Goal: Transaction & Acquisition: Purchase product/service

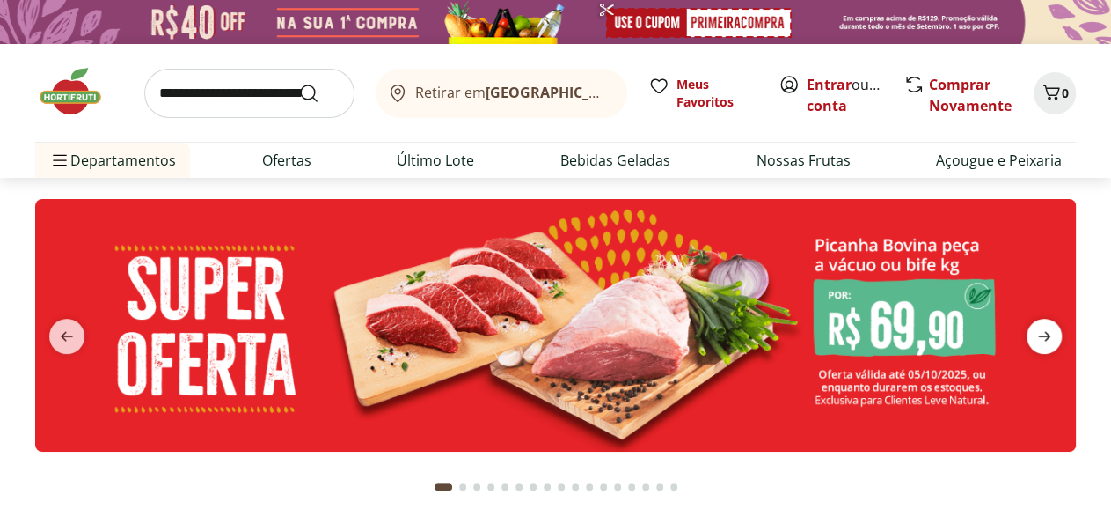
click at [1038, 332] on icon "next" at bounding box center [1044, 336] width 21 height 21
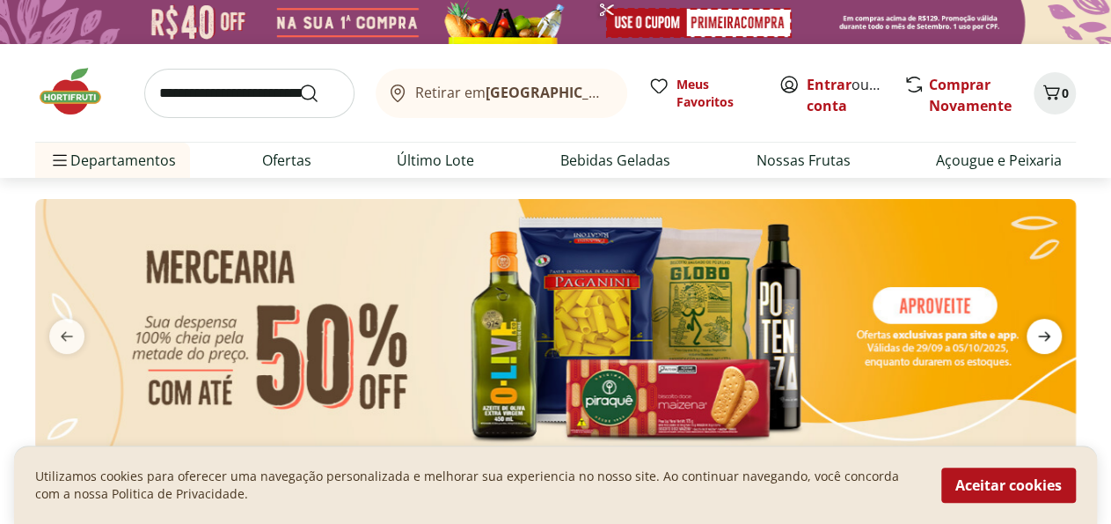
click at [1038, 332] on icon "next" at bounding box center [1044, 336] width 21 height 21
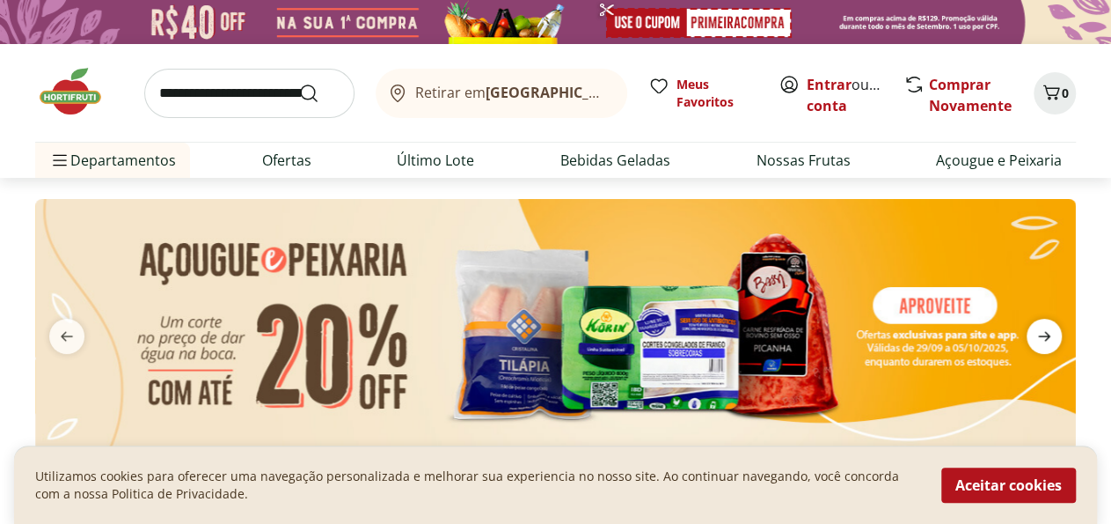
click at [1038, 332] on icon "next" at bounding box center [1044, 336] width 21 height 21
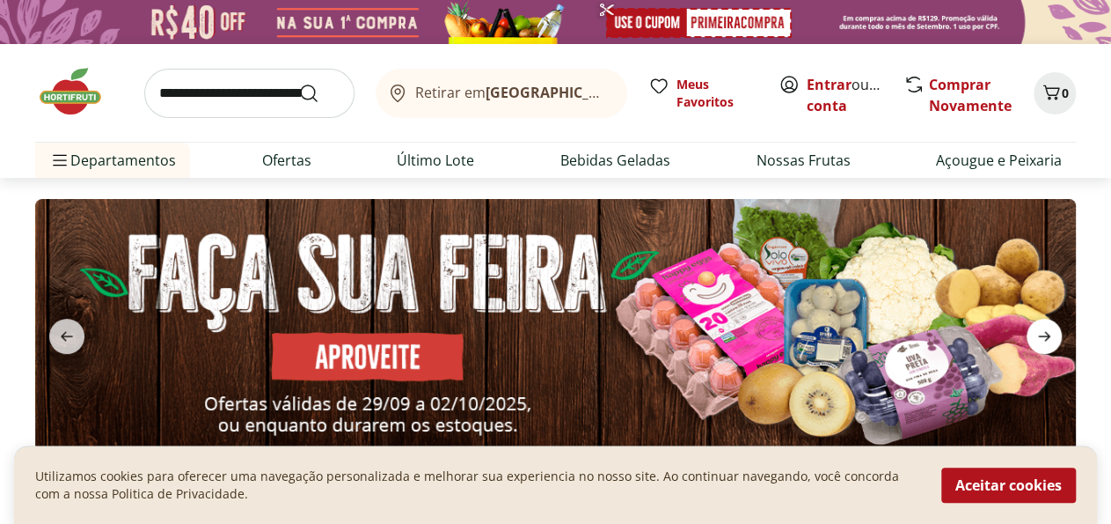
click at [1038, 332] on icon "next" at bounding box center [1044, 336] width 21 height 21
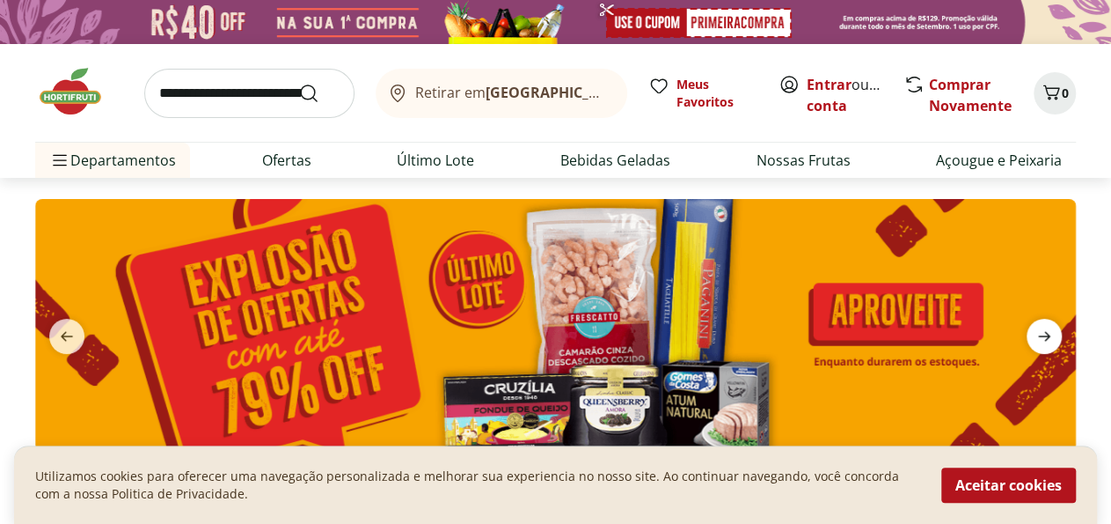
click at [1038, 332] on icon "next" at bounding box center [1044, 336] width 21 height 21
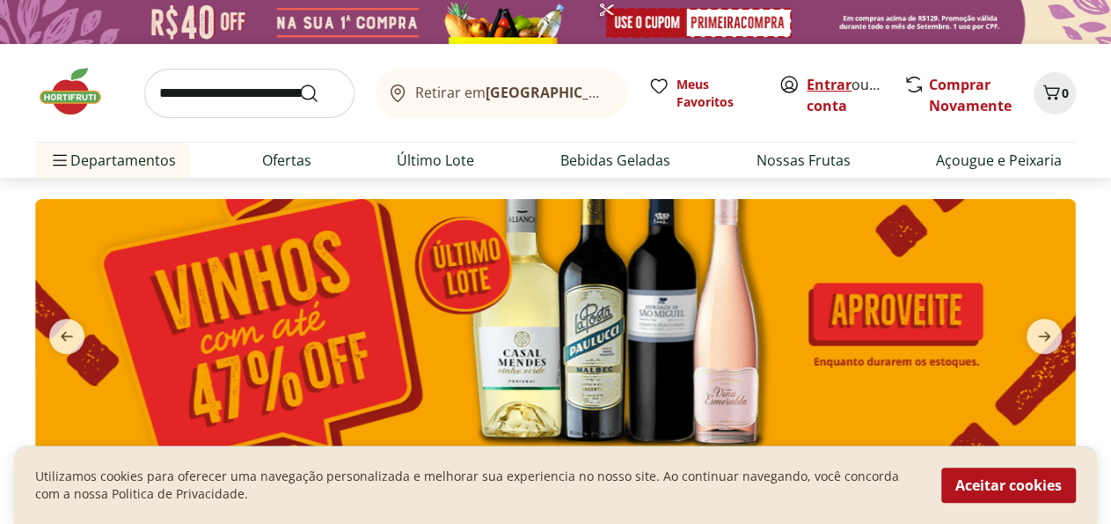
click at [822, 84] on link "Entrar" at bounding box center [829, 84] width 45 height 19
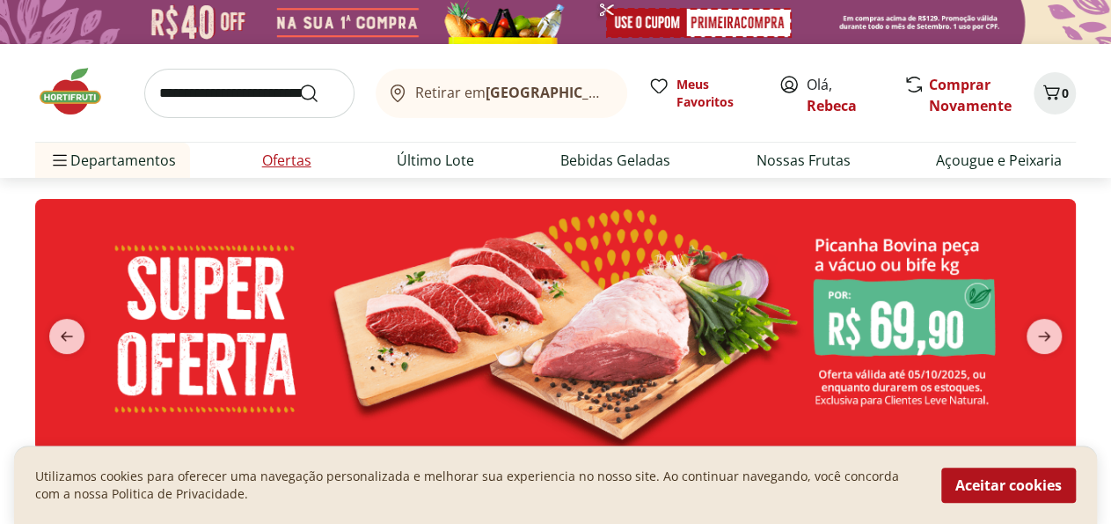
click at [284, 153] on link "Ofertas" at bounding box center [286, 160] width 49 height 21
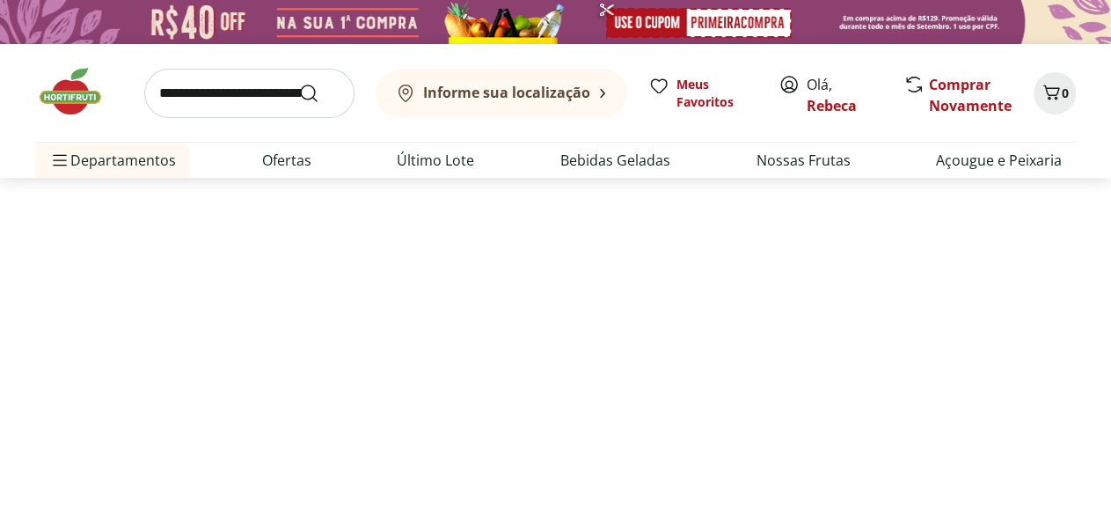
select select "**********"
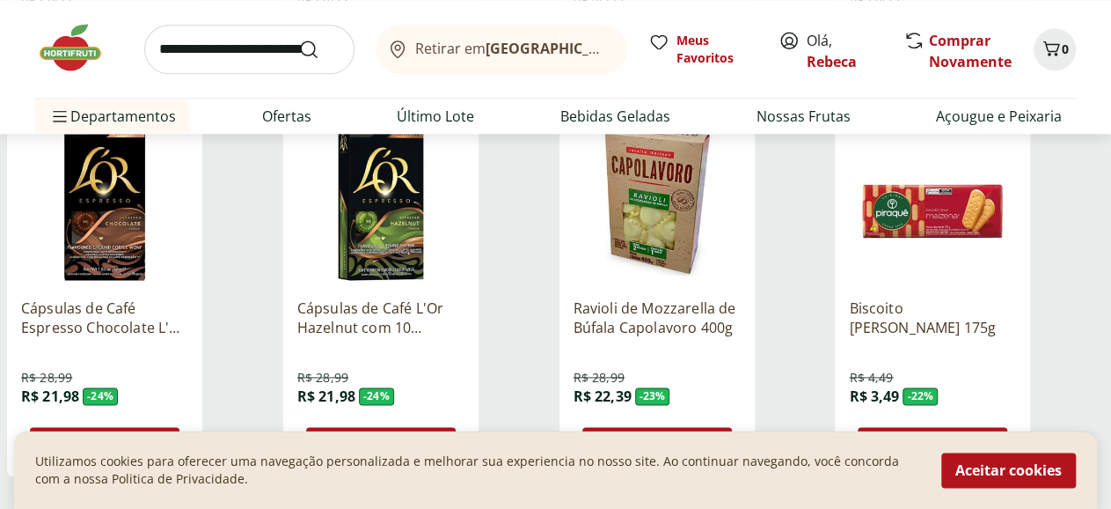
scroll to position [1281, 0]
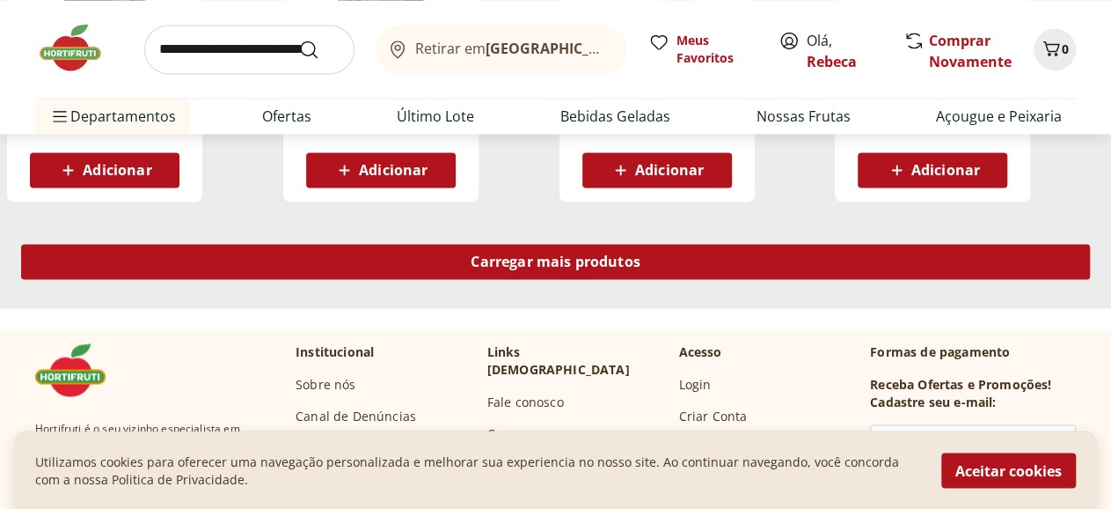
click at [641, 254] on span "Carregar mais produtos" at bounding box center [556, 261] width 170 height 14
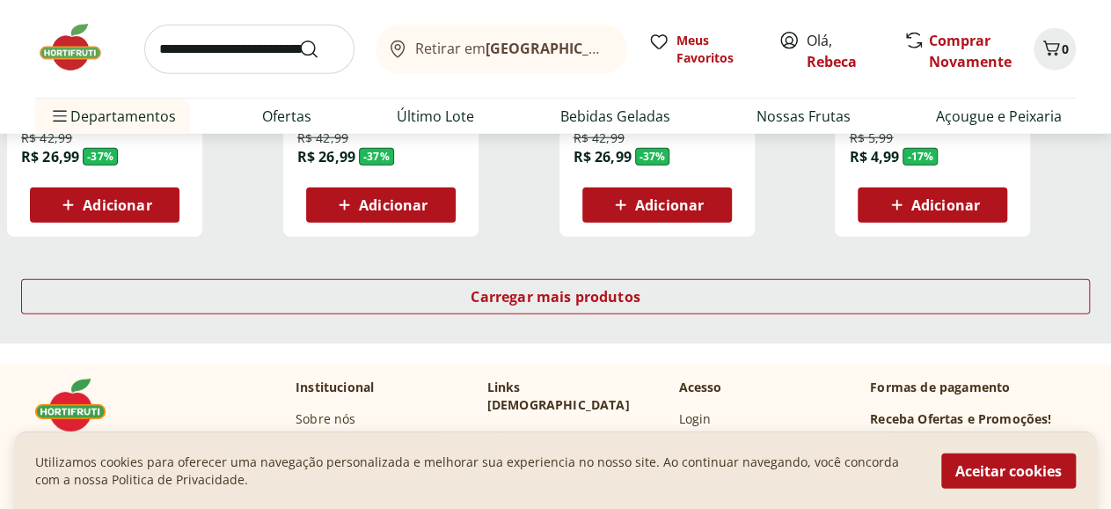
scroll to position [2288, 0]
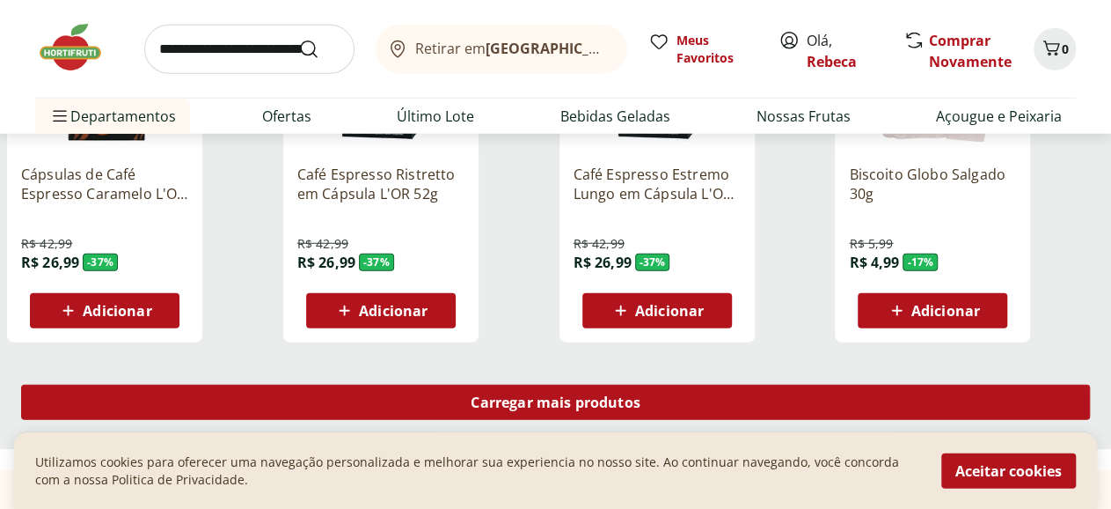
click at [641, 395] on span "Carregar mais produtos" at bounding box center [556, 402] width 170 height 14
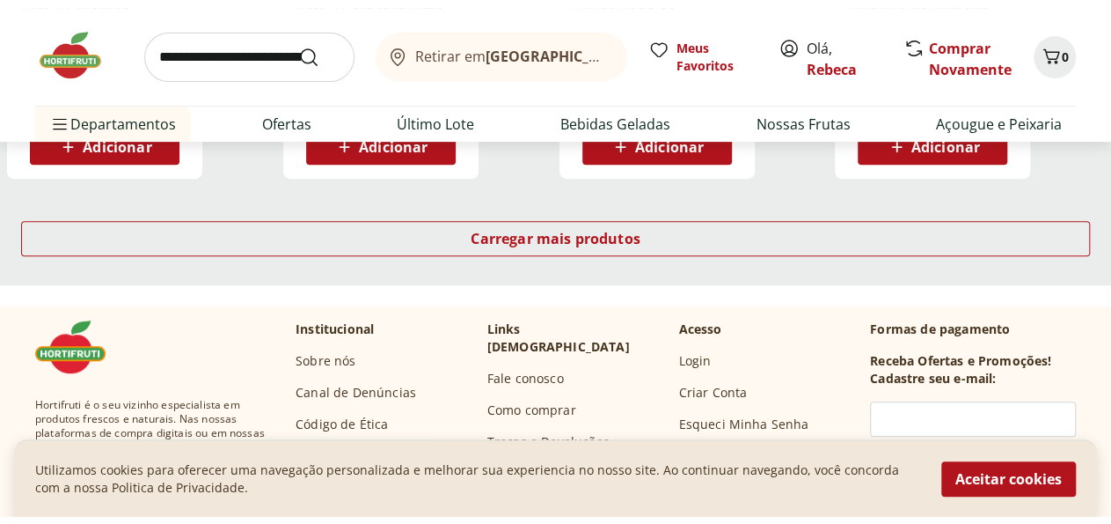
scroll to position [3569, 0]
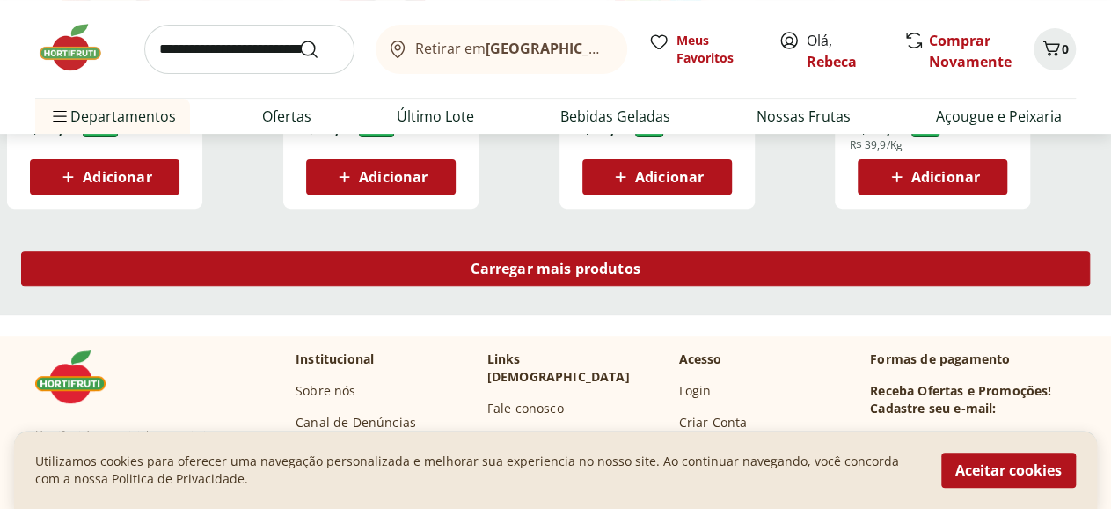
click at [641, 261] on span "Carregar mais produtos" at bounding box center [556, 268] width 170 height 14
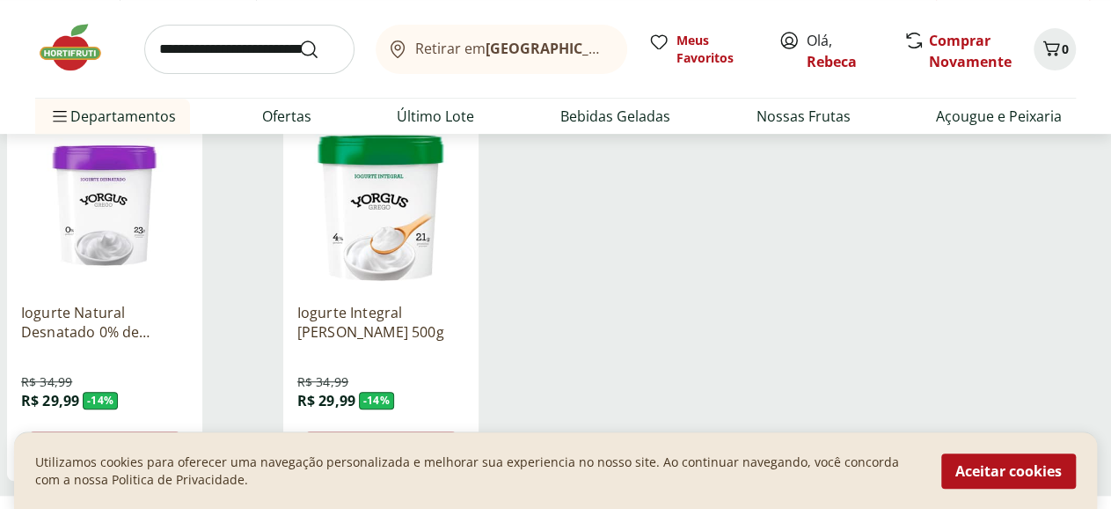
scroll to position [401, 0]
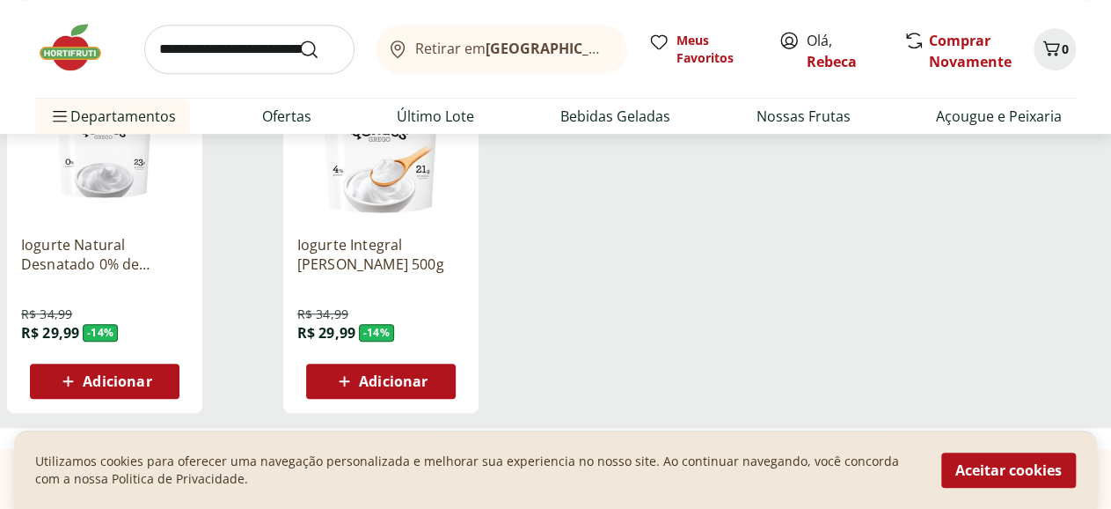
click at [53, 45] on img at bounding box center [79, 47] width 88 height 53
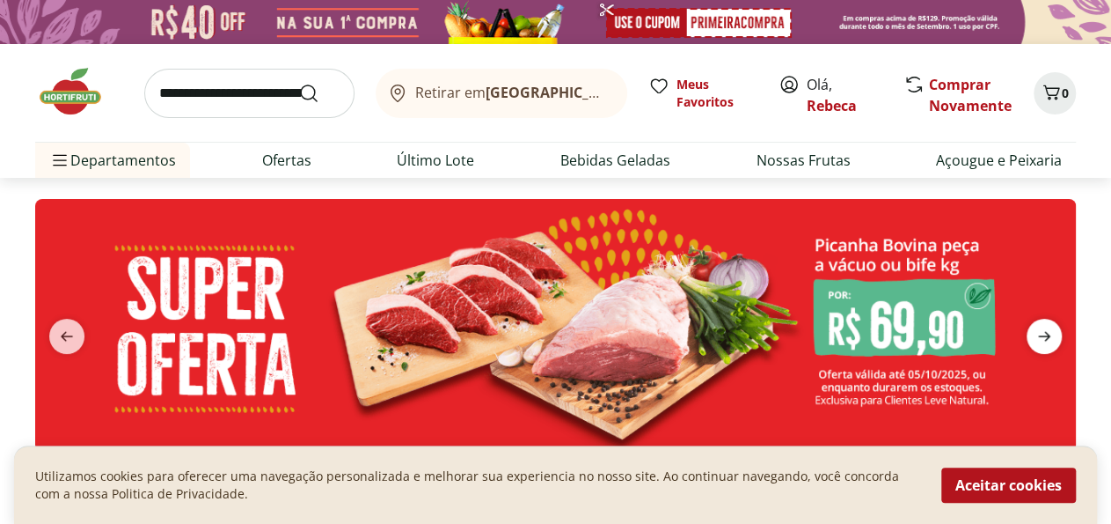
click at [1036, 334] on icon "next" at bounding box center [1044, 336] width 21 height 21
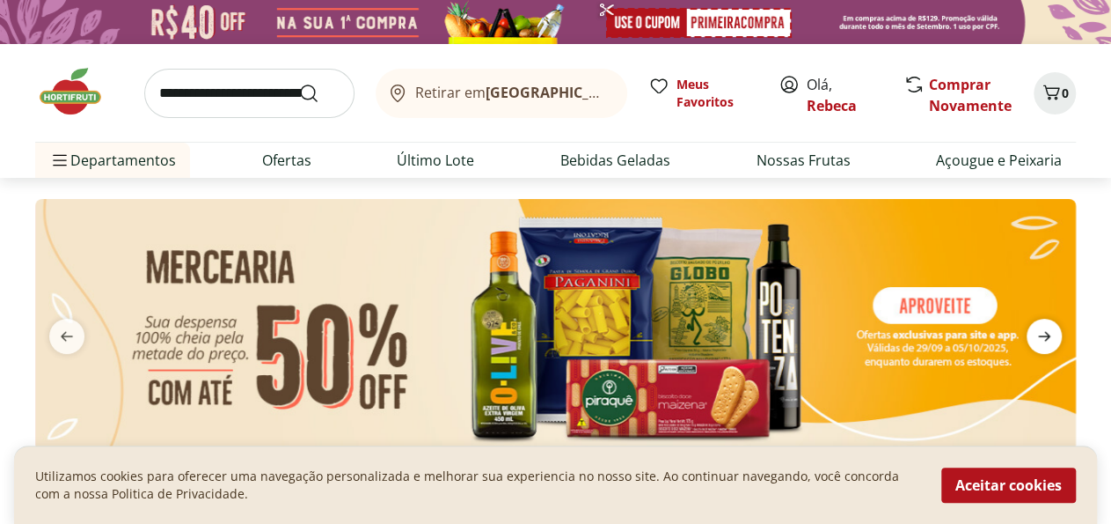
click at [1036, 334] on icon "next" at bounding box center [1044, 336] width 21 height 21
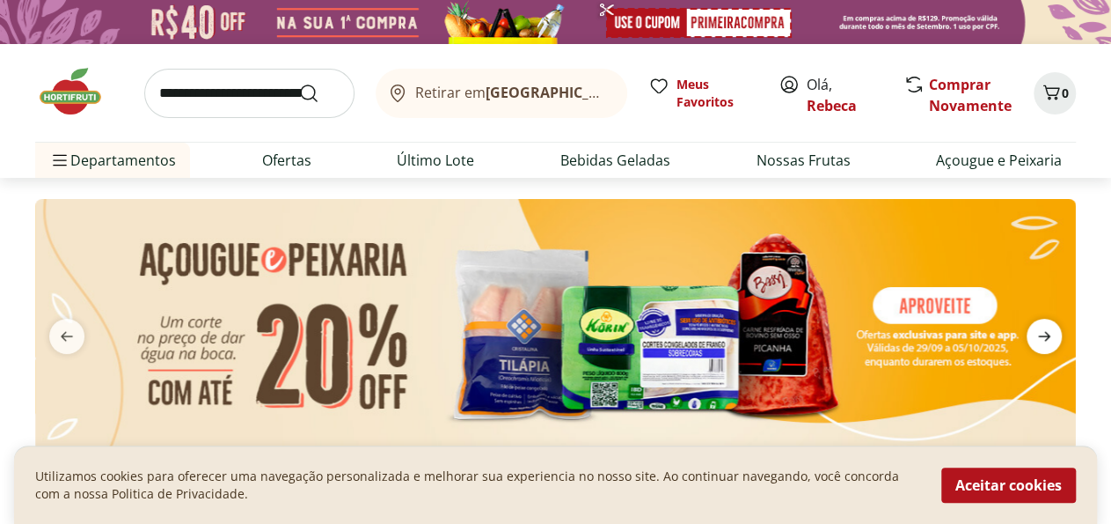
click at [1036, 334] on icon "next" at bounding box center [1044, 336] width 21 height 21
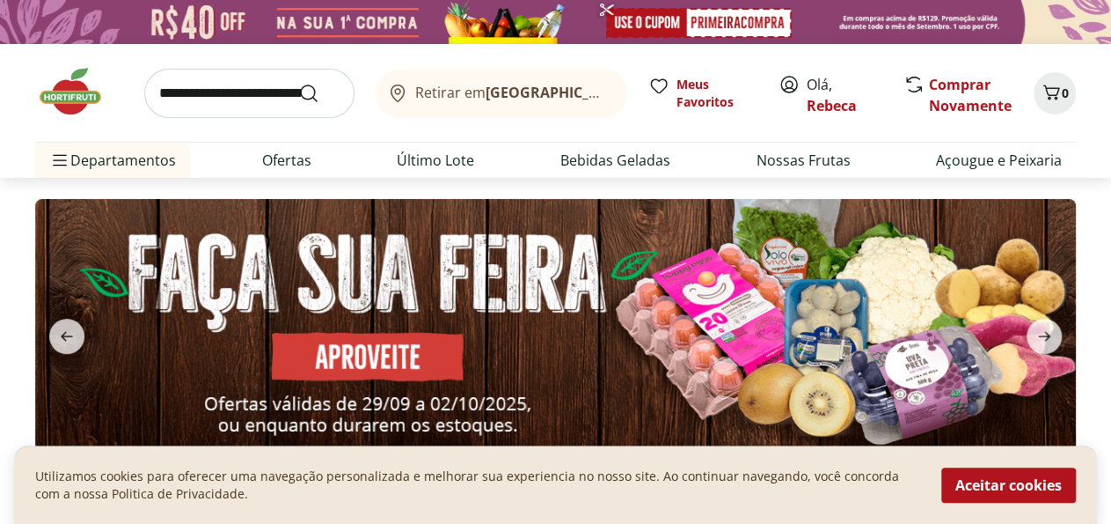
click at [590, 344] on img at bounding box center [555, 325] width 1041 height 253
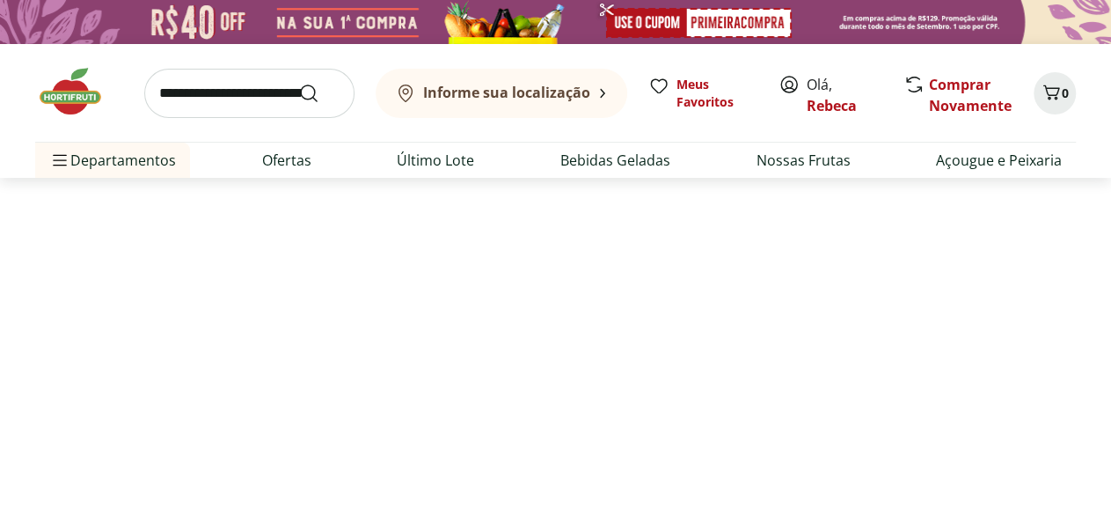
select select "**********"
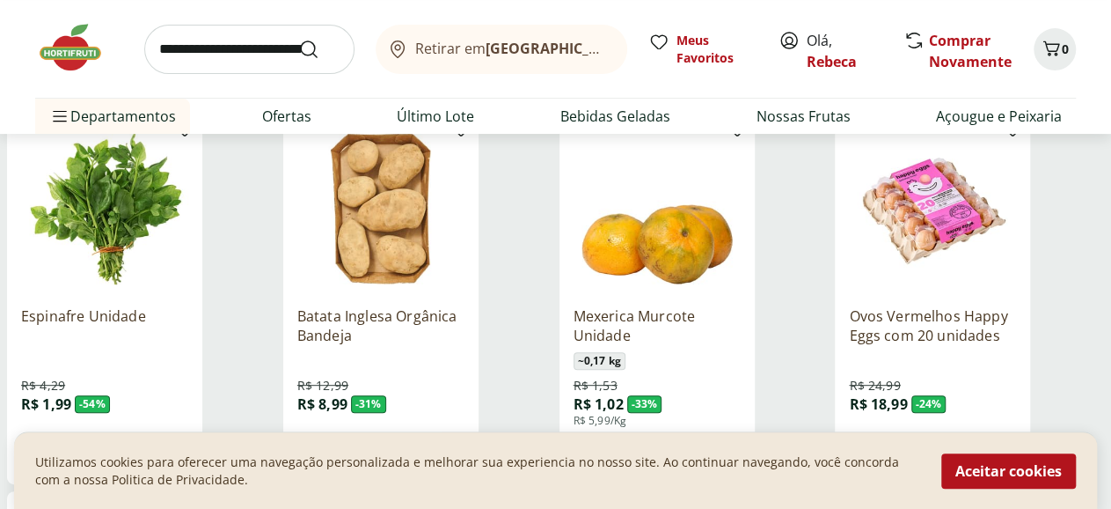
scroll to position [275, 0]
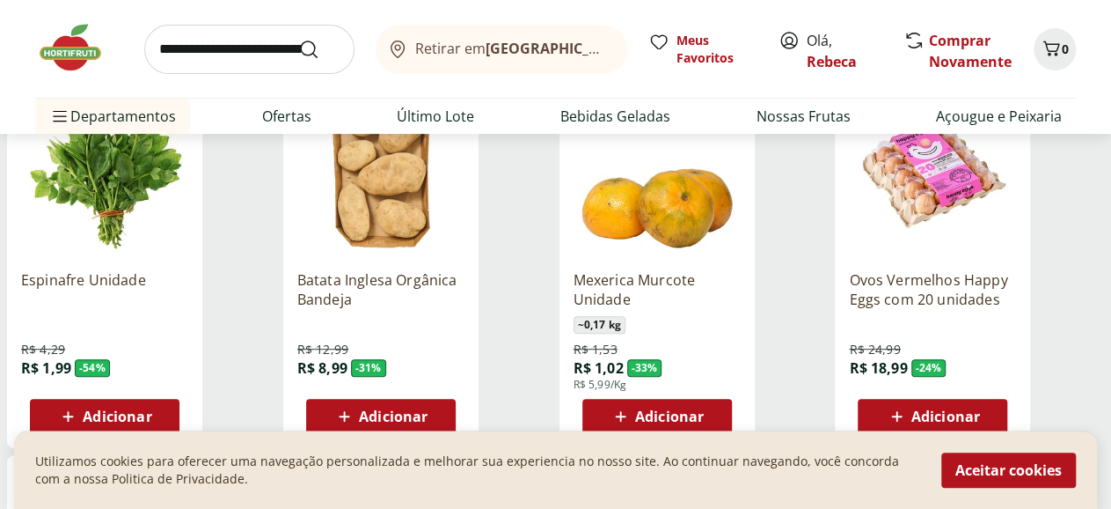
click at [428, 409] on span "Adicionar" at bounding box center [393, 416] width 69 height 14
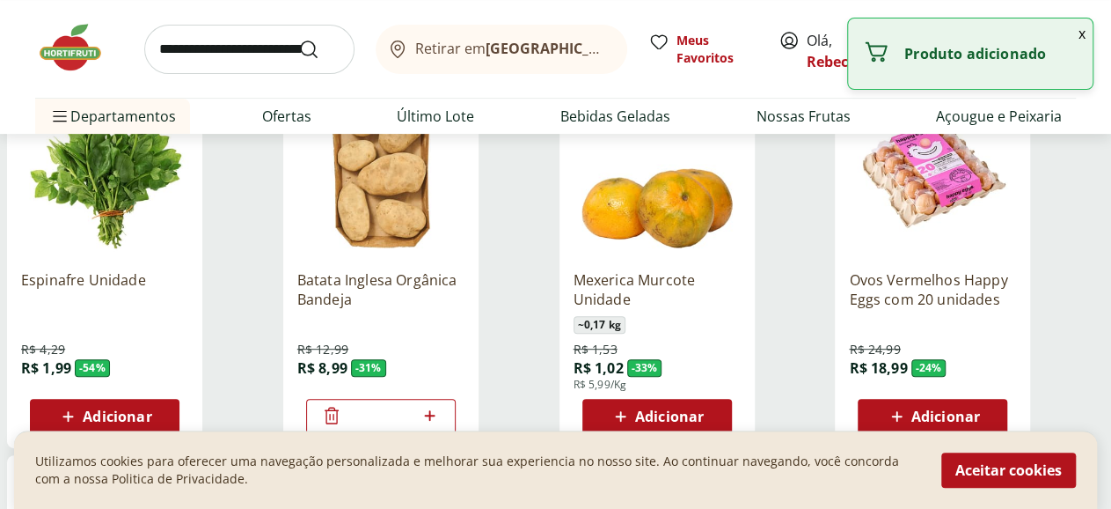
click at [441, 405] on icon at bounding box center [430, 415] width 22 height 21
type input "*"
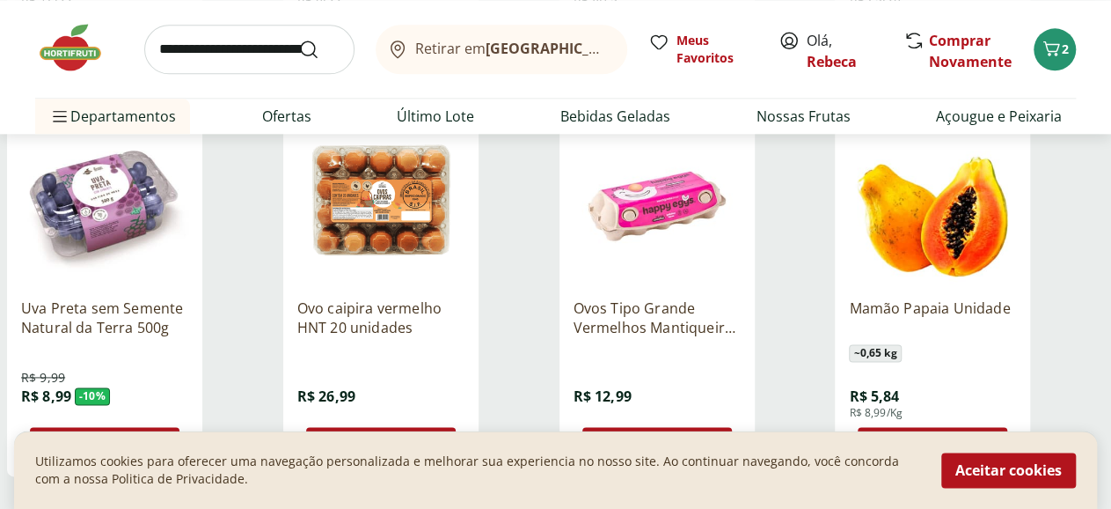
scroll to position [1098, 0]
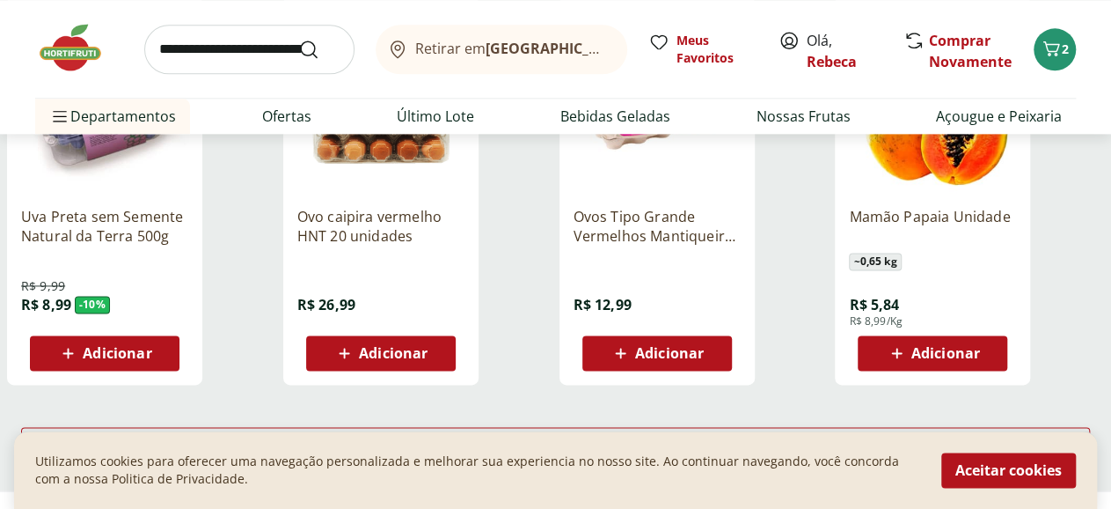
click at [980, 346] on span "Adicionar" at bounding box center [946, 353] width 69 height 14
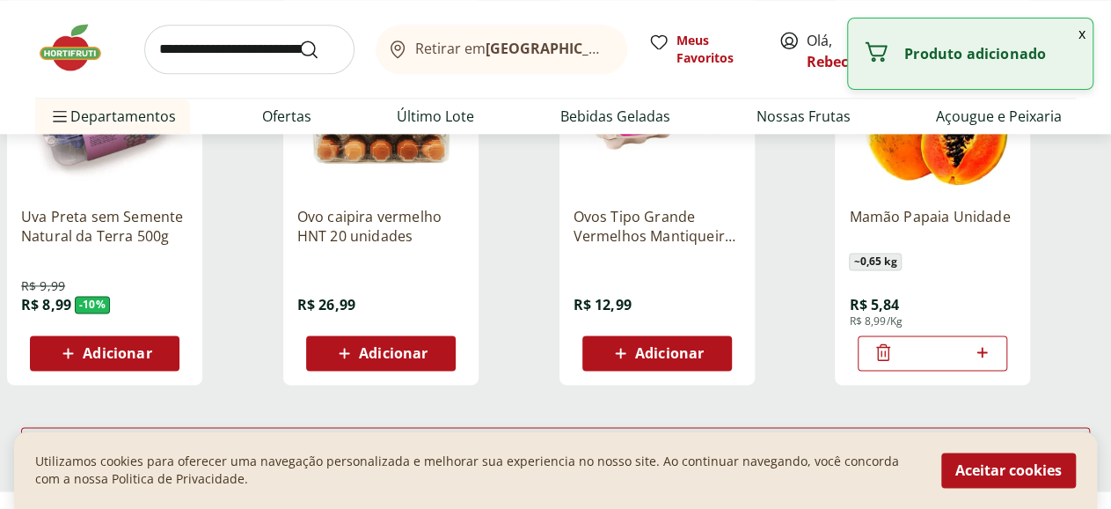
click at [987, 347] on icon at bounding box center [982, 352] width 11 height 11
type input "*"
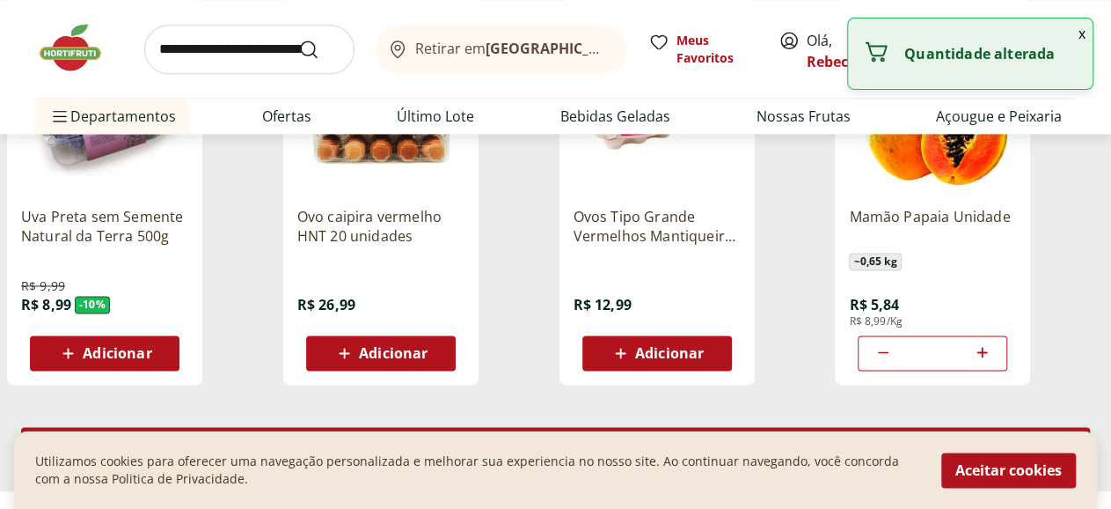
click at [641, 437] on span "Carregar mais produtos" at bounding box center [556, 444] width 170 height 14
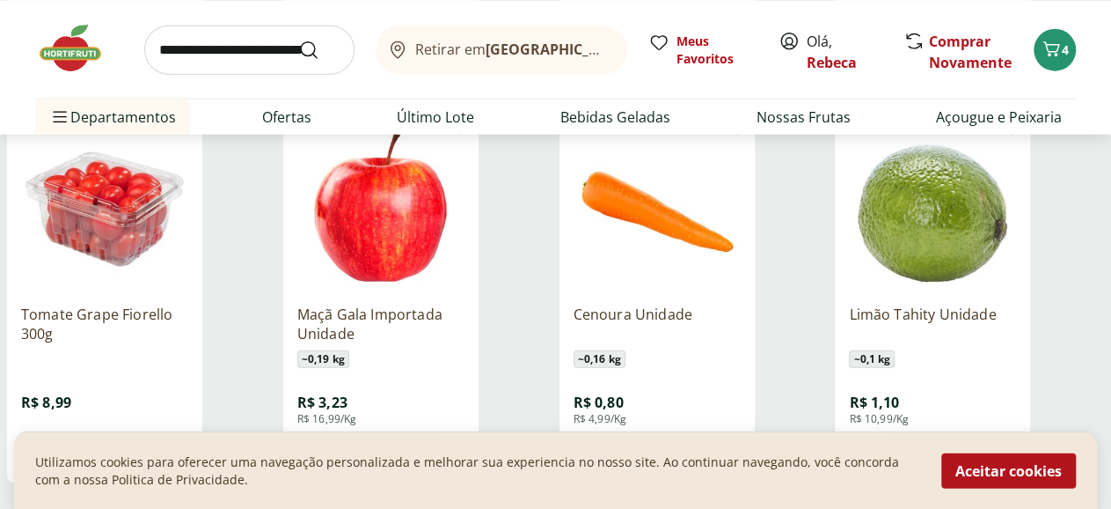
scroll to position [2196, 0]
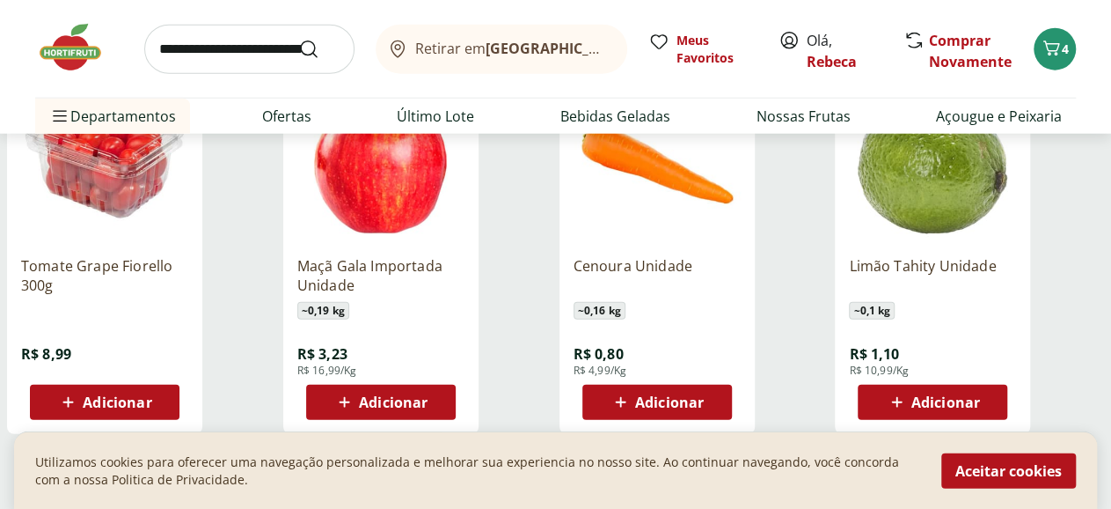
click at [704, 395] on span "Adicionar" at bounding box center [669, 402] width 69 height 14
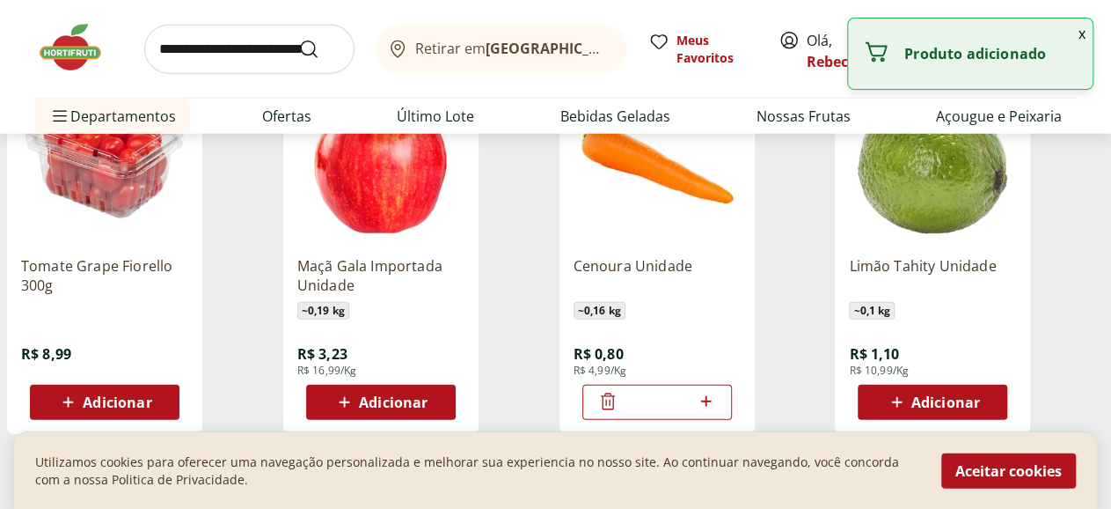
click at [717, 391] on icon at bounding box center [706, 401] width 22 height 21
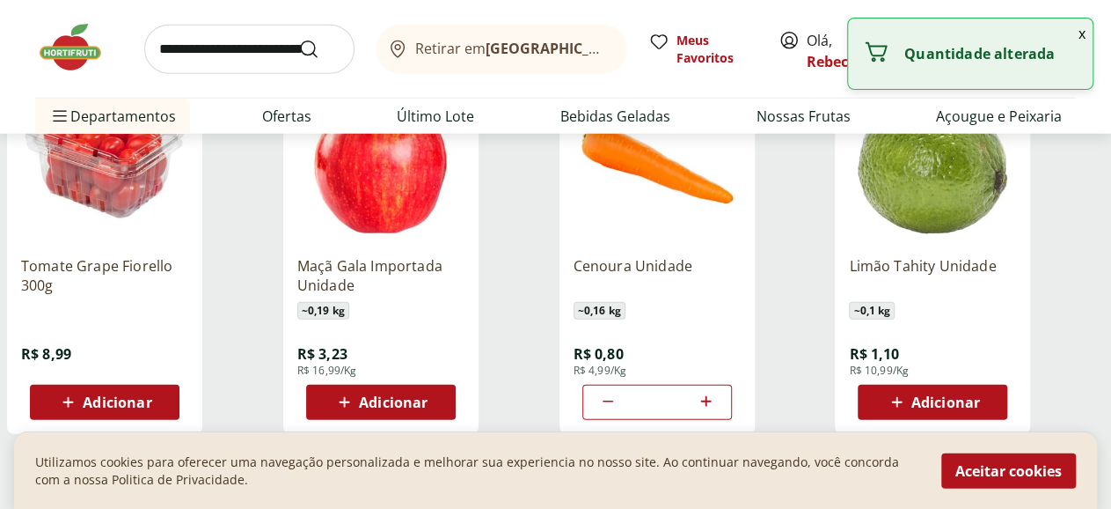
type input "*"
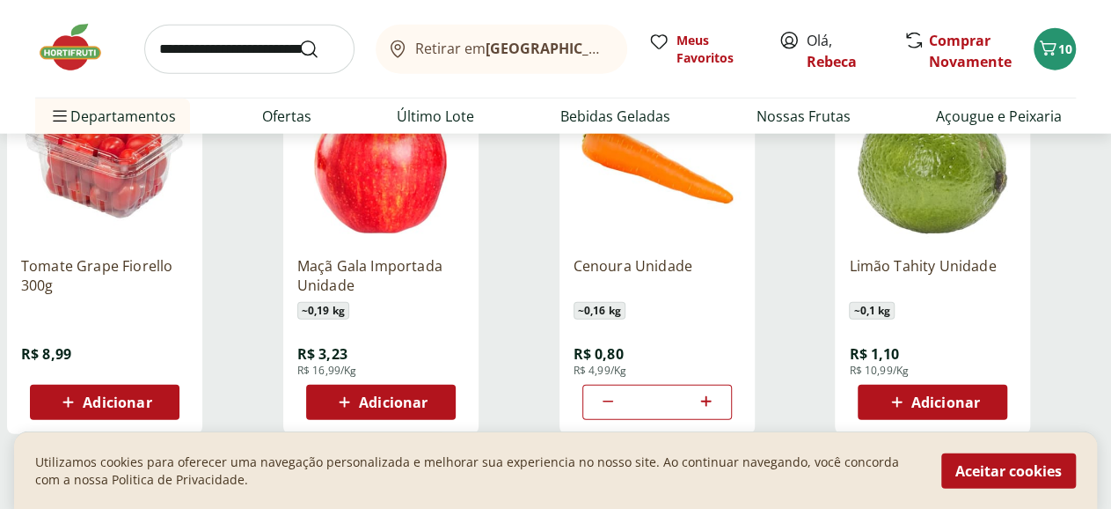
scroll to position [2288, 0]
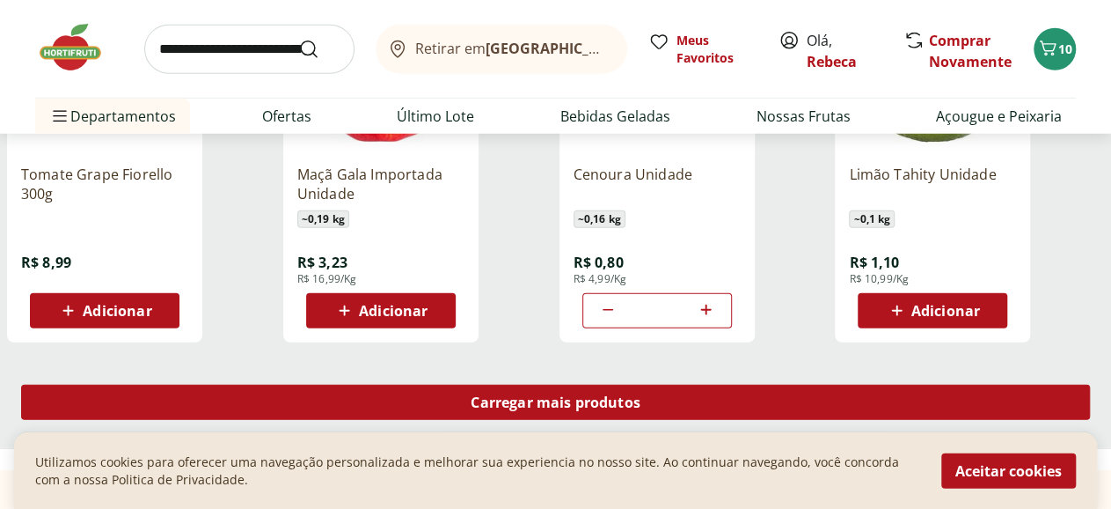
click at [641, 395] on span "Carregar mais produtos" at bounding box center [556, 402] width 170 height 14
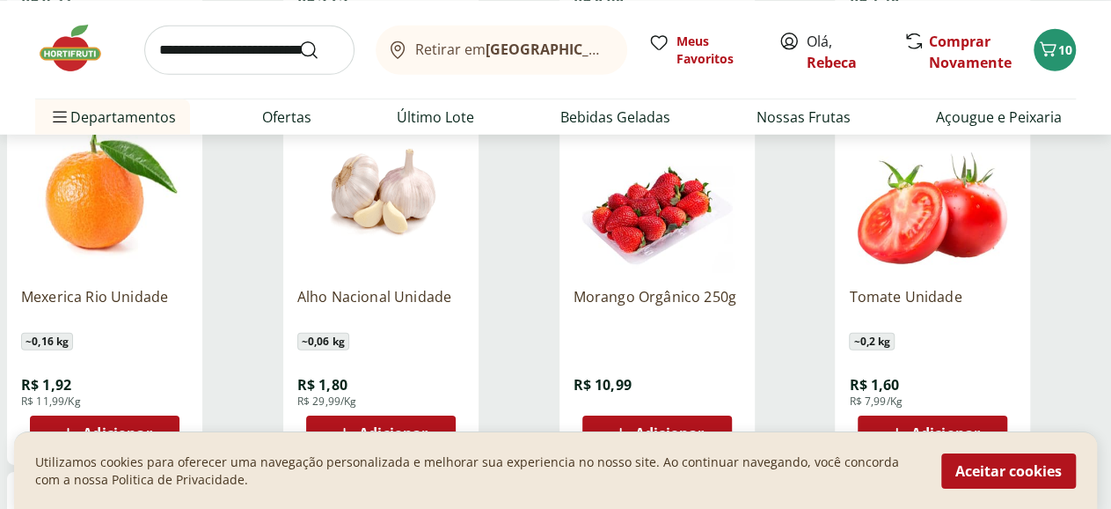
scroll to position [2563, 0]
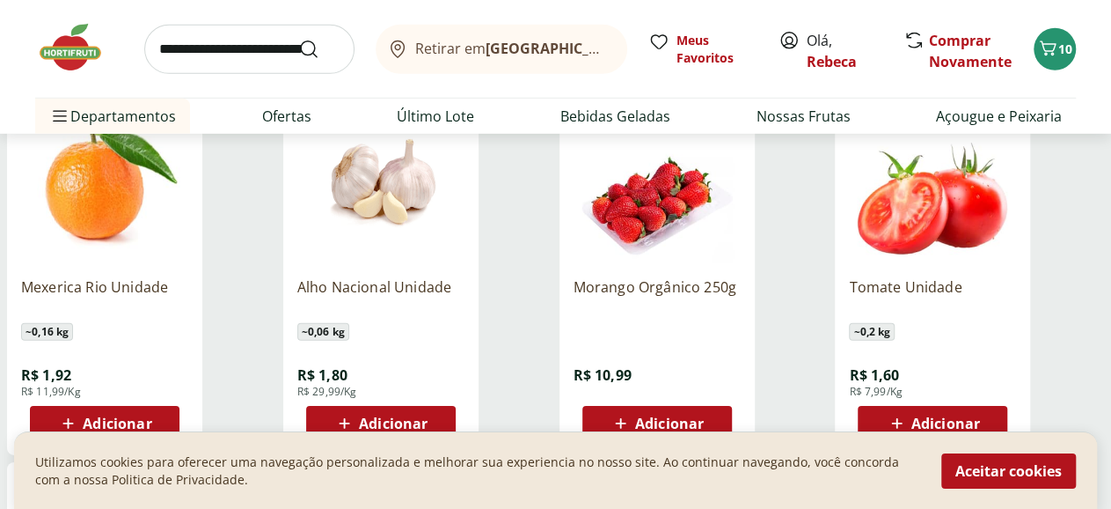
click at [704, 413] on span "Adicionar" at bounding box center [657, 423] width 94 height 21
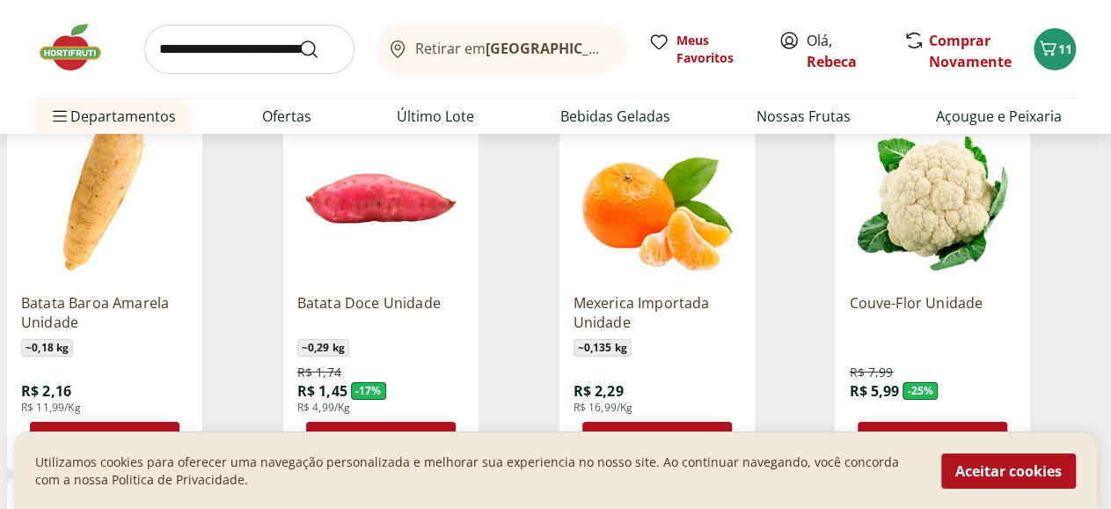
scroll to position [2929, 0]
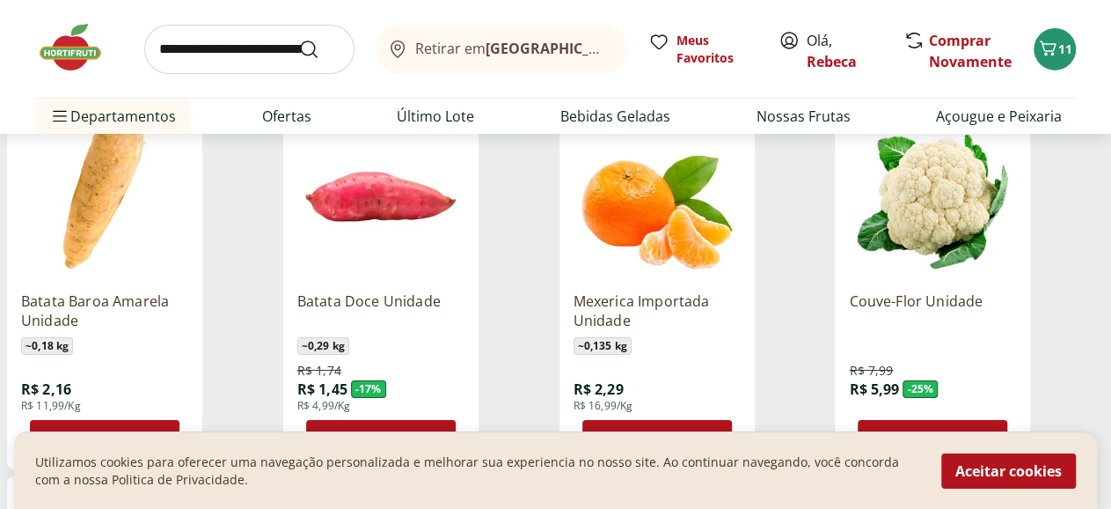
click at [980, 430] on span "Adicionar" at bounding box center [946, 437] width 69 height 14
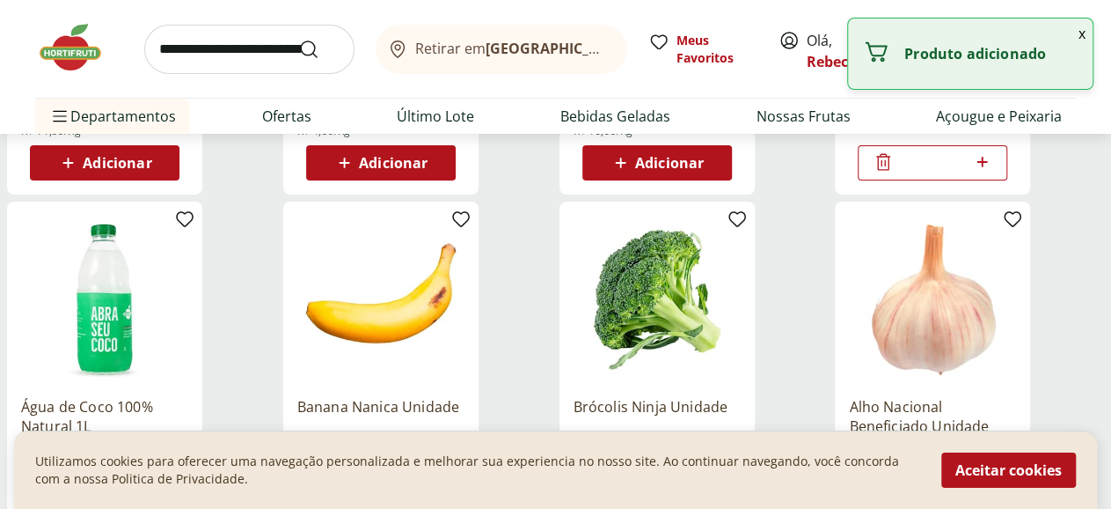
scroll to position [3386, 0]
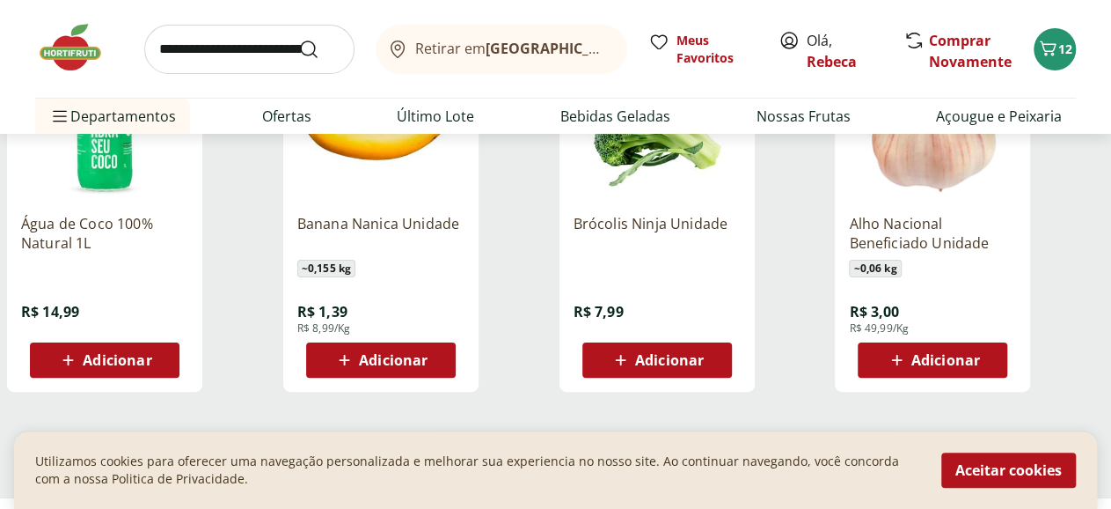
click at [151, 353] on span "Adicionar" at bounding box center [117, 360] width 69 height 14
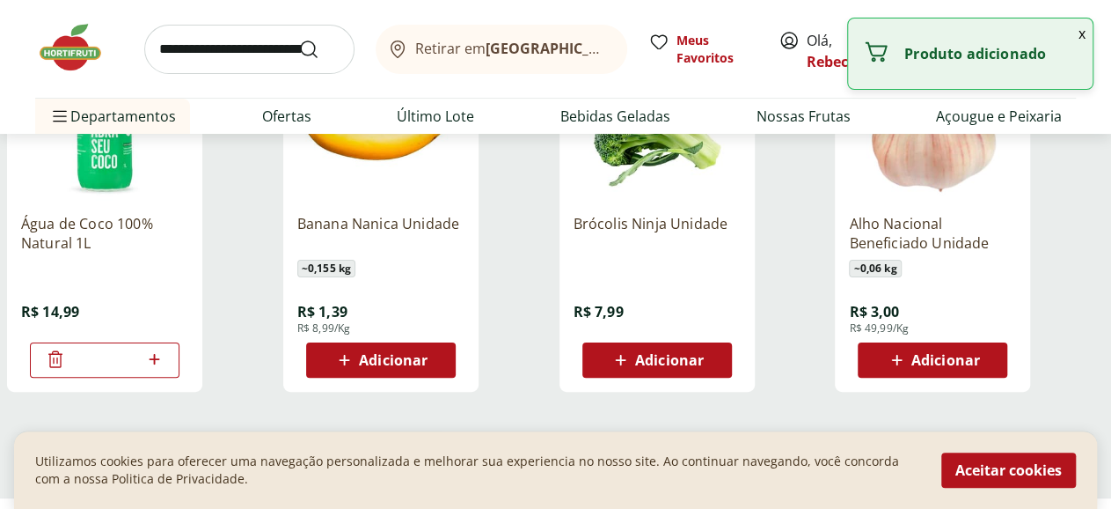
click at [641, 444] on span "Carregar mais produtos" at bounding box center [556, 451] width 170 height 14
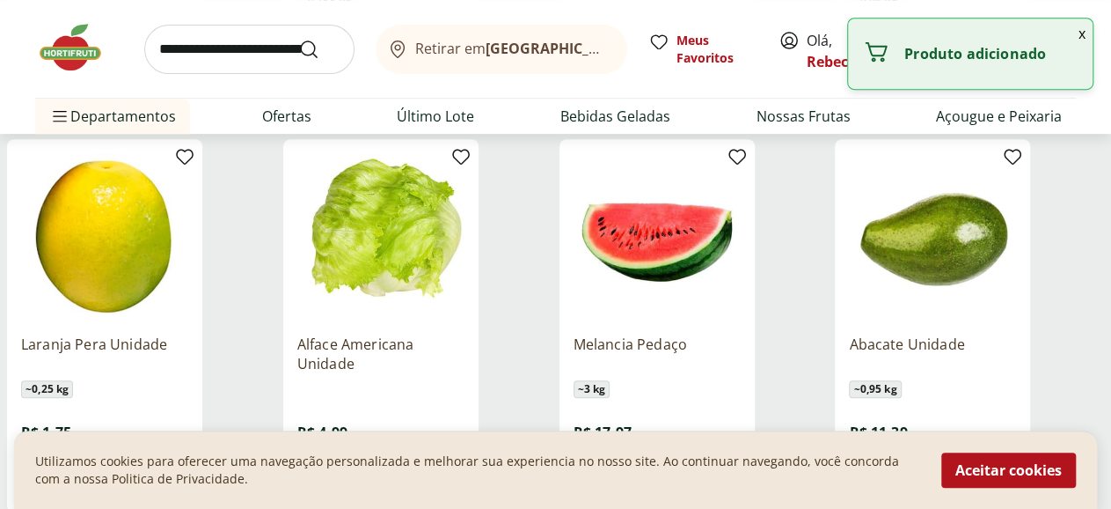
scroll to position [3661, 0]
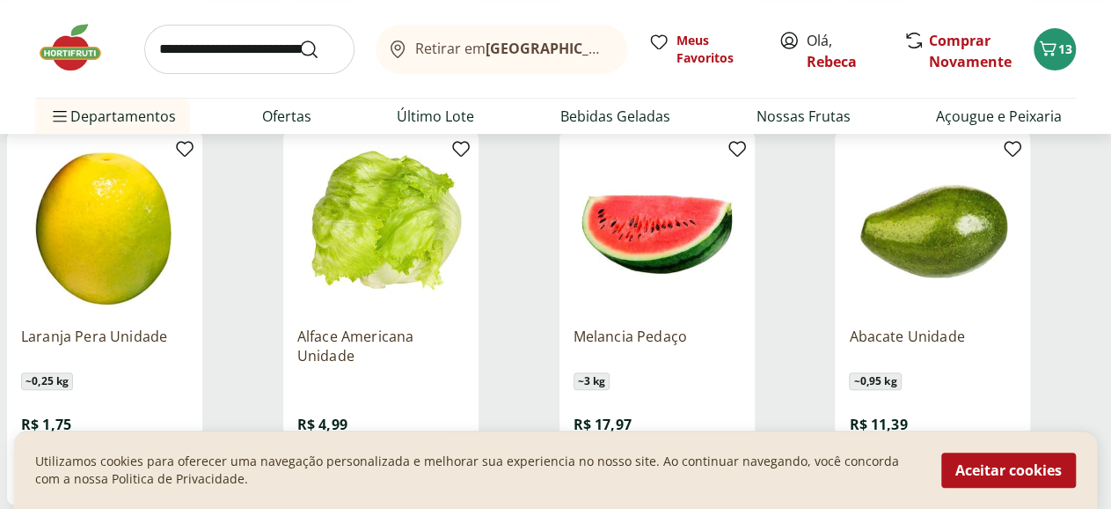
click at [428, 466] on span "Adicionar" at bounding box center [393, 473] width 69 height 14
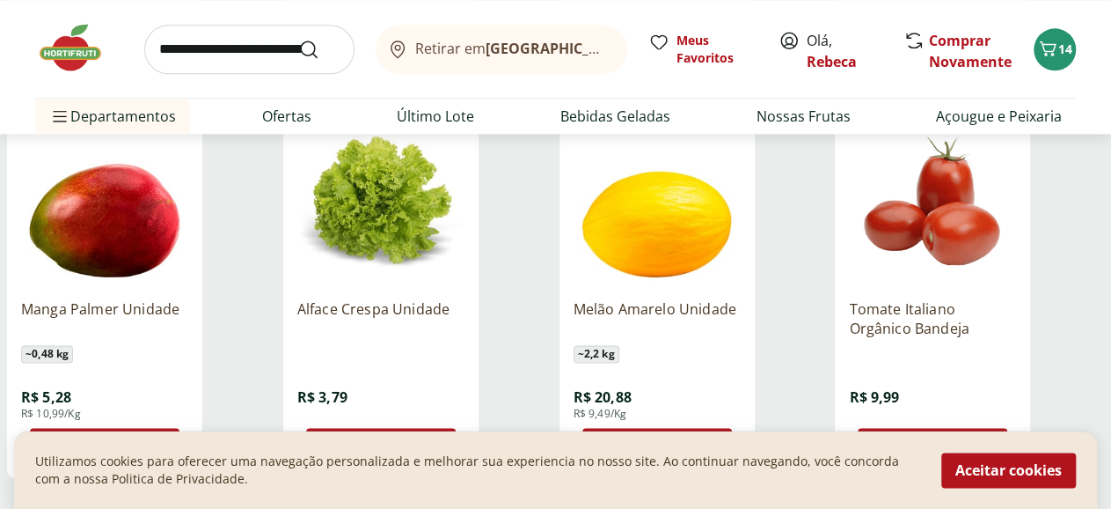
scroll to position [4485, 0]
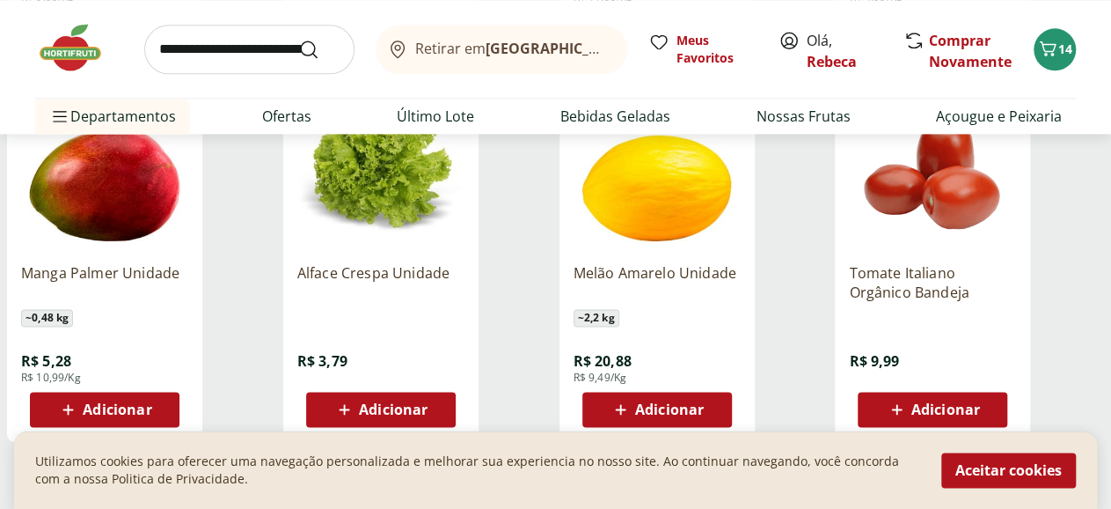
click at [151, 402] on span "Adicionar" at bounding box center [117, 409] width 69 height 14
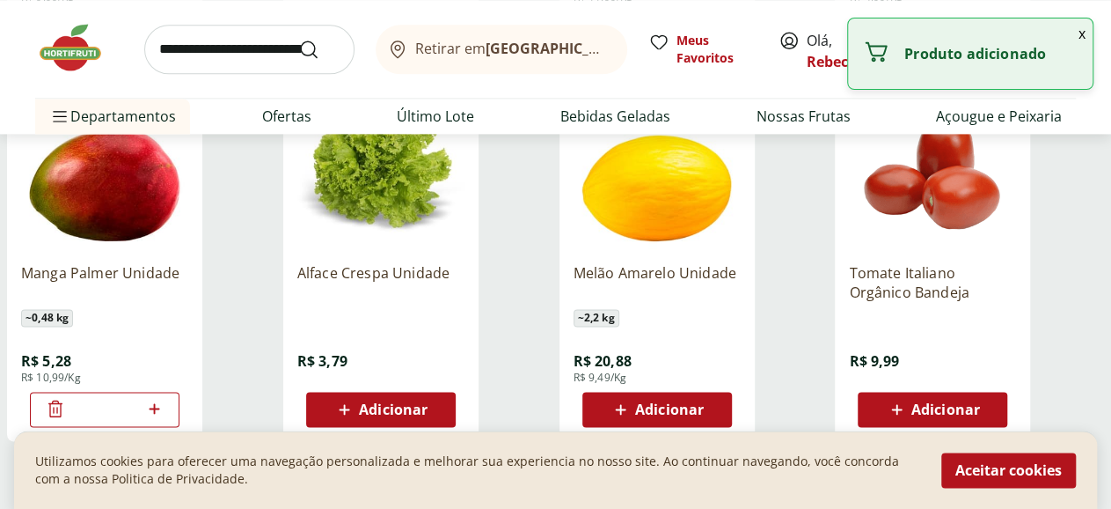
click at [165, 398] on icon at bounding box center [154, 408] width 22 height 21
type input "*"
click at [980, 402] on span "Adicionar" at bounding box center [946, 409] width 69 height 14
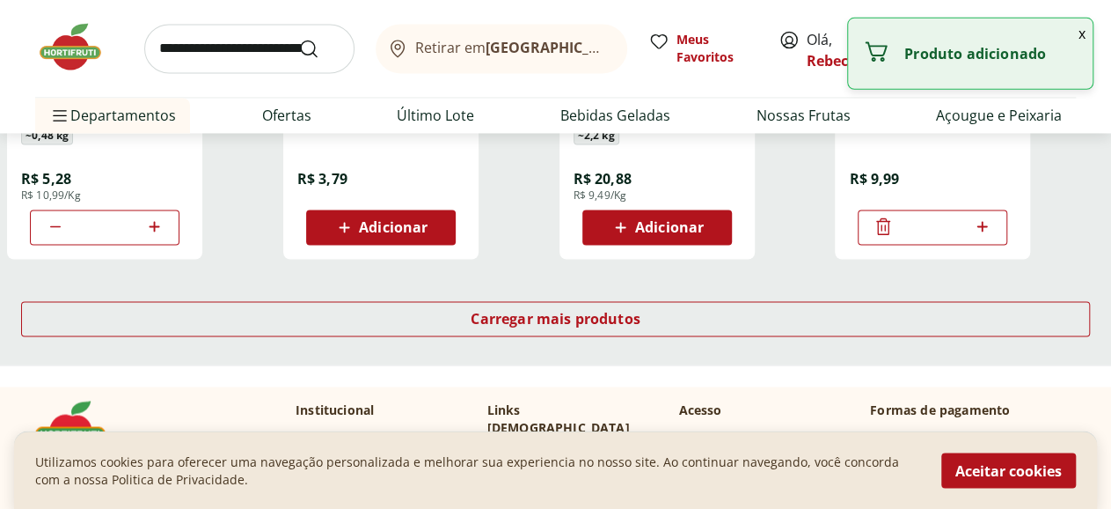
scroll to position [4668, 0]
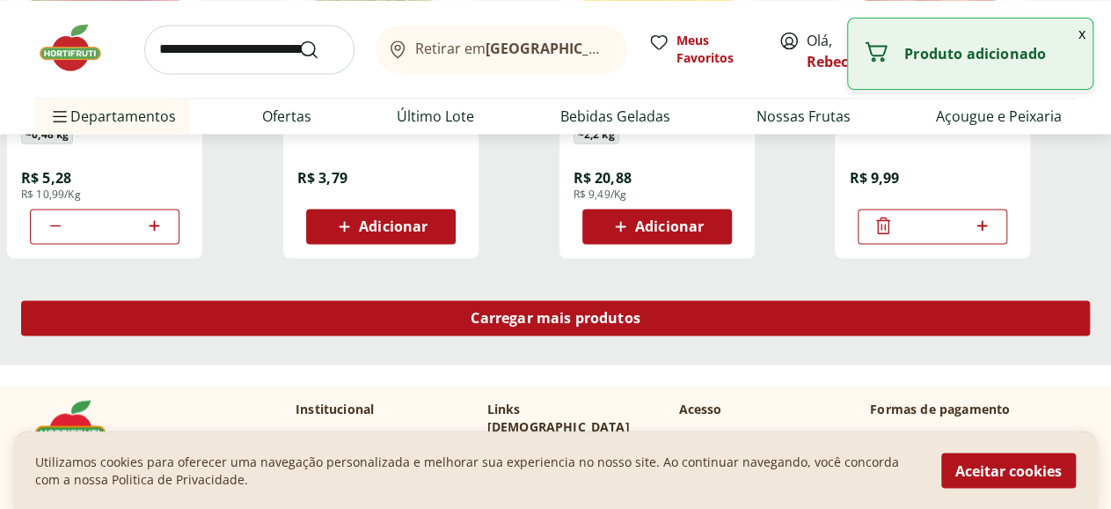
click at [641, 311] on span "Carregar mais produtos" at bounding box center [556, 318] width 170 height 14
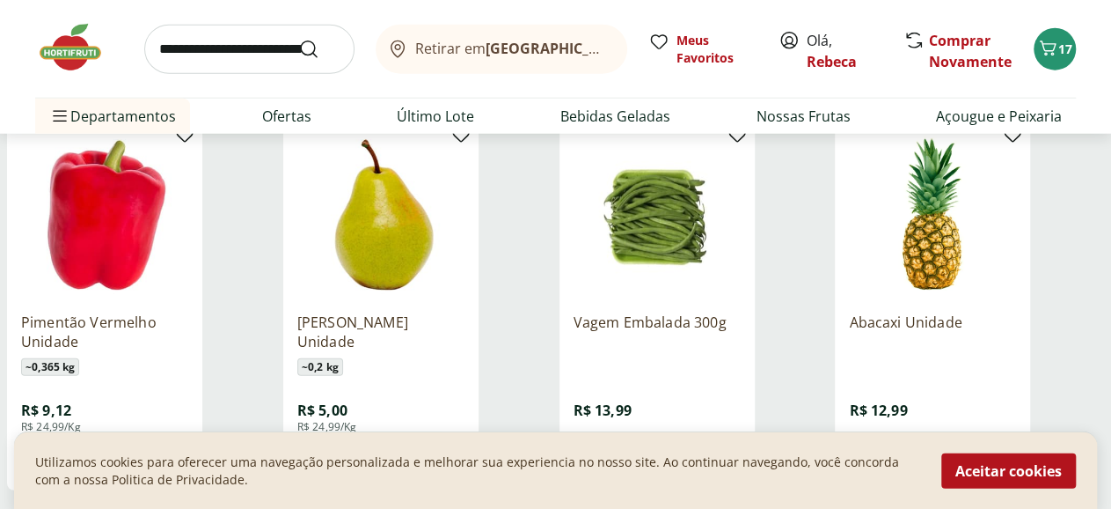
scroll to position [5674, 0]
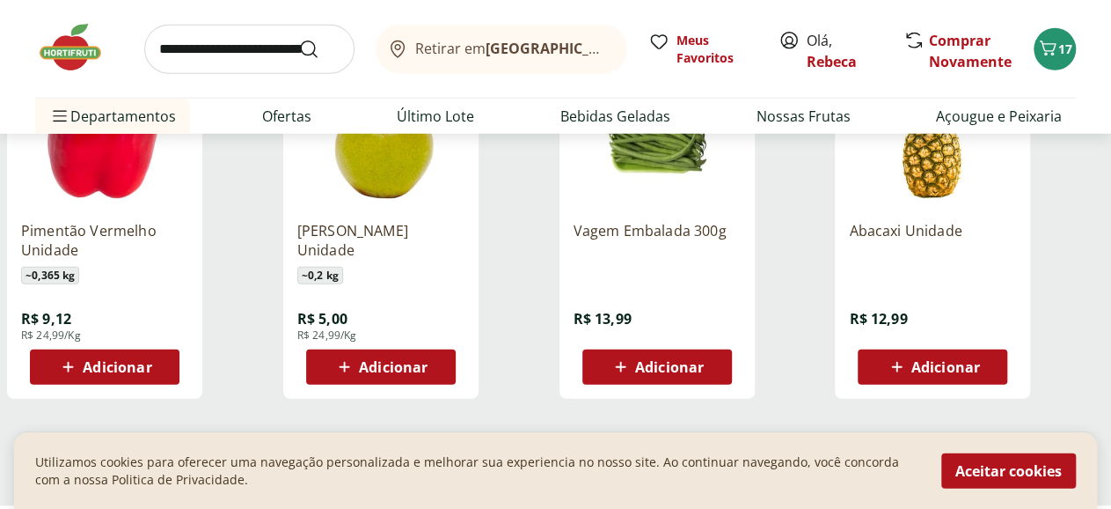
click at [428, 360] on span "Adicionar" at bounding box center [393, 367] width 69 height 14
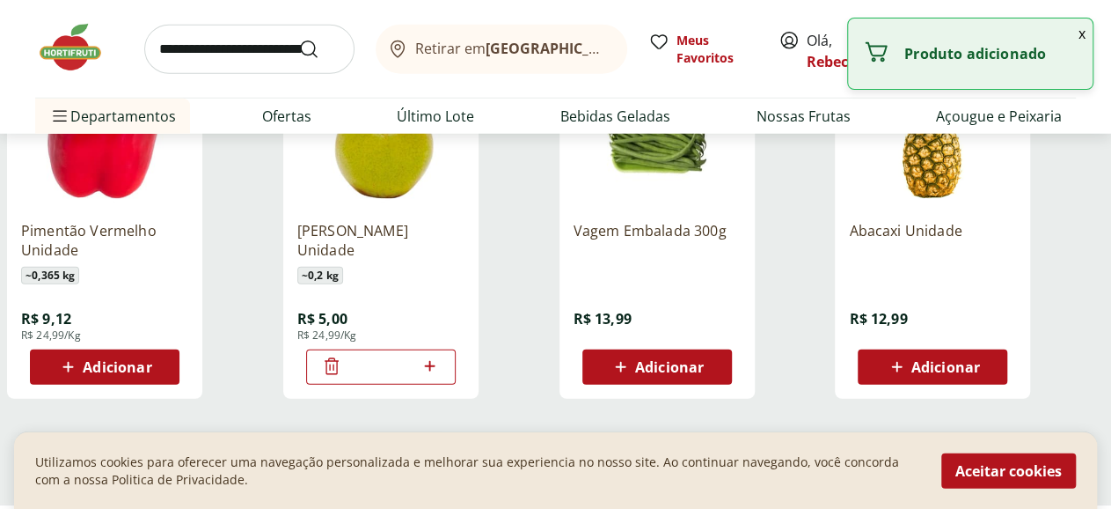
click at [441, 356] on icon at bounding box center [430, 366] width 22 height 21
type input "*"
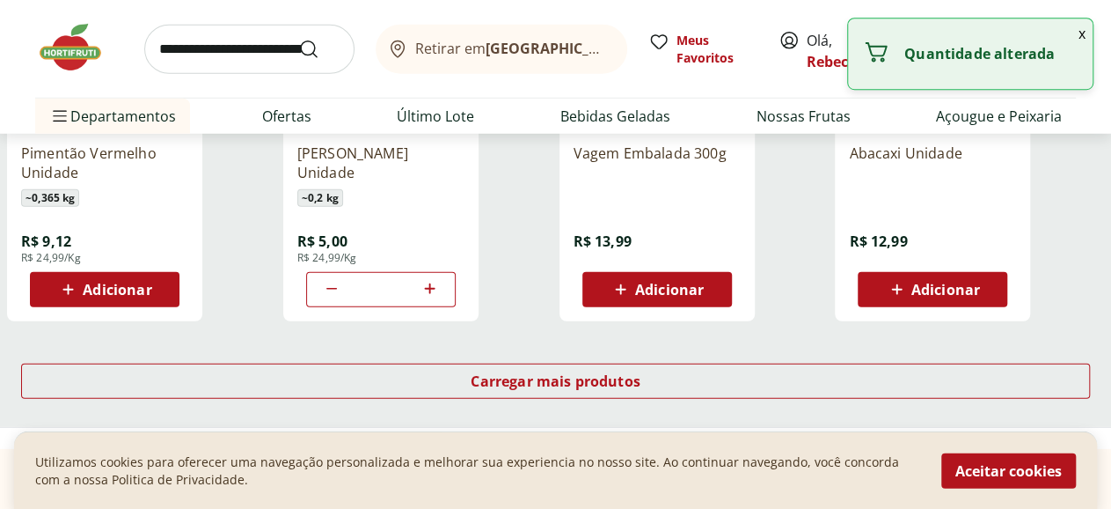
scroll to position [5766, 0]
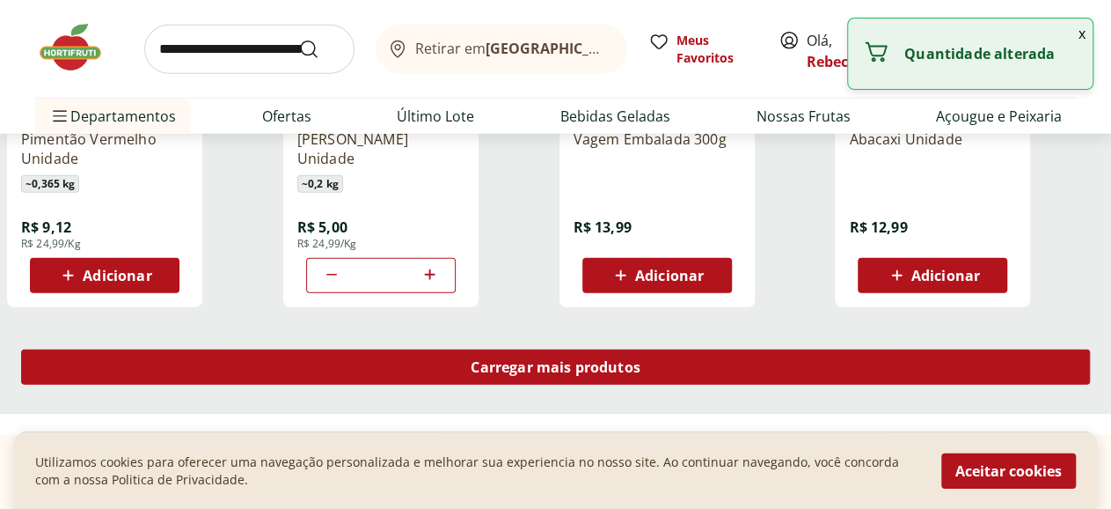
click at [641, 360] on span "Carregar mais produtos" at bounding box center [556, 367] width 170 height 14
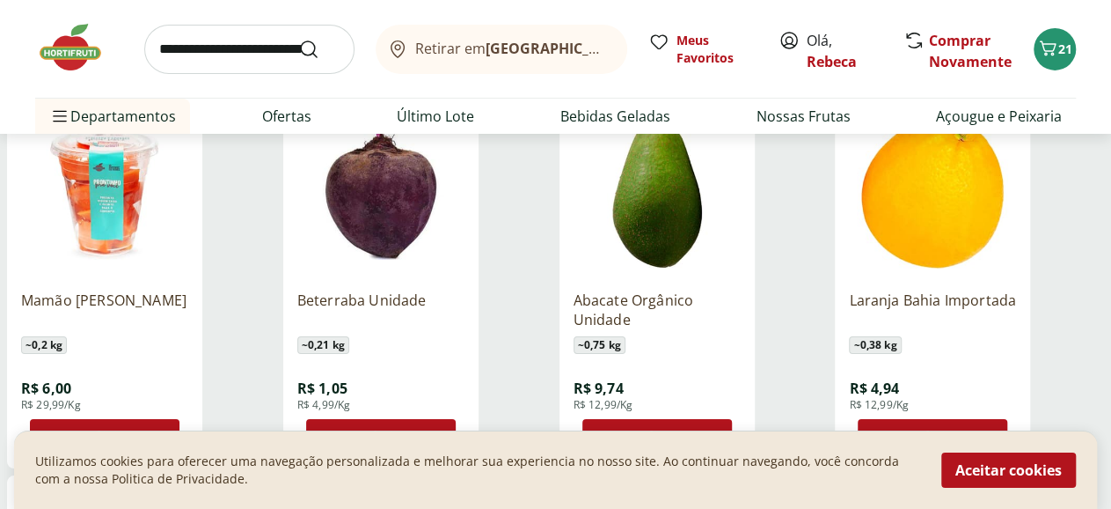
scroll to position [6406, 0]
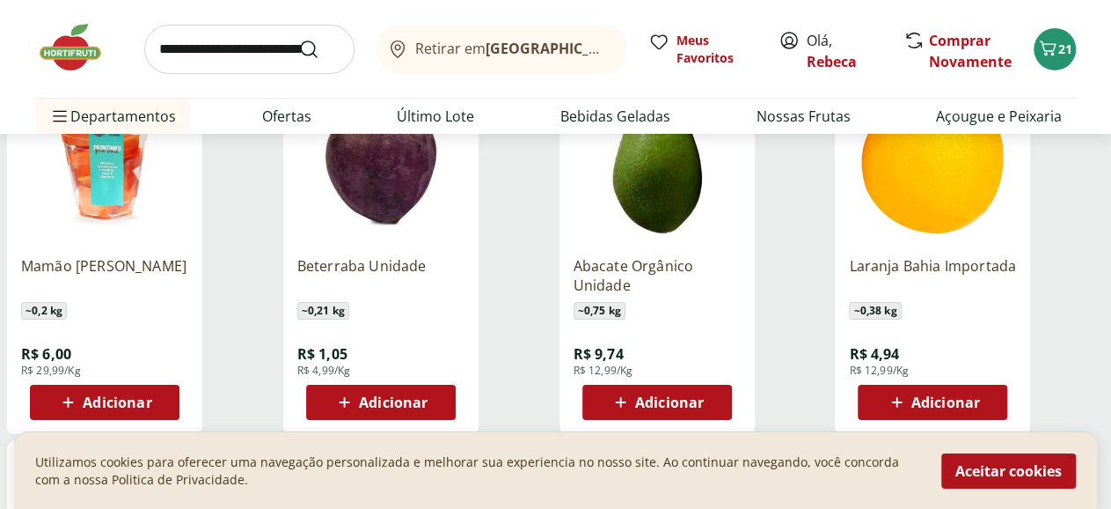
click at [704, 395] on span "Adicionar" at bounding box center [669, 402] width 69 height 14
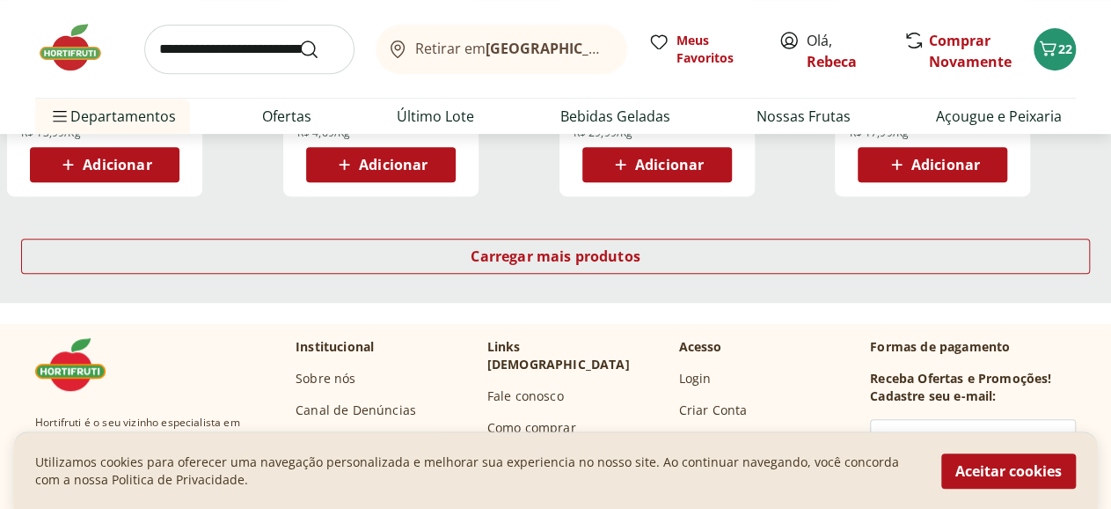
scroll to position [7047, 0]
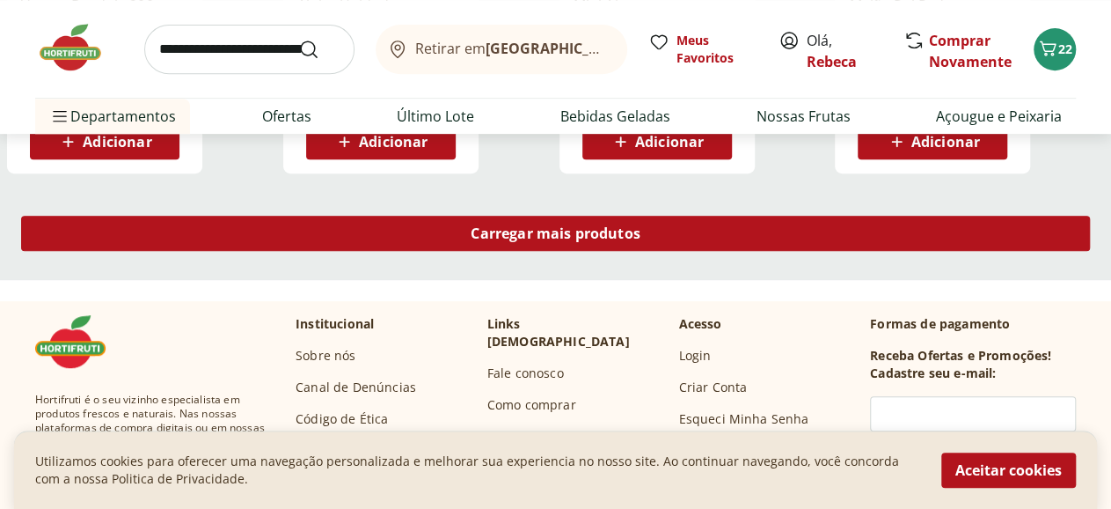
click at [724, 216] on div "Carregar mais produtos" at bounding box center [555, 233] width 1069 height 35
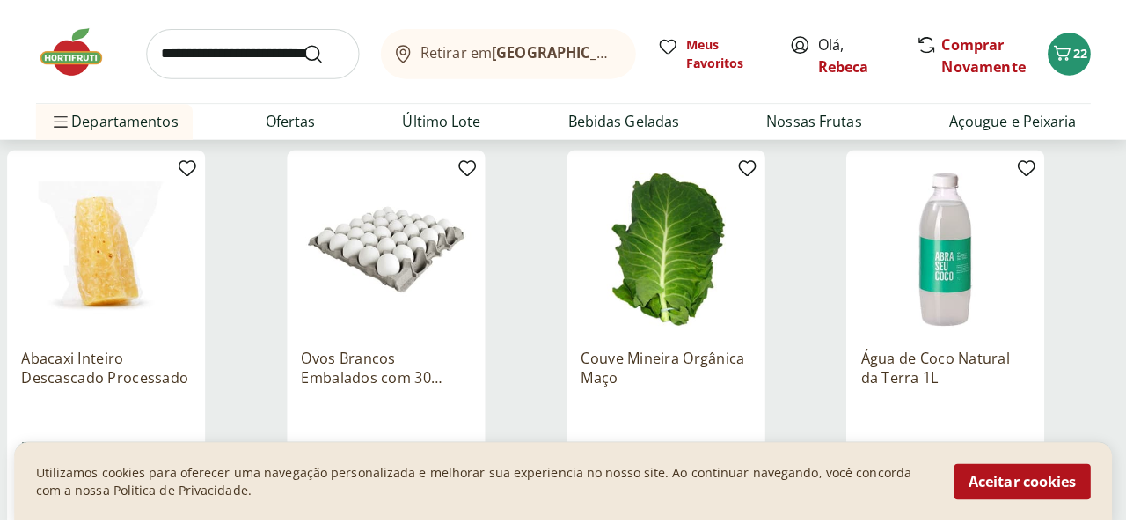
scroll to position [7139, 0]
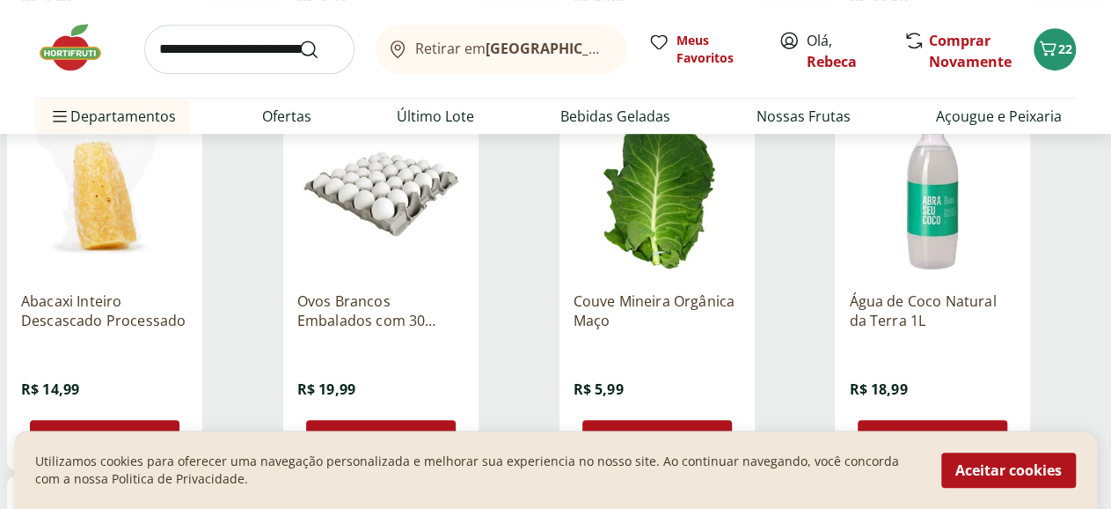
click at [980, 430] on span "Adicionar" at bounding box center [946, 437] width 69 height 14
click at [1044, 54] on icon "Carrinho" at bounding box center [1048, 48] width 21 height 21
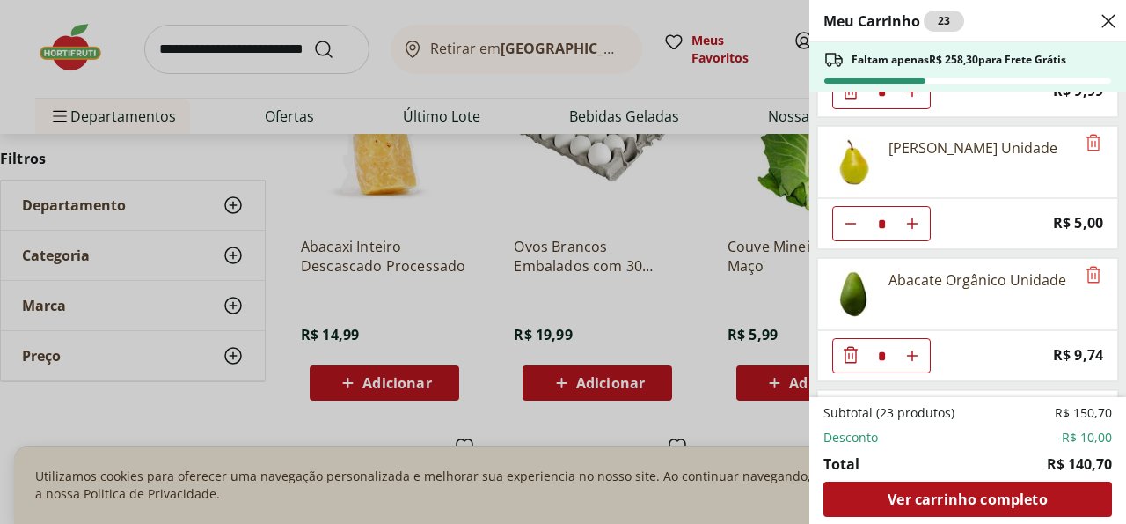
scroll to position [1264, 0]
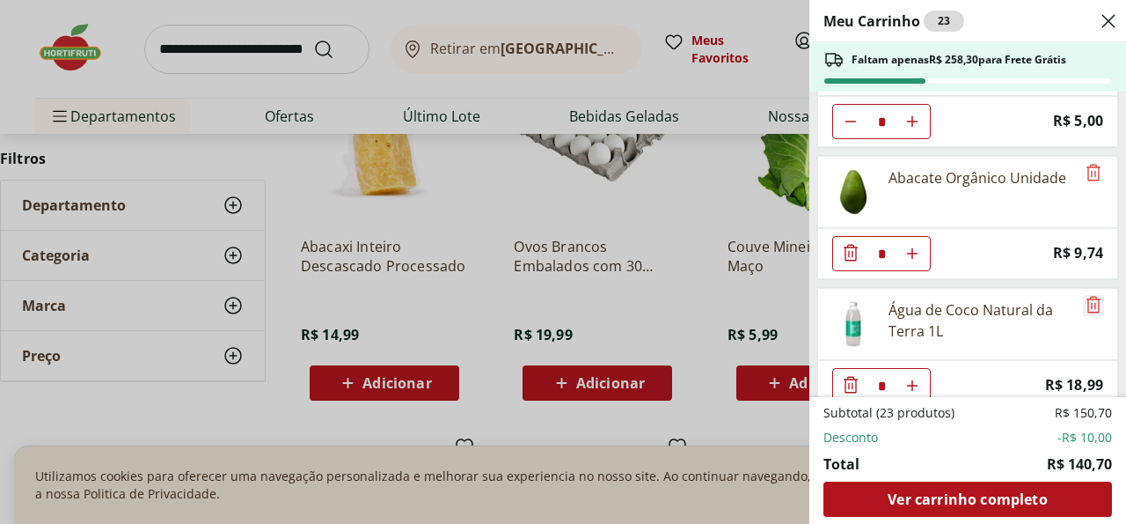
click at [1083, 294] on icon "Remove" at bounding box center [1093, 304] width 21 height 21
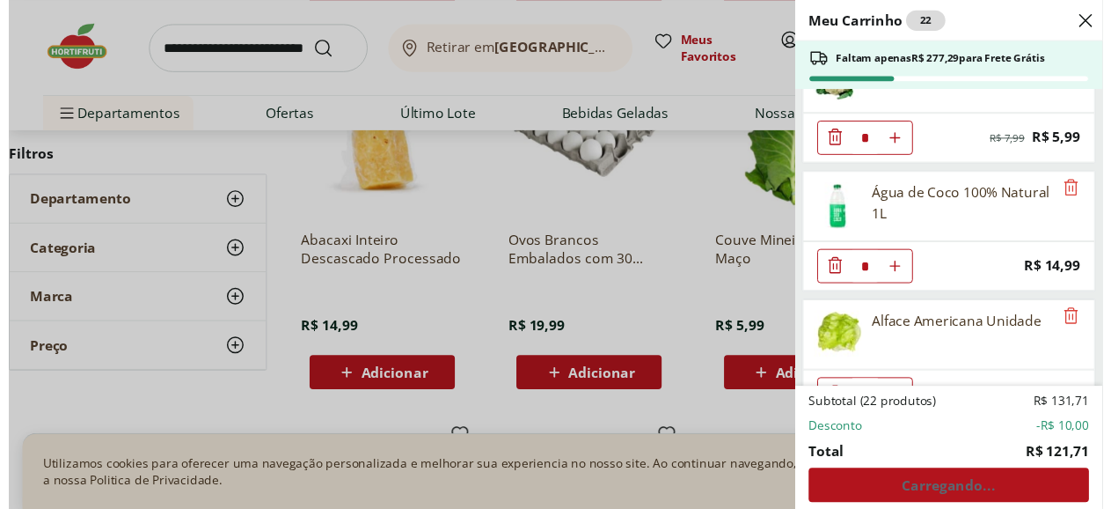
scroll to position [553, 0]
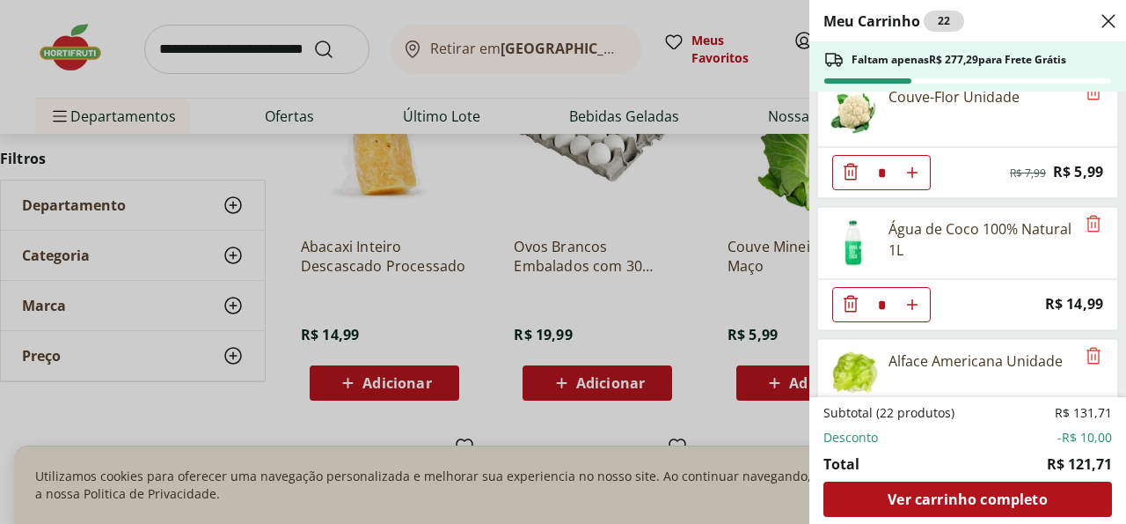
click at [1109, 16] on icon "Close" at bounding box center [1108, 21] width 21 height 21
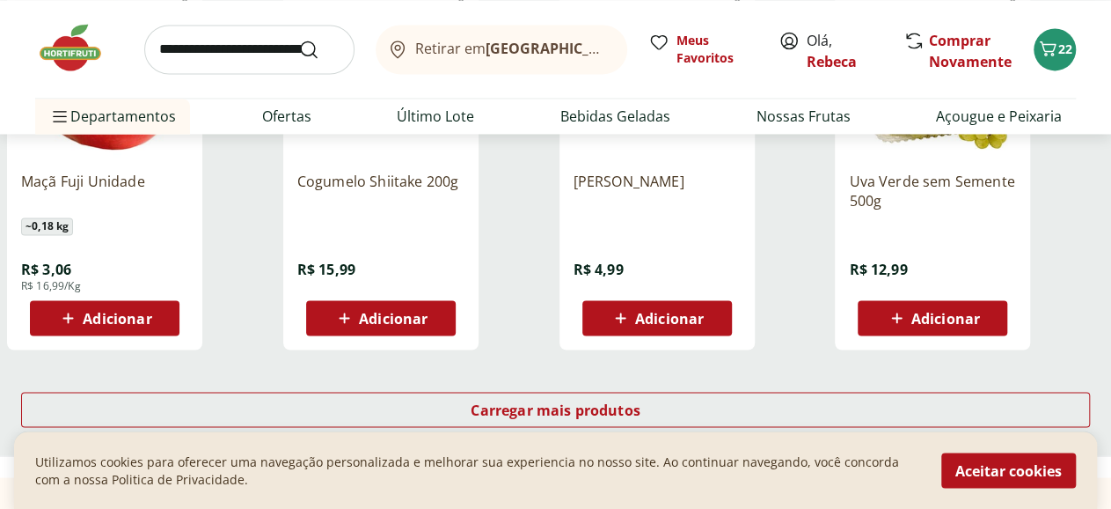
scroll to position [8054, 0]
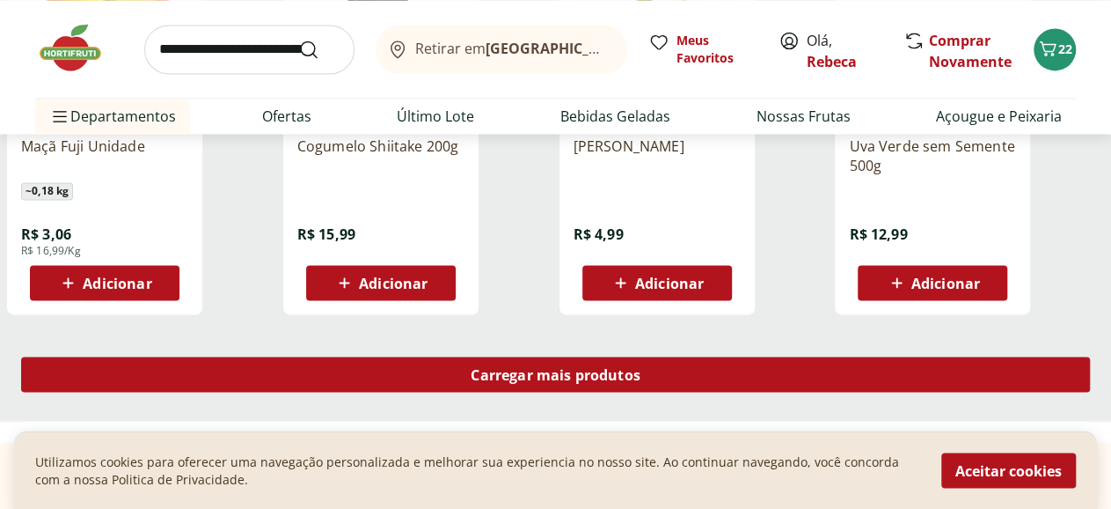
click at [641, 367] on span "Carregar mais produtos" at bounding box center [556, 374] width 170 height 14
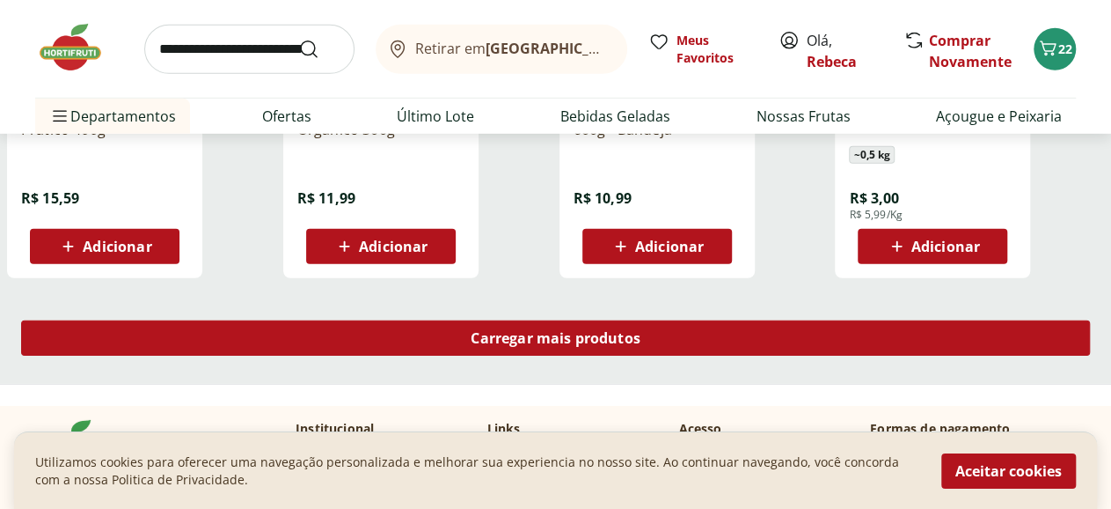
scroll to position [9244, 0]
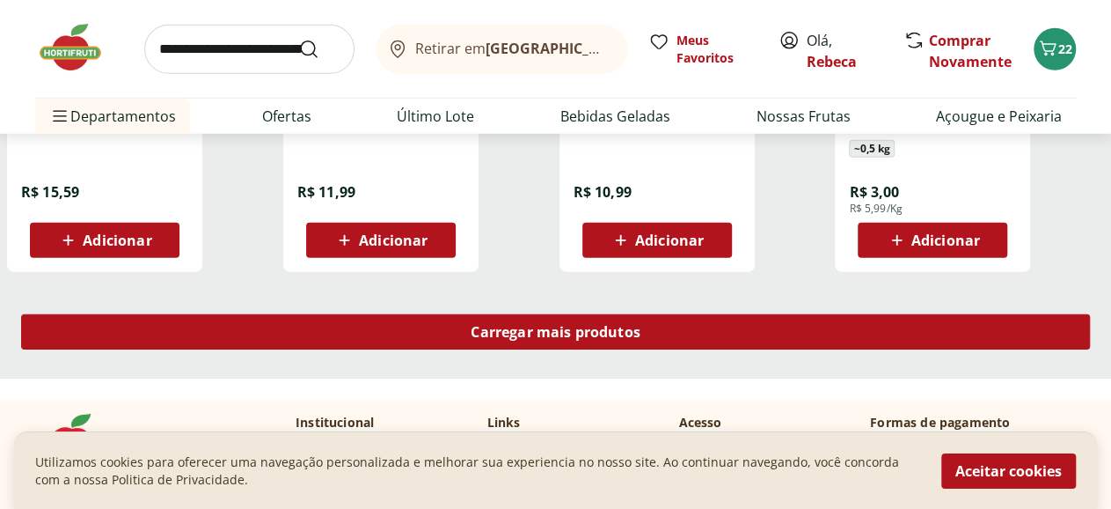
click at [641, 325] on span "Carregar mais produtos" at bounding box center [556, 332] width 170 height 14
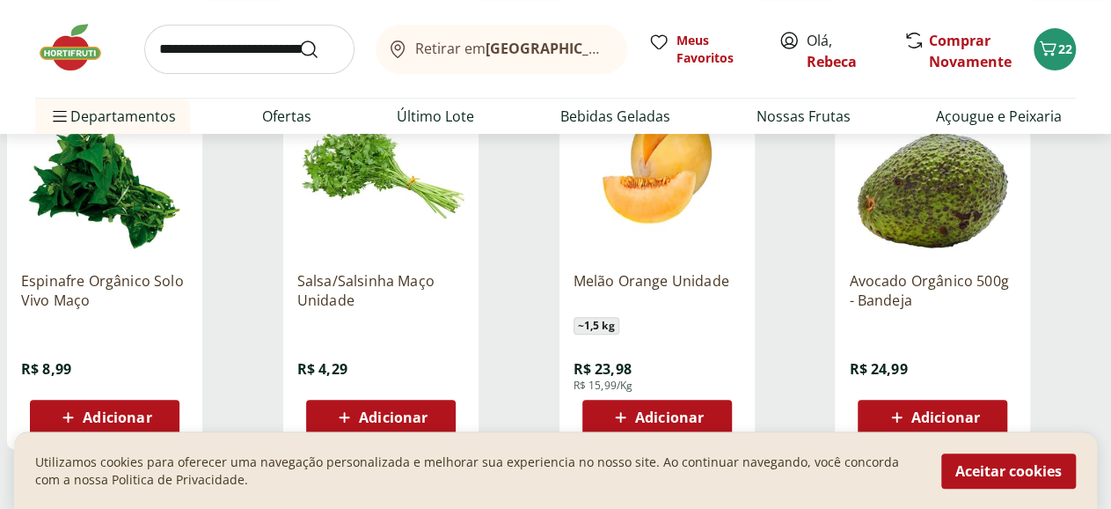
scroll to position [10250, 0]
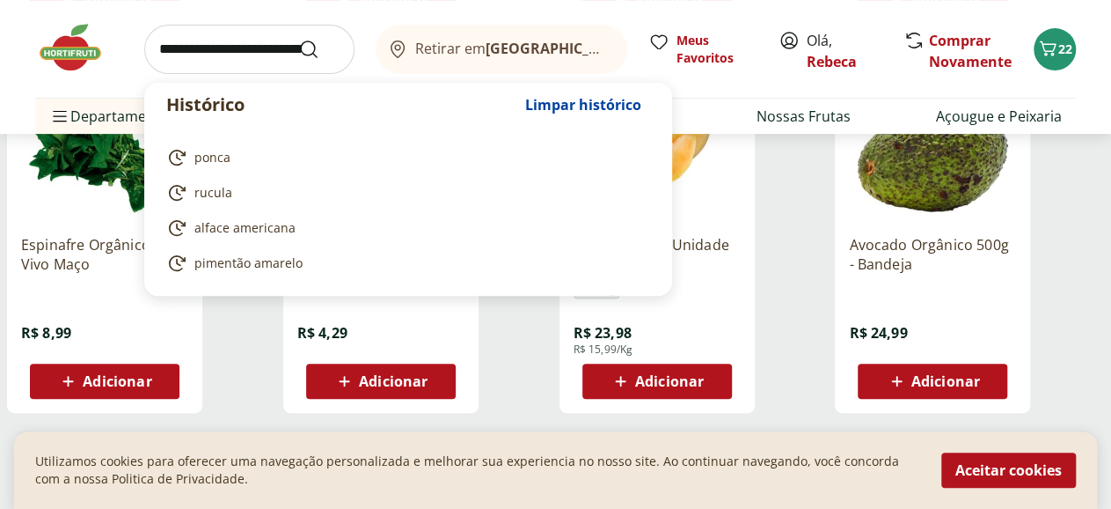
click at [247, 50] on input "search" at bounding box center [249, 49] width 210 height 49
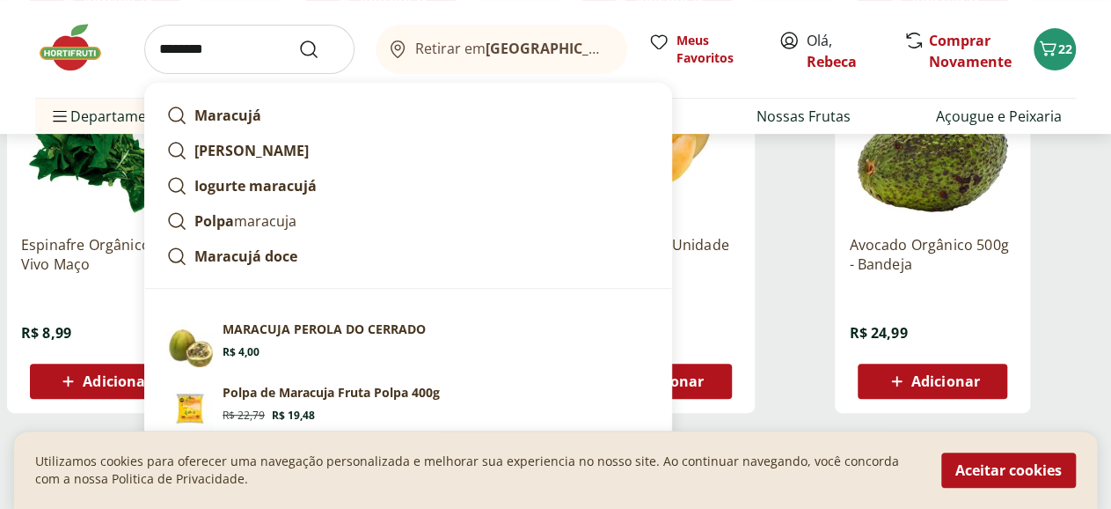
type input "********"
click at [298, 39] on button "Submit Search" at bounding box center [319, 49] width 42 height 21
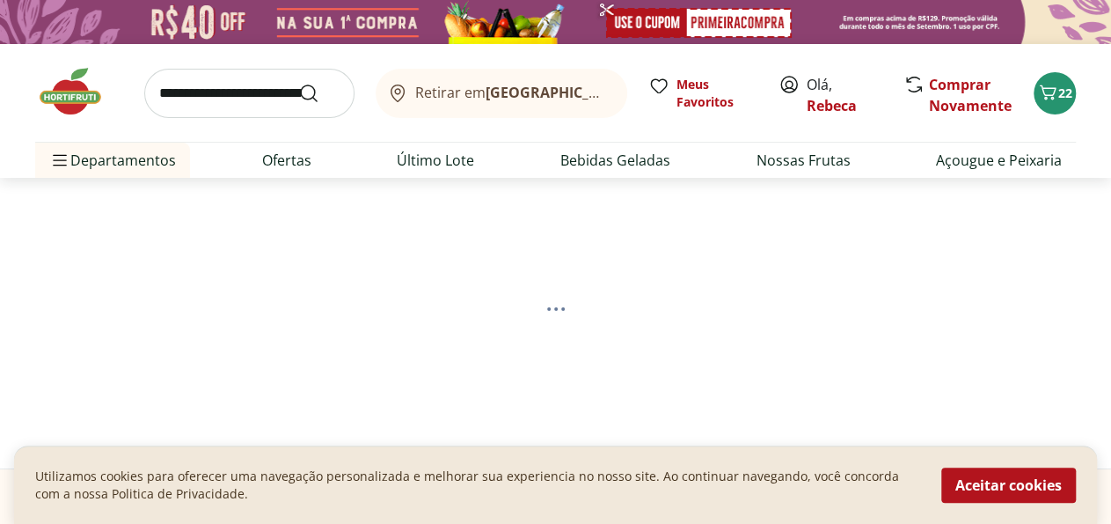
select select "**********"
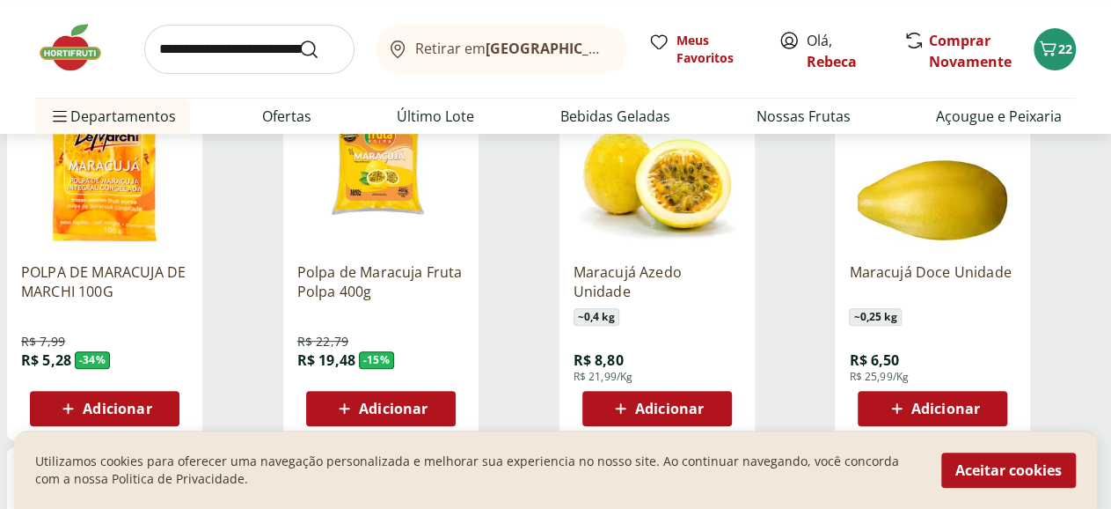
scroll to position [366, 0]
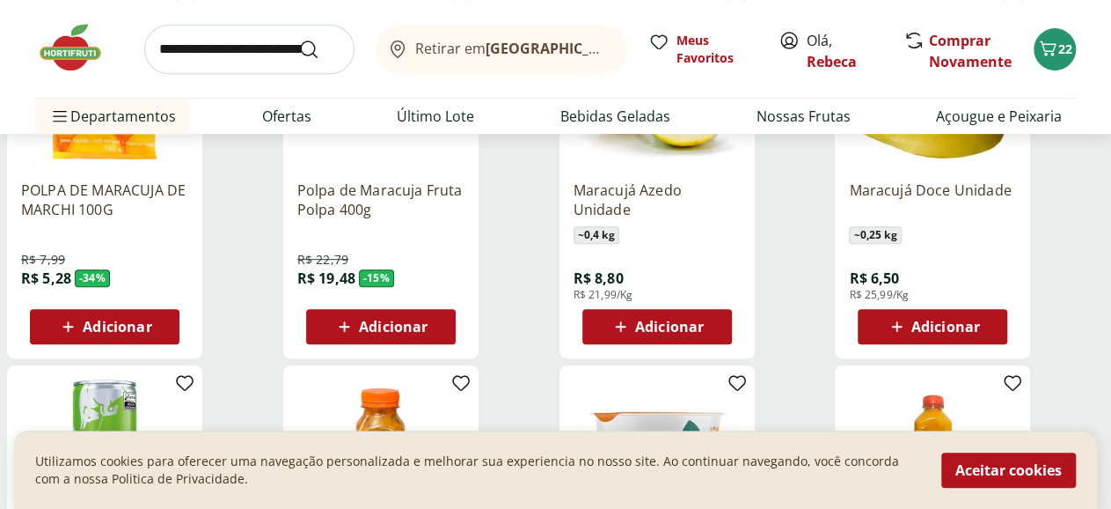
click at [704, 334] on span "Adicionar" at bounding box center [669, 326] width 69 height 14
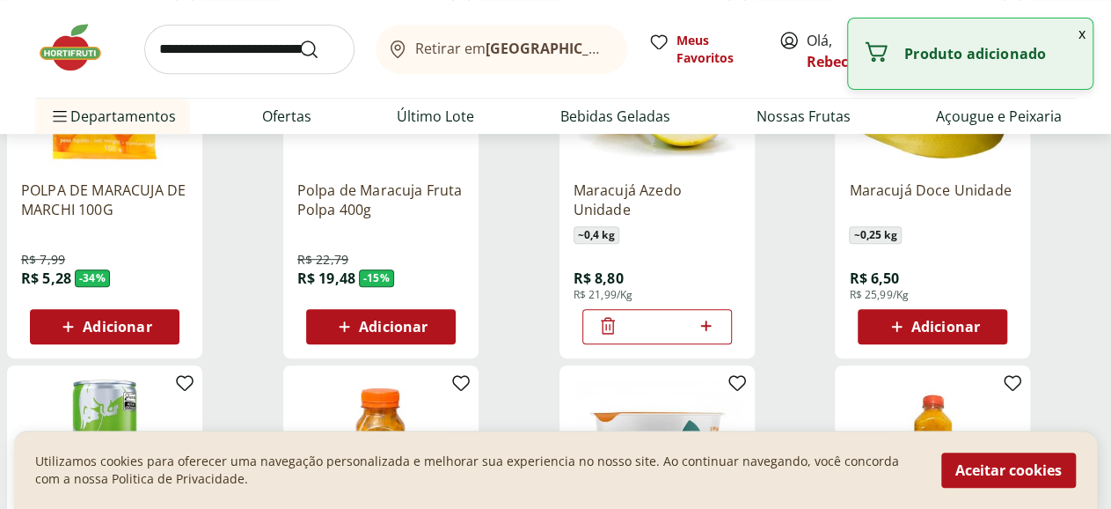
click at [712, 330] on icon at bounding box center [706, 325] width 11 height 11
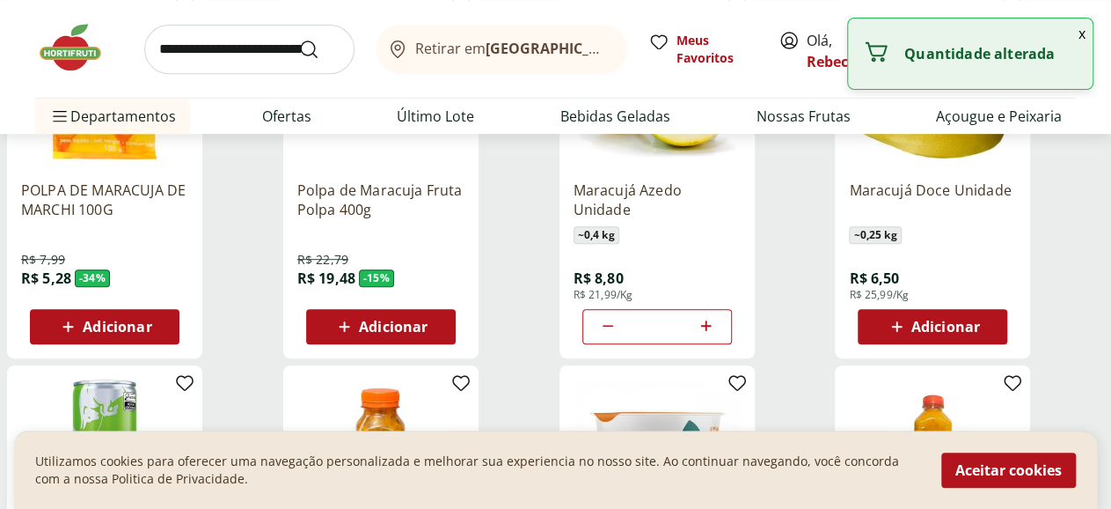
type input "*"
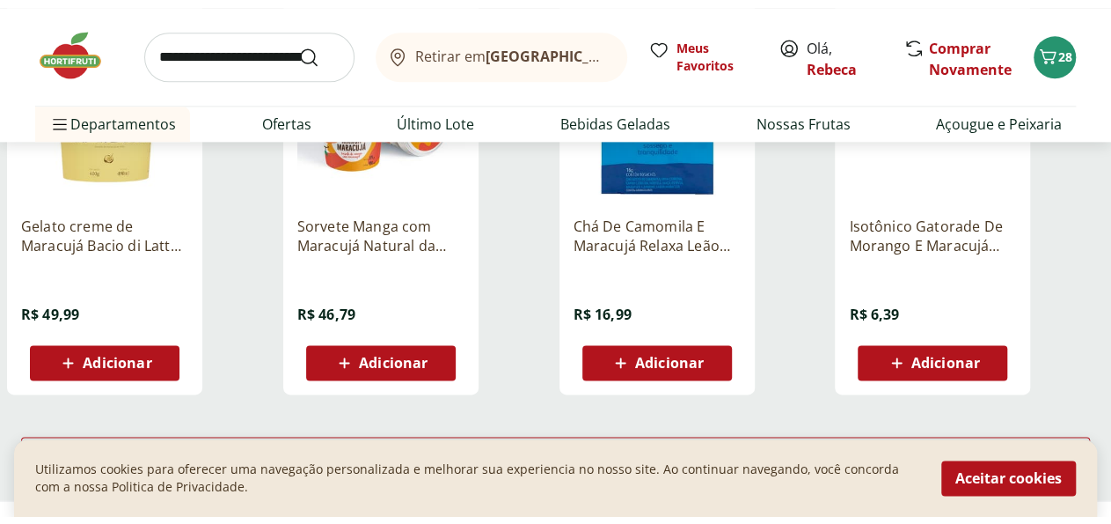
scroll to position [1281, 0]
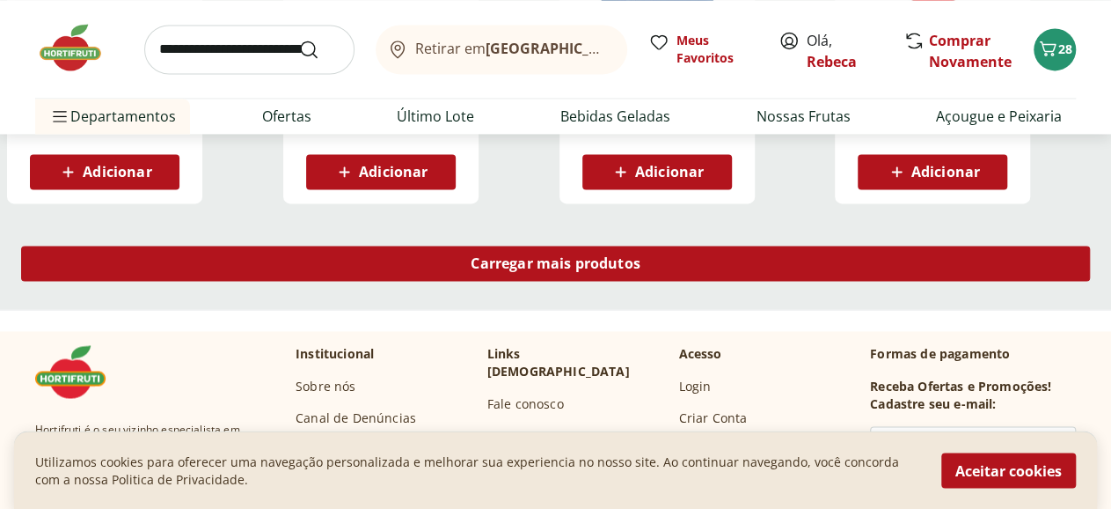
click at [641, 270] on span "Carregar mais produtos" at bounding box center [556, 263] width 170 height 14
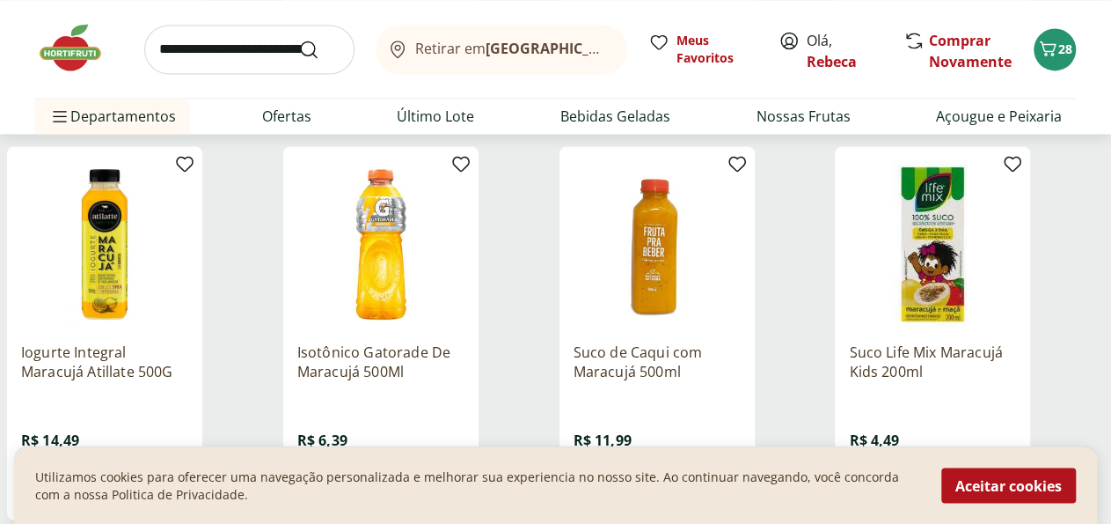
scroll to position [1464, 0]
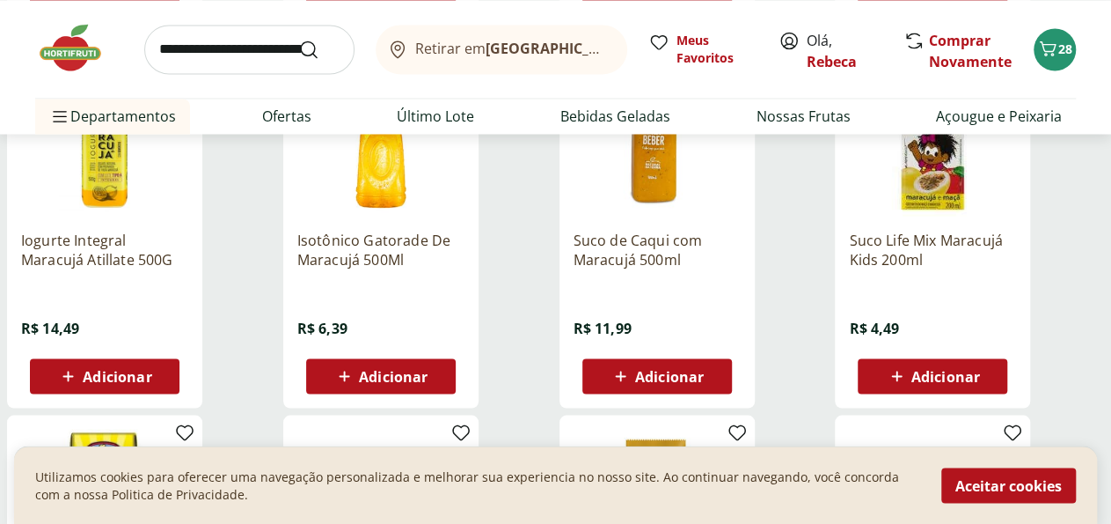
click at [151, 378] on span "Adicionar" at bounding box center [117, 376] width 69 height 14
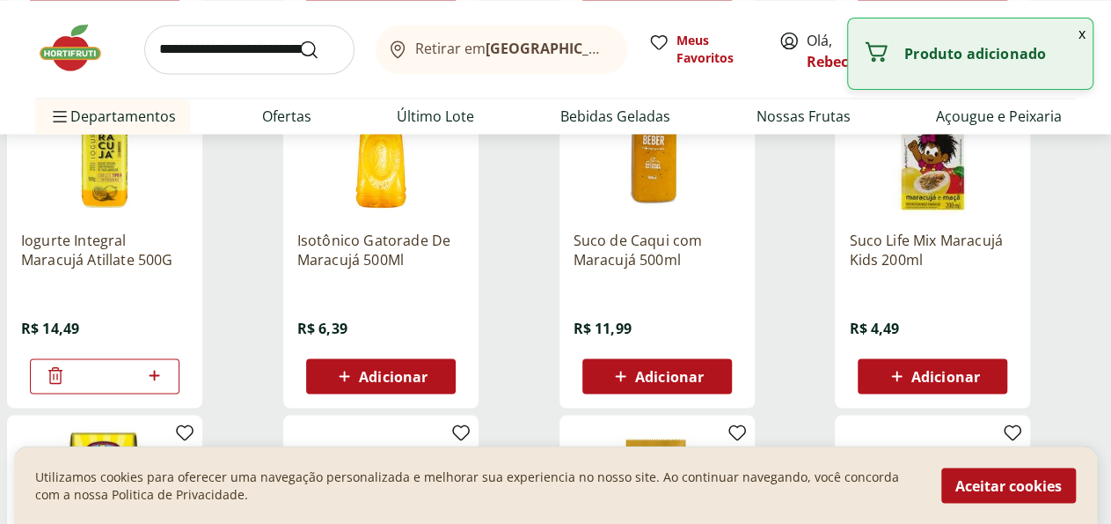
click at [159, 378] on icon at bounding box center [154, 375] width 11 height 11
type input "*"
click at [251, 48] on input "search" at bounding box center [249, 49] width 210 height 49
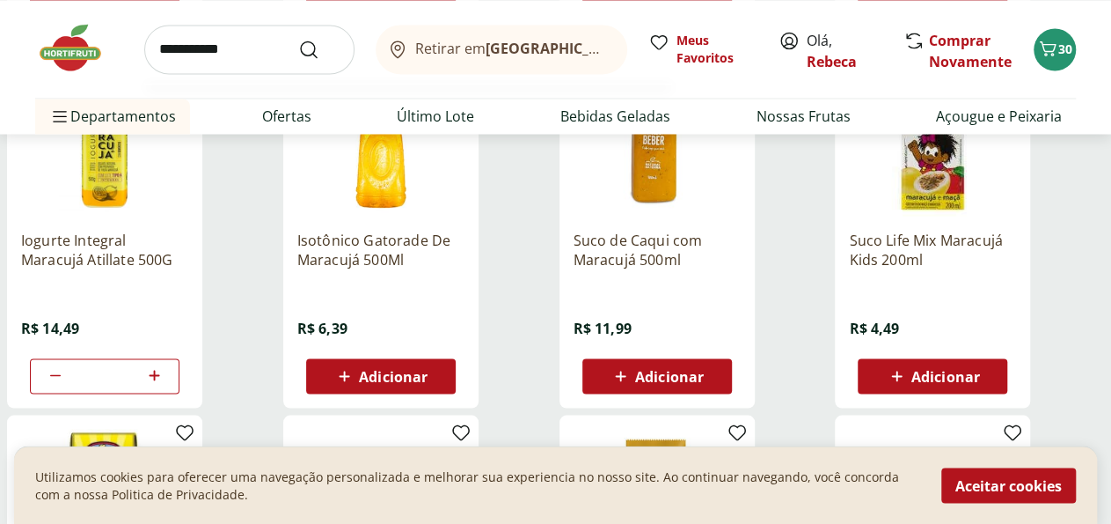
type input "**********"
click at [298, 39] on button "Submit Search" at bounding box center [319, 49] width 42 height 21
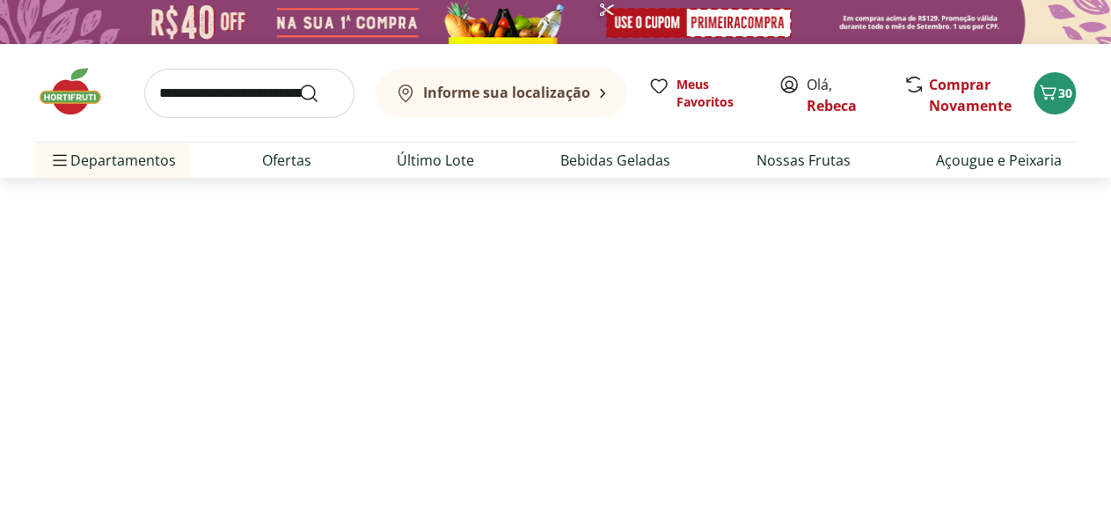
select select "**********"
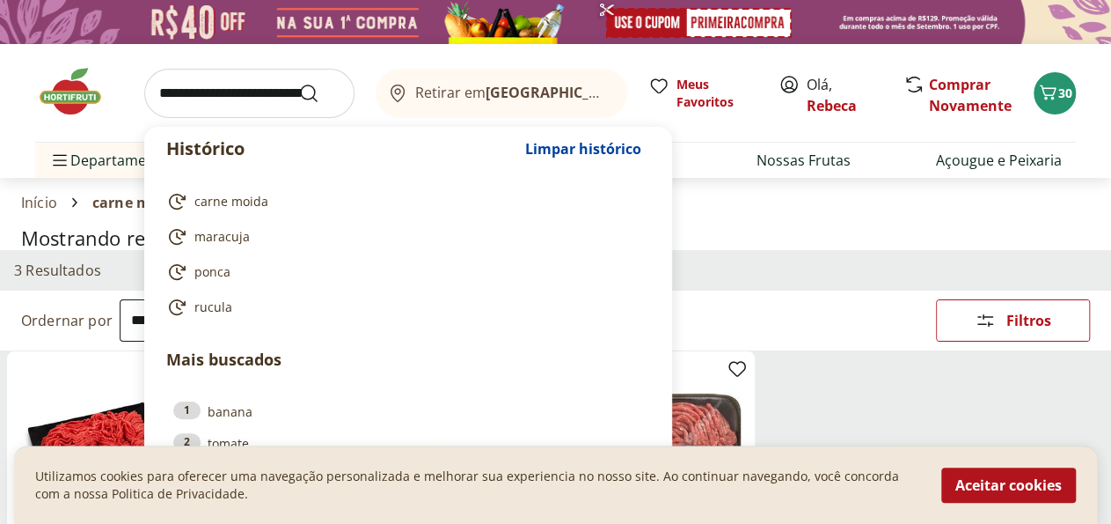
click at [221, 90] on input "search" at bounding box center [249, 93] width 210 height 49
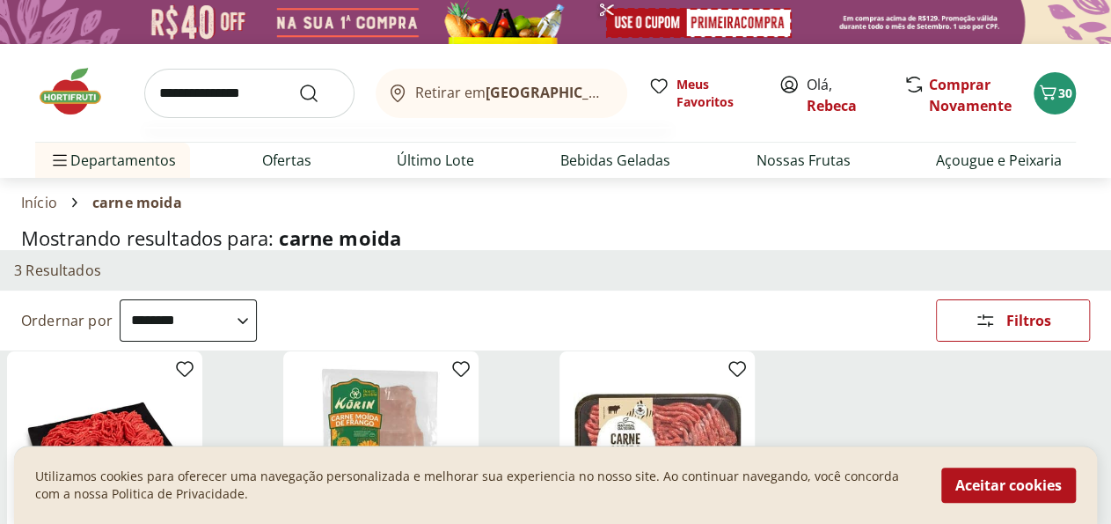
type input "**********"
click at [298, 83] on button "Submit Search" at bounding box center [319, 93] width 42 height 21
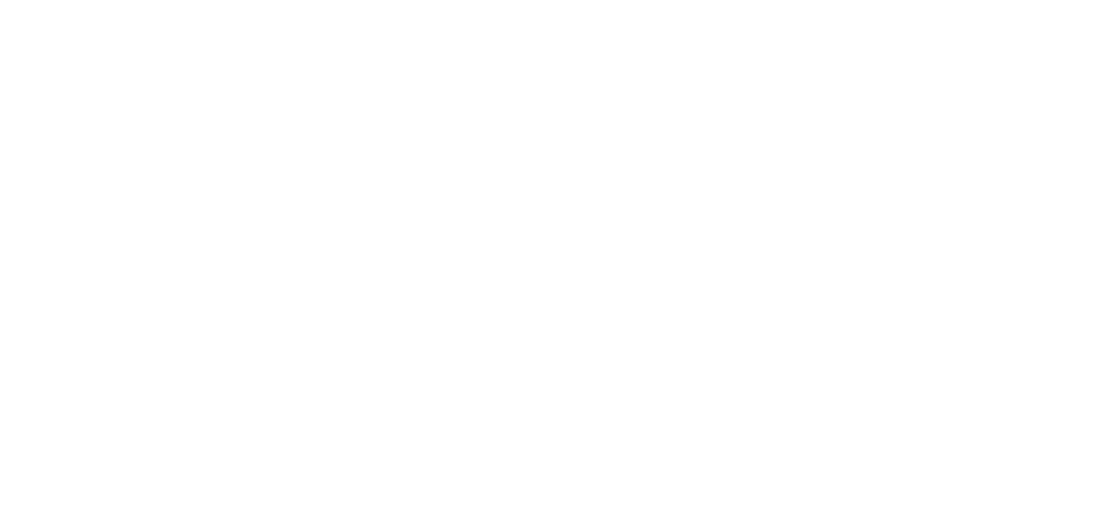
select select "**********"
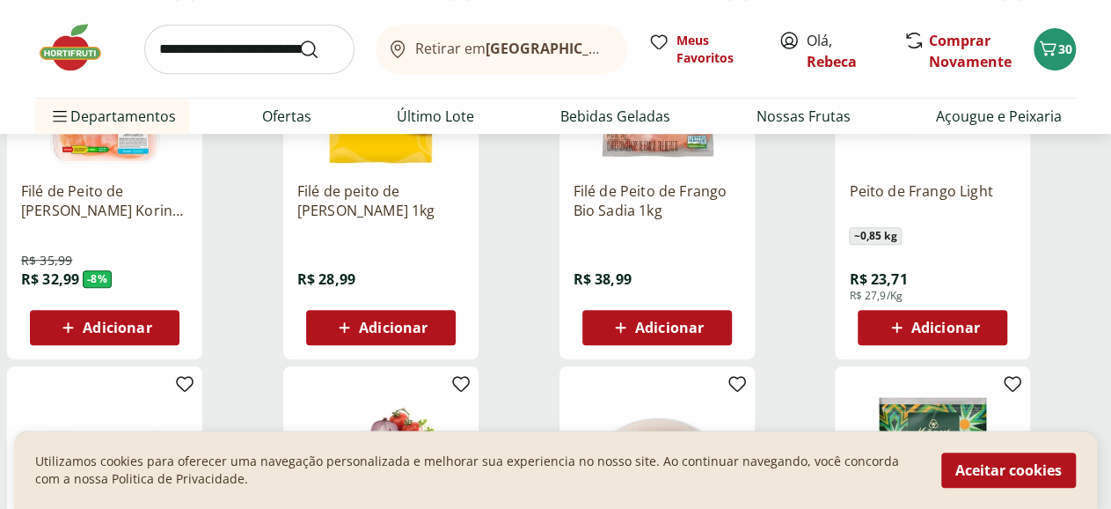
scroll to position [366, 0]
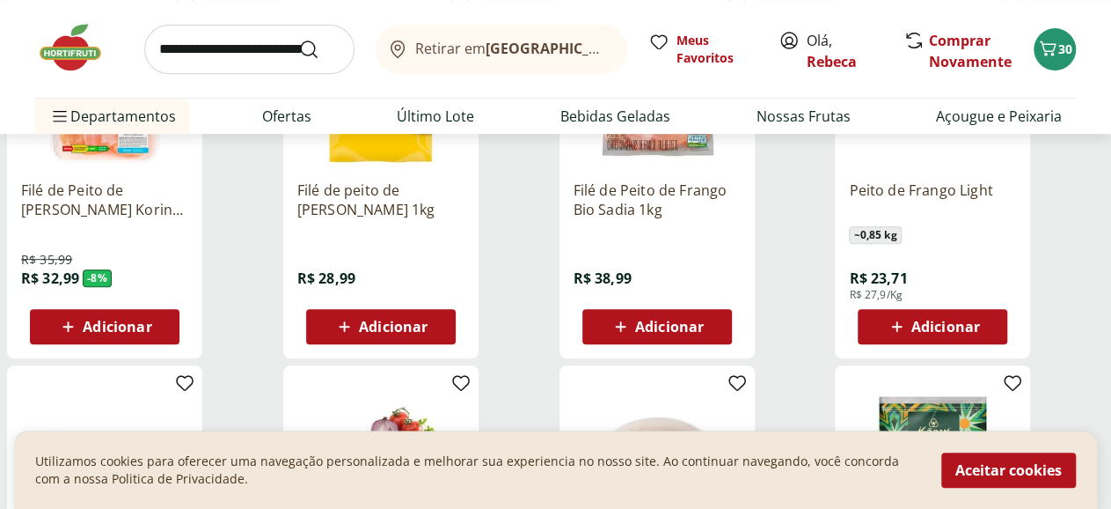
click at [704, 328] on span "Adicionar" at bounding box center [669, 326] width 69 height 14
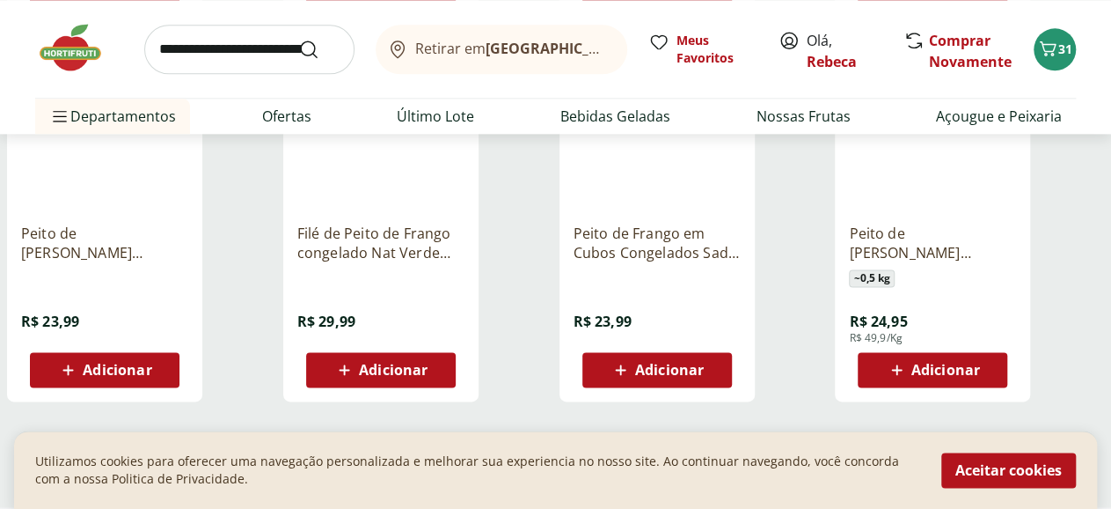
scroll to position [1190, 0]
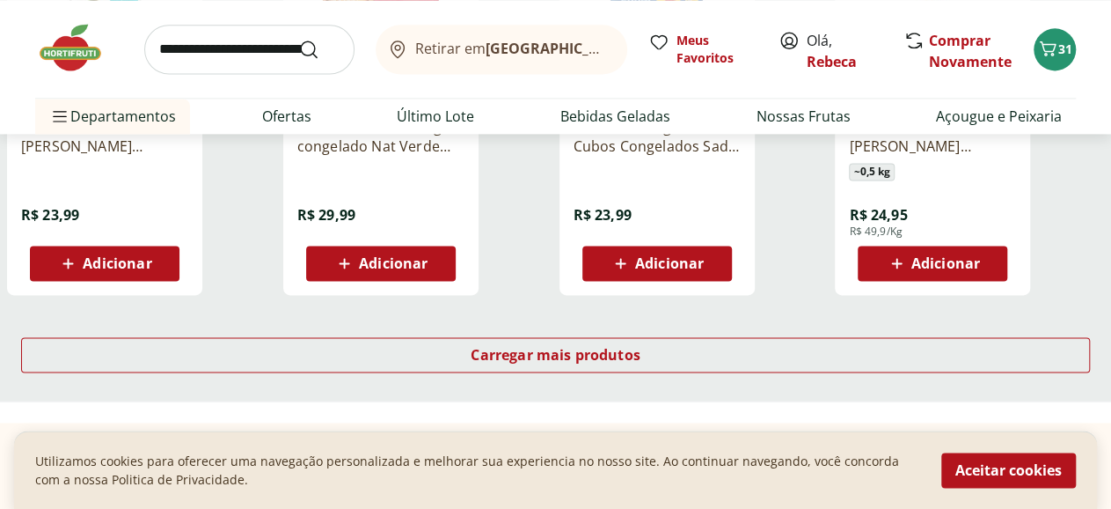
click at [73, 52] on img at bounding box center [79, 47] width 88 height 53
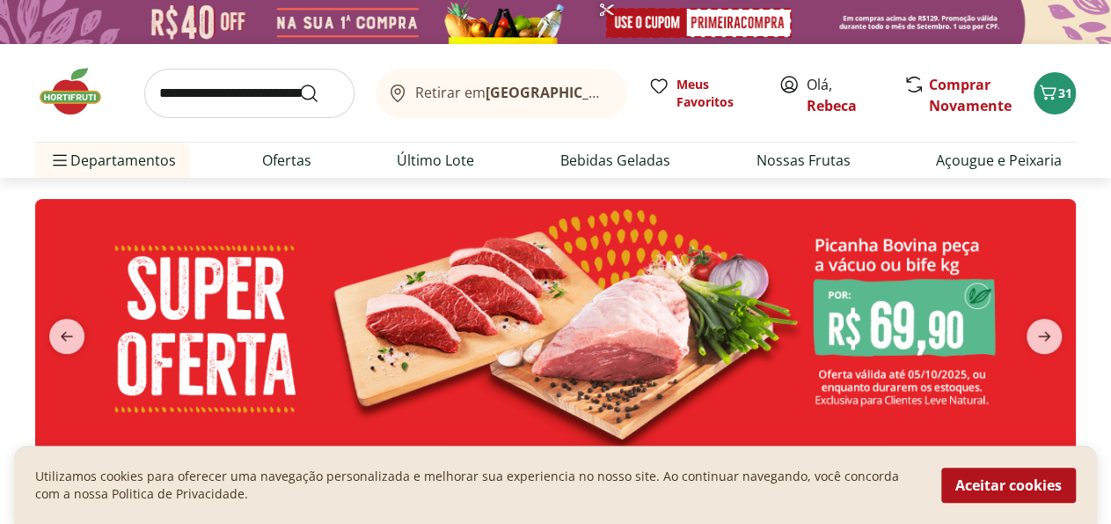
type input "*"
click at [1047, 332] on icon "next" at bounding box center [1044, 336] width 12 height 10
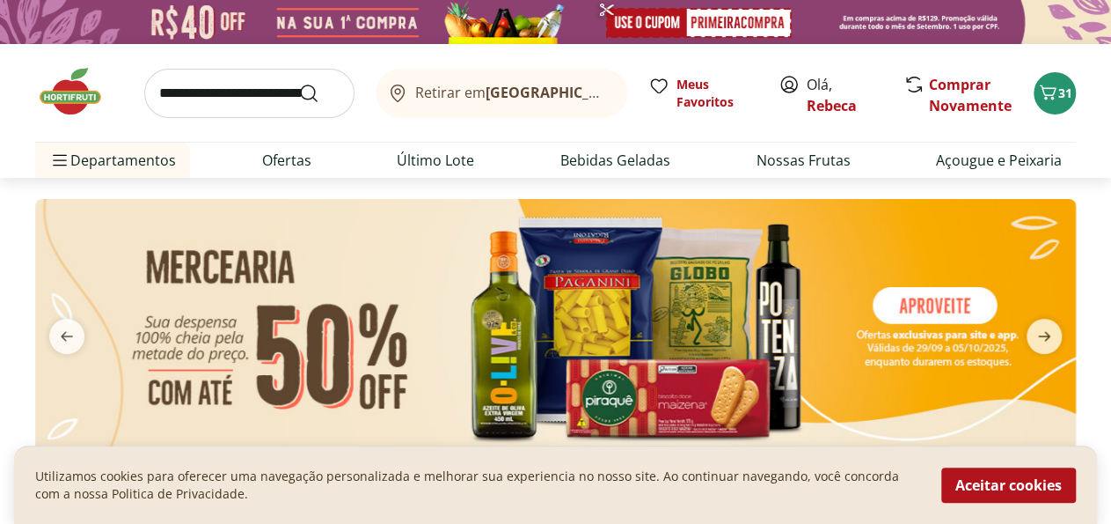
click at [677, 316] on img at bounding box center [555, 325] width 1041 height 253
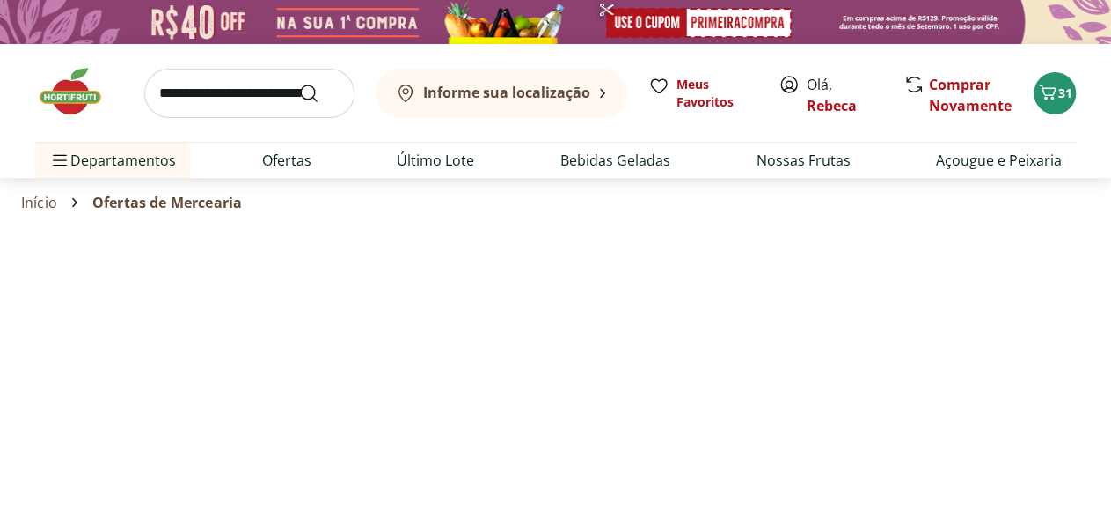
select select "**********"
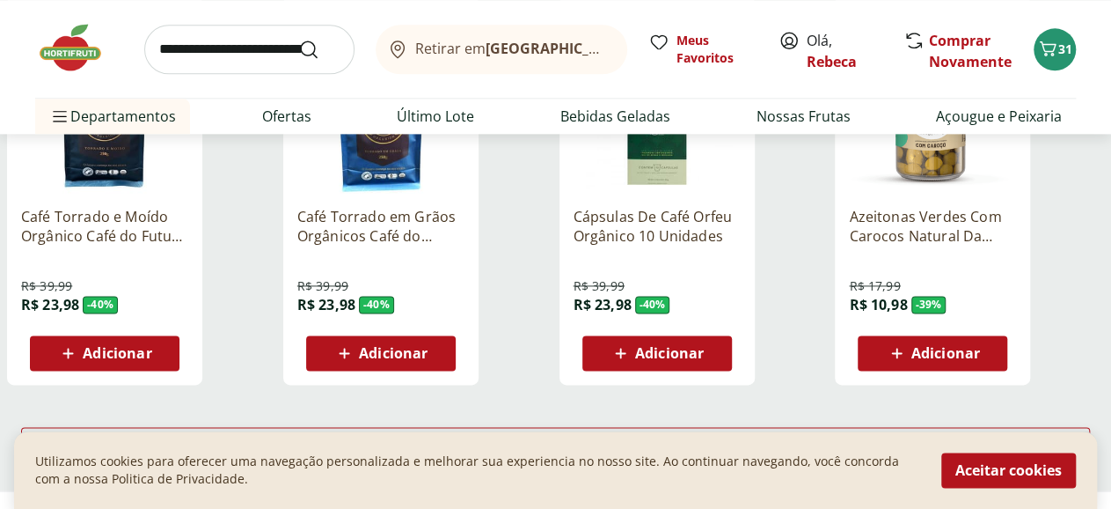
scroll to position [1281, 0]
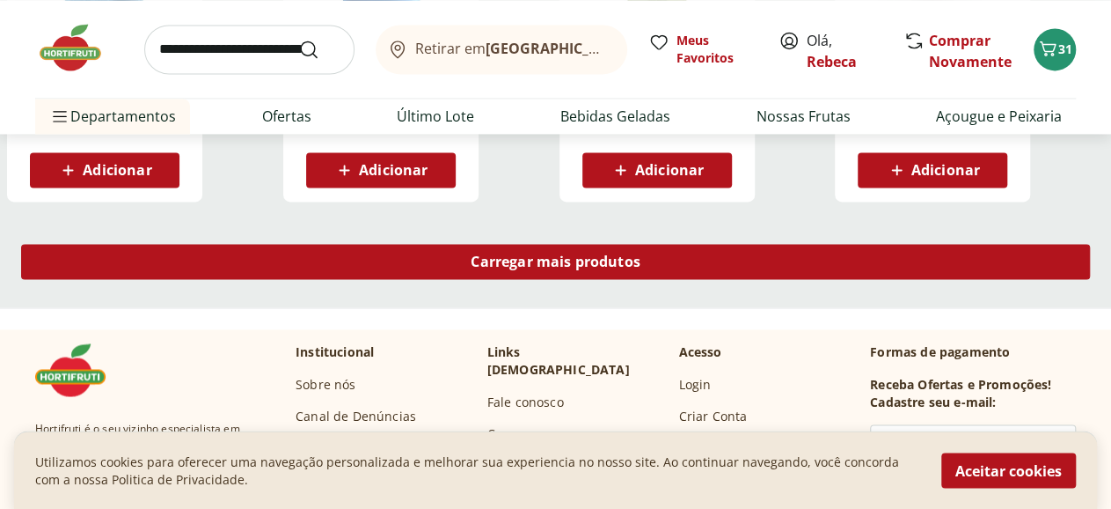
click at [641, 254] on span "Carregar mais produtos" at bounding box center [556, 261] width 170 height 14
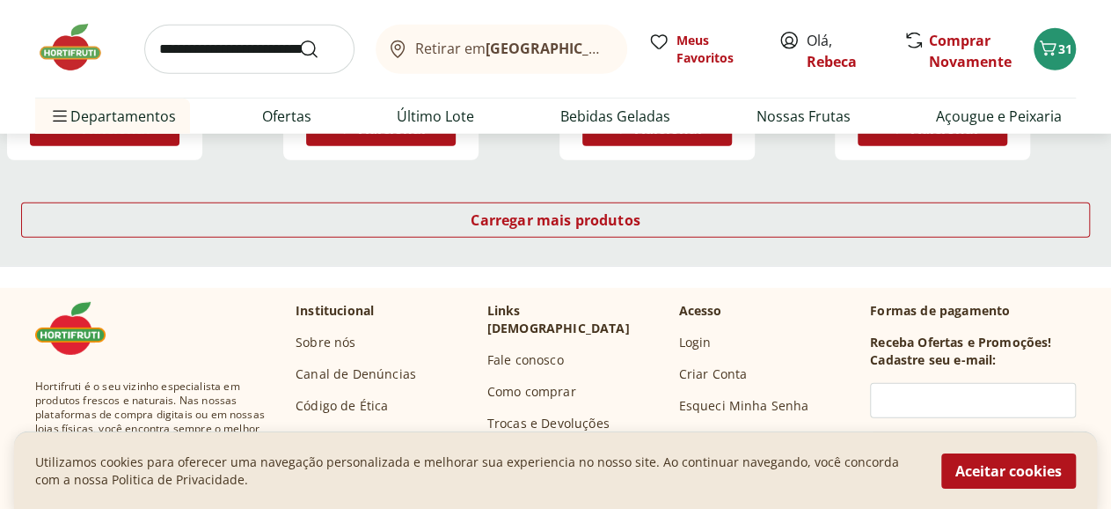
scroll to position [2471, 0]
click at [65, 48] on img at bounding box center [79, 47] width 88 height 53
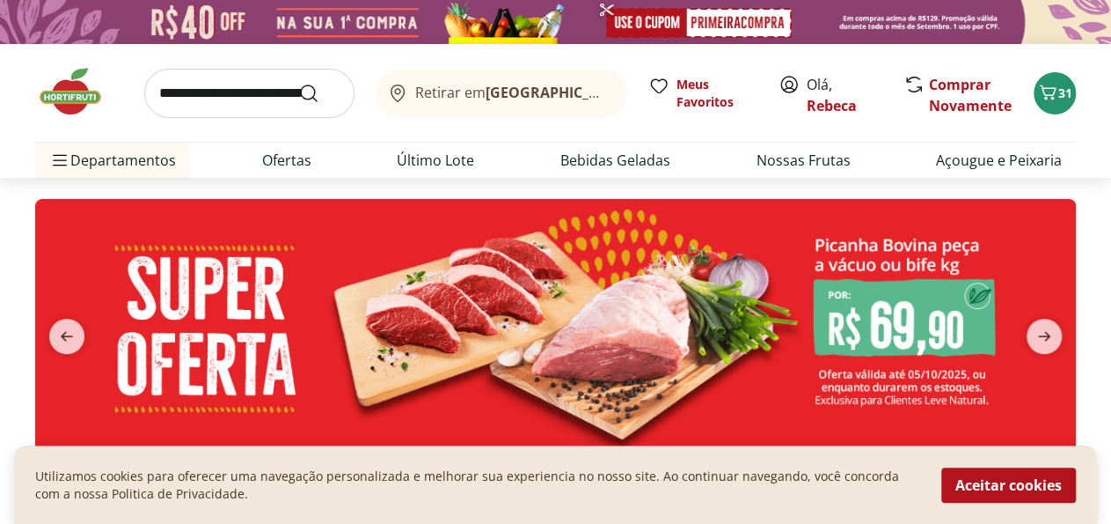
type input "*"
click at [1043, 330] on icon "next" at bounding box center [1044, 336] width 21 height 21
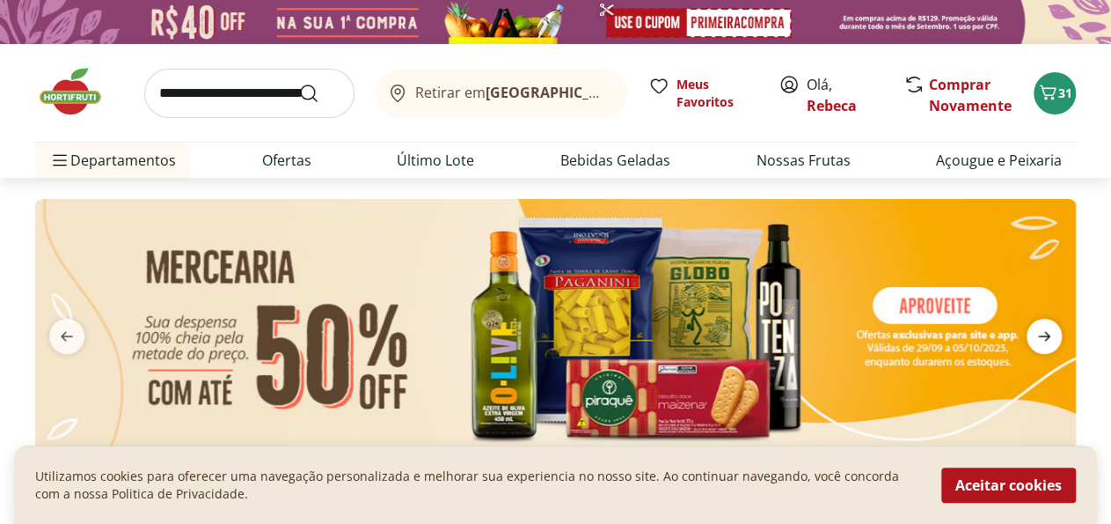
click at [1043, 330] on icon "next" at bounding box center [1044, 336] width 21 height 21
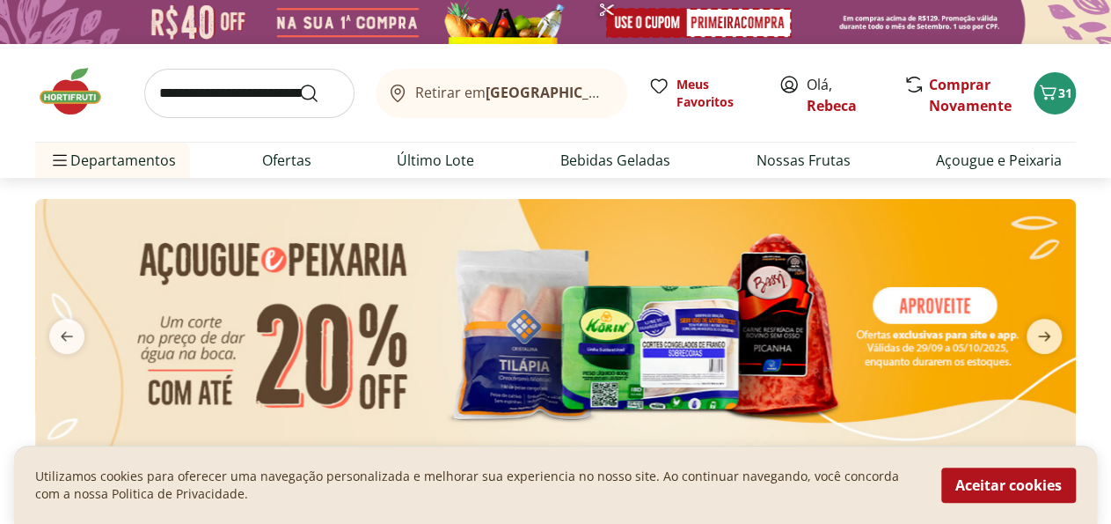
click at [677, 268] on img at bounding box center [555, 325] width 1041 height 253
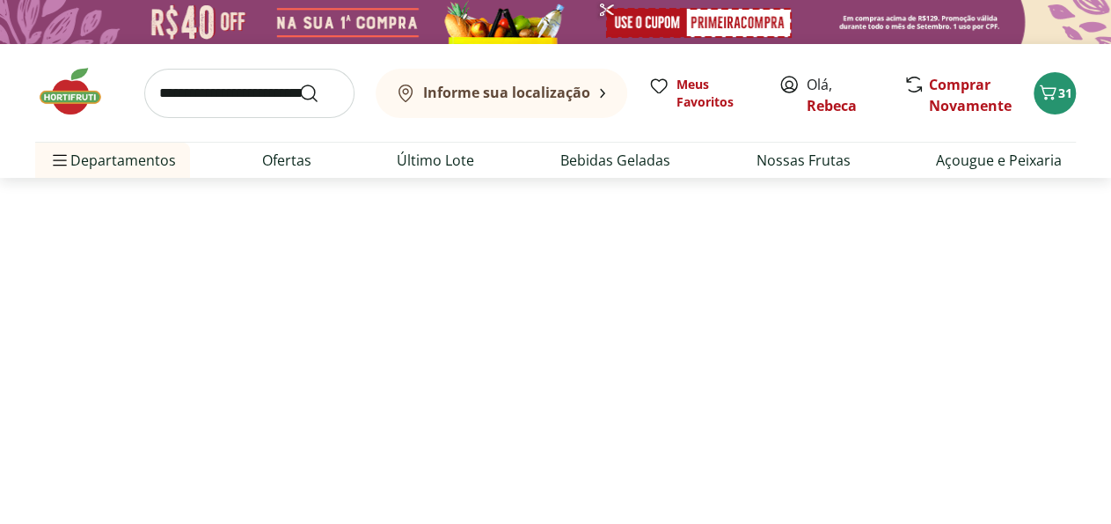
select select "**********"
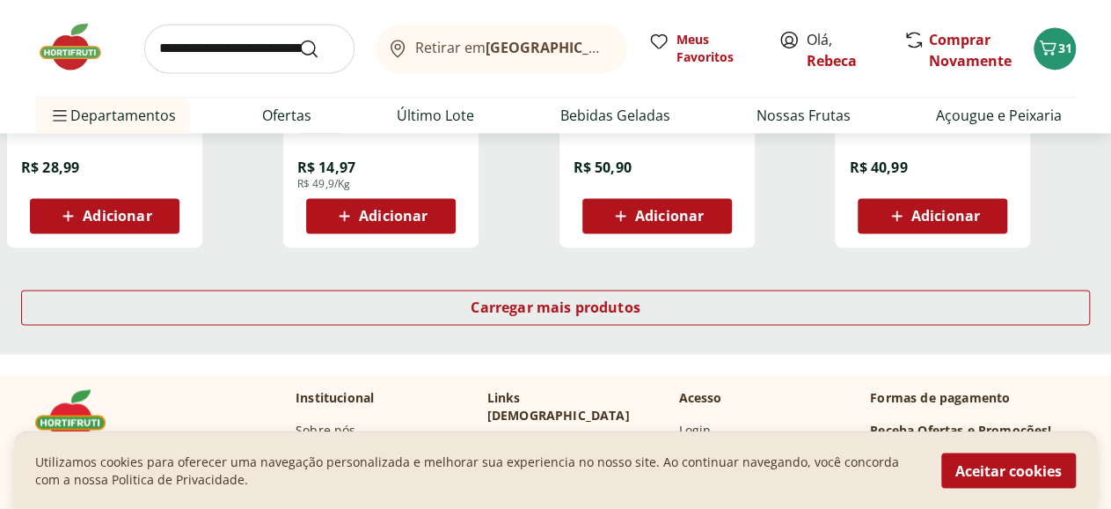
scroll to position [1281, 0]
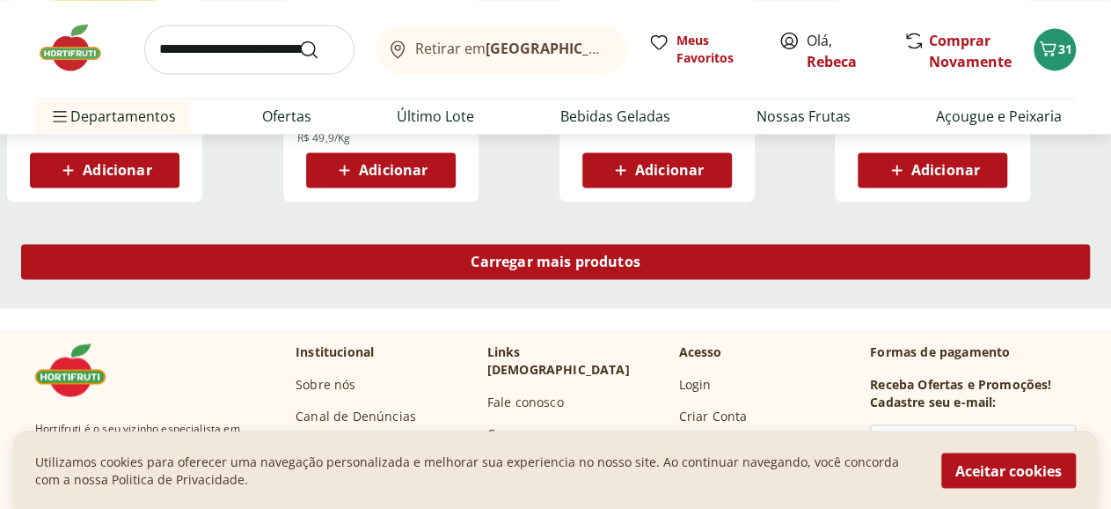
click at [641, 254] on span "Carregar mais produtos" at bounding box center [556, 261] width 170 height 14
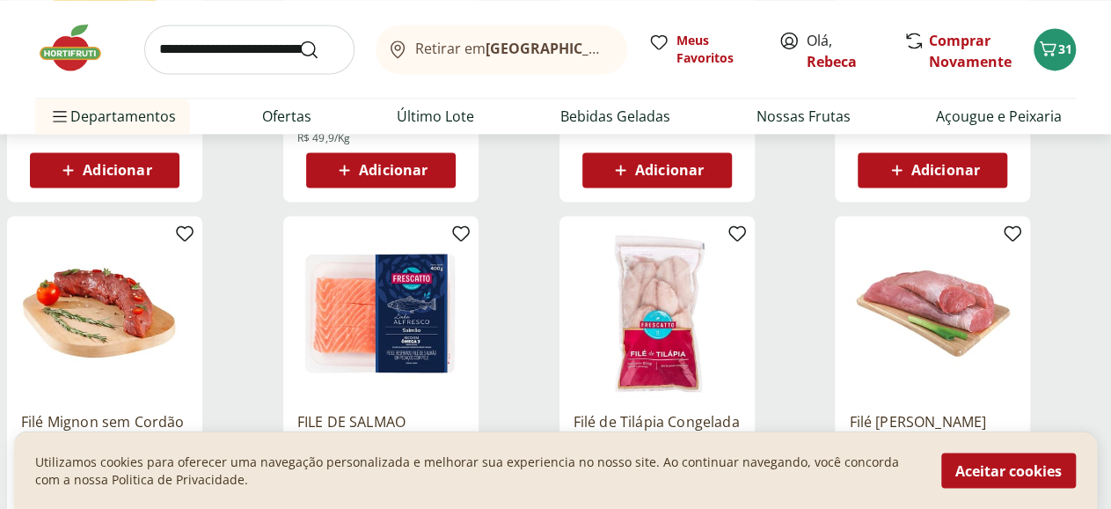
type input "*"
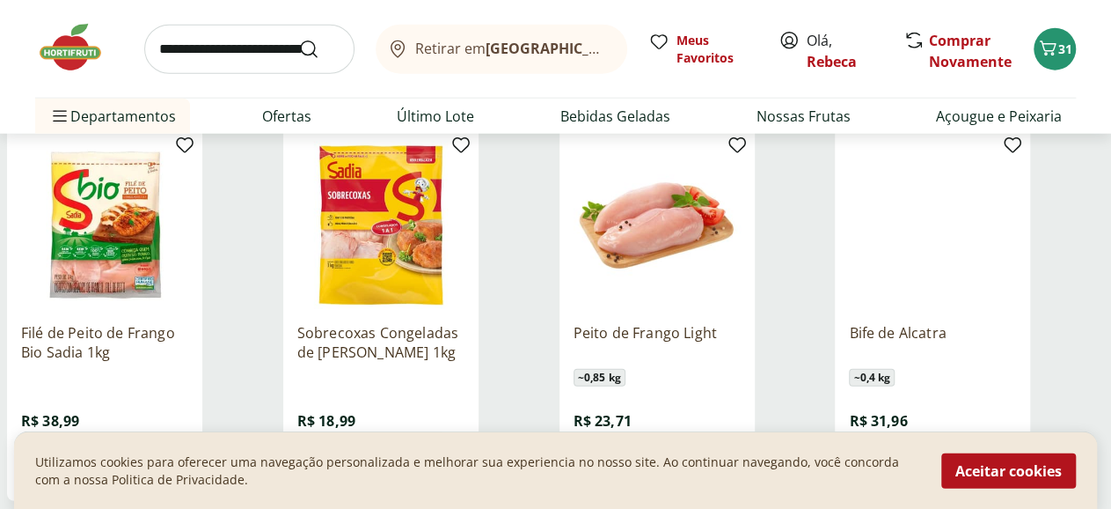
scroll to position [2196, 0]
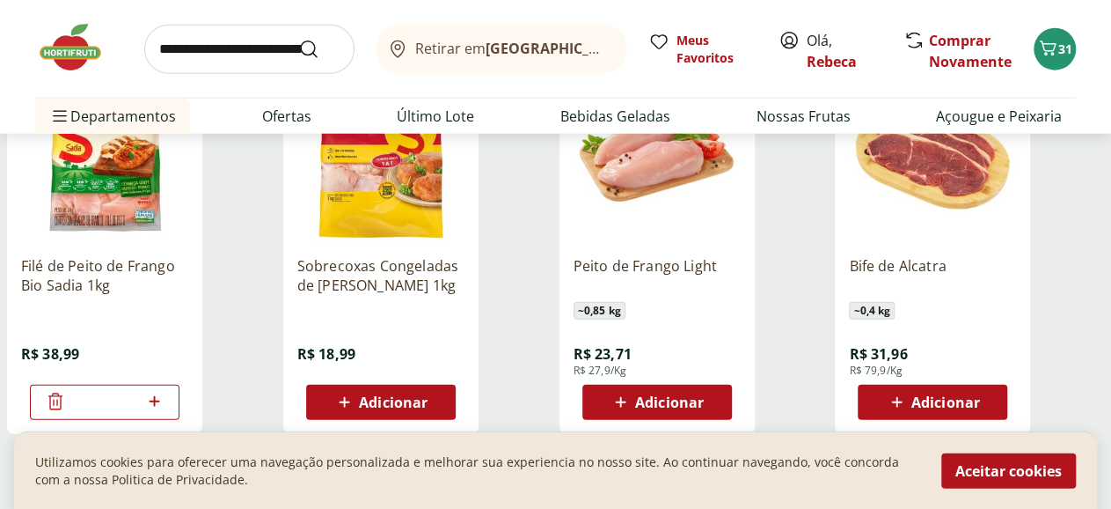
click at [59, 55] on img at bounding box center [79, 47] width 88 height 53
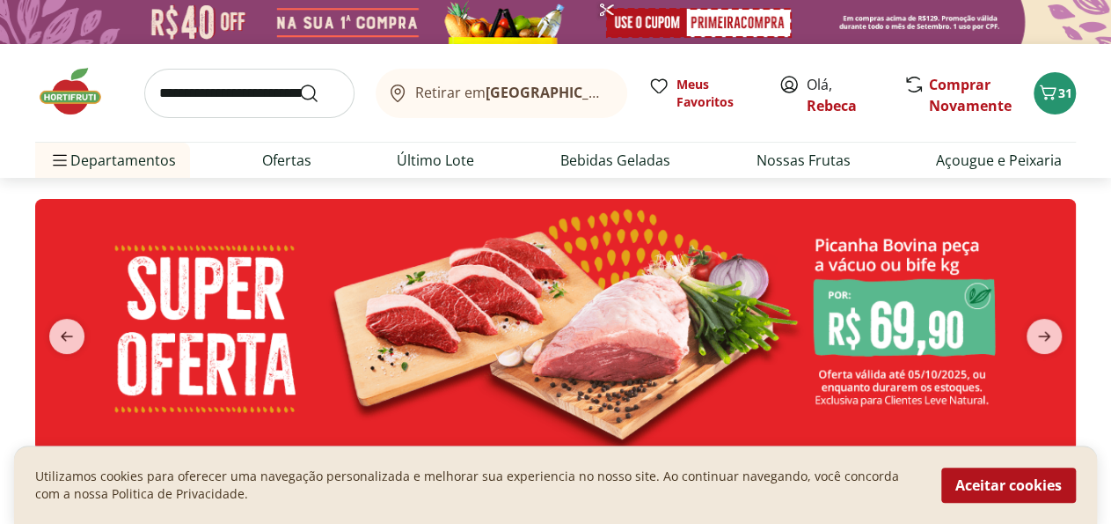
type input "*"
click at [1039, 327] on icon "next" at bounding box center [1044, 336] width 21 height 21
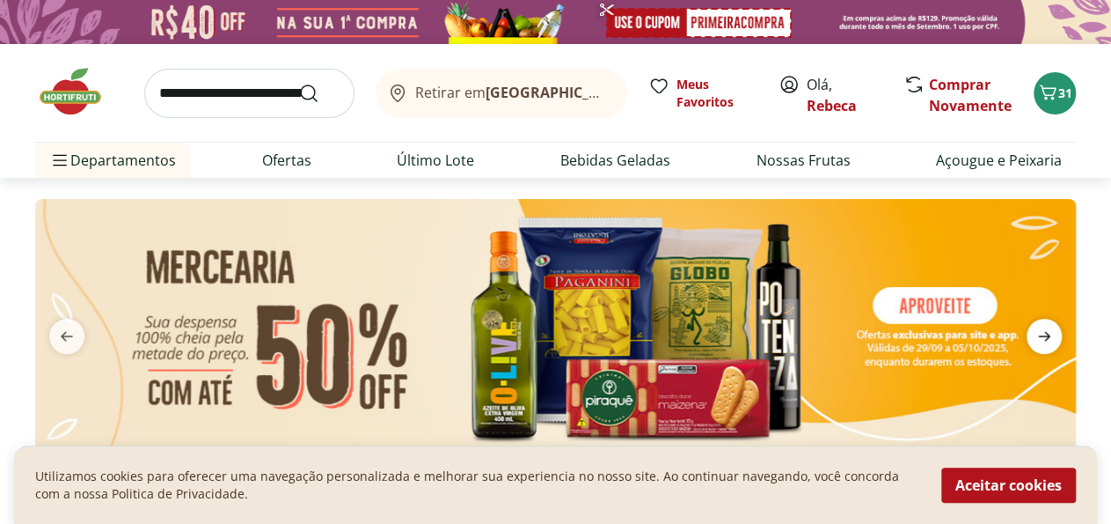
click at [1039, 332] on icon "next" at bounding box center [1044, 336] width 21 height 21
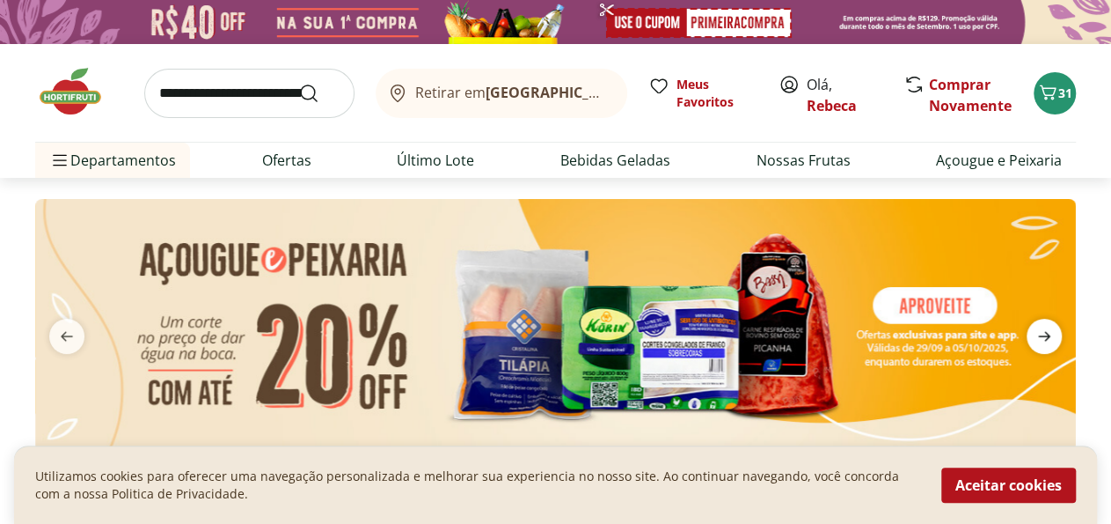
click at [1039, 332] on icon "next" at bounding box center [1044, 336] width 21 height 21
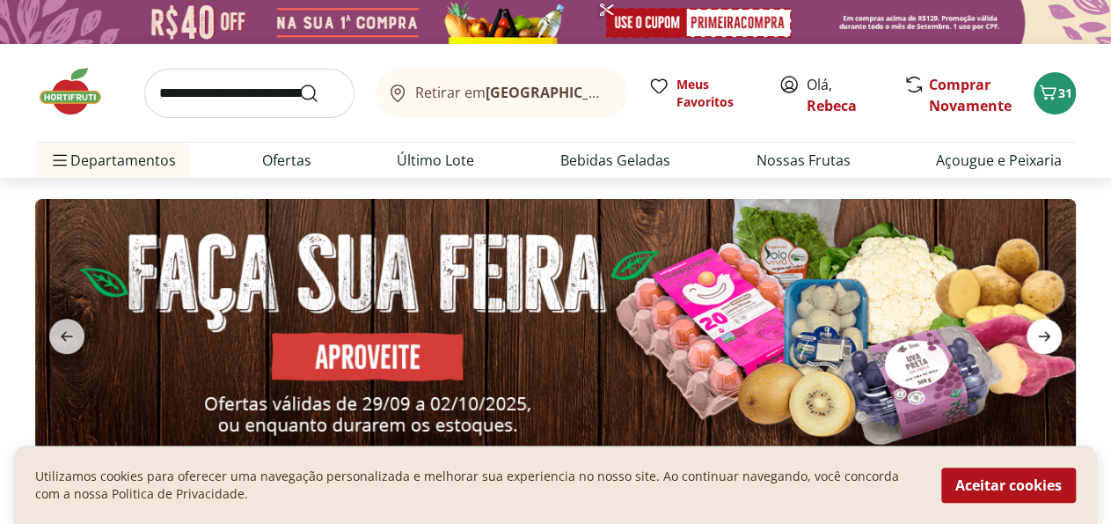
click at [1039, 332] on icon "next" at bounding box center [1044, 336] width 21 height 21
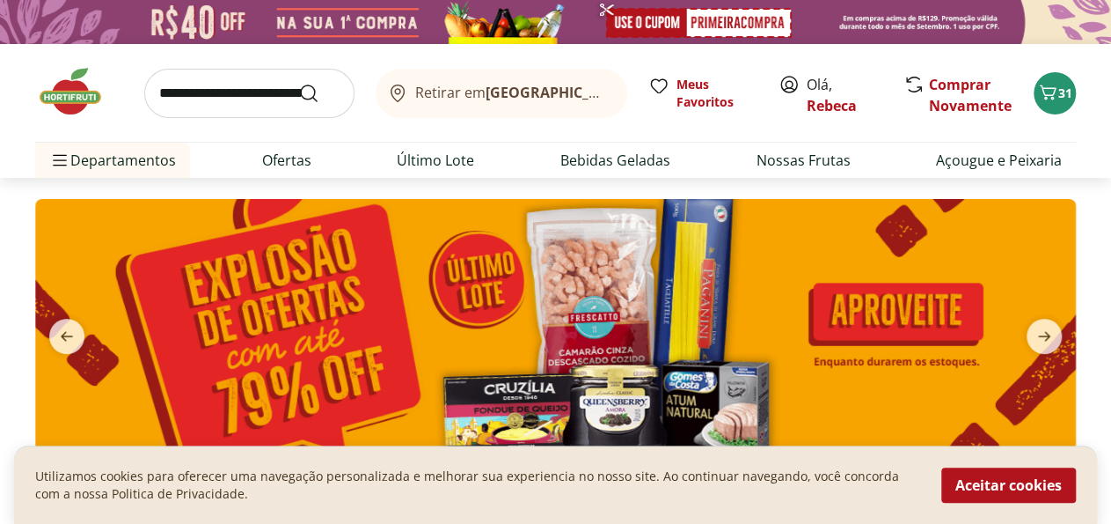
click at [617, 294] on img at bounding box center [555, 325] width 1041 height 253
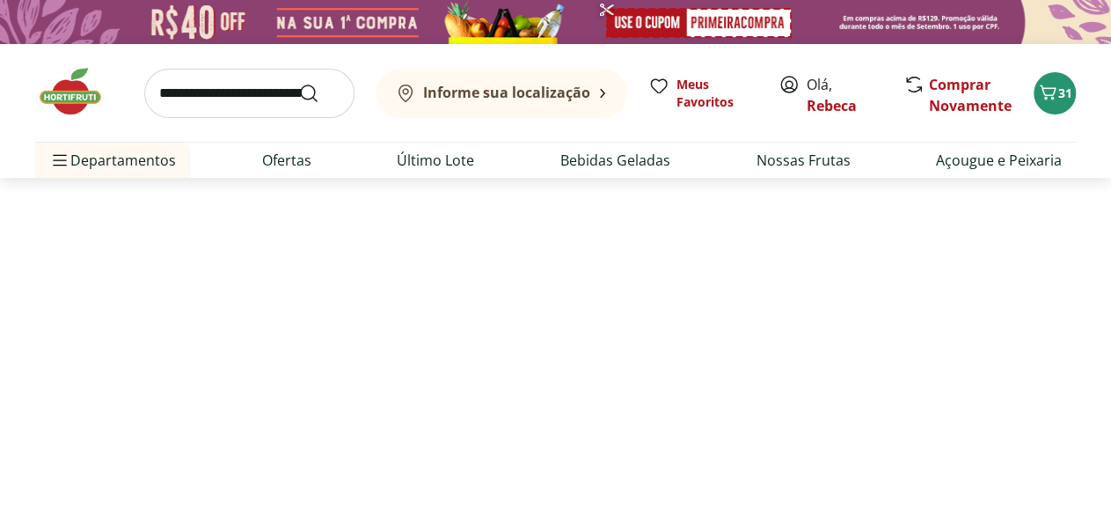
select select "**********"
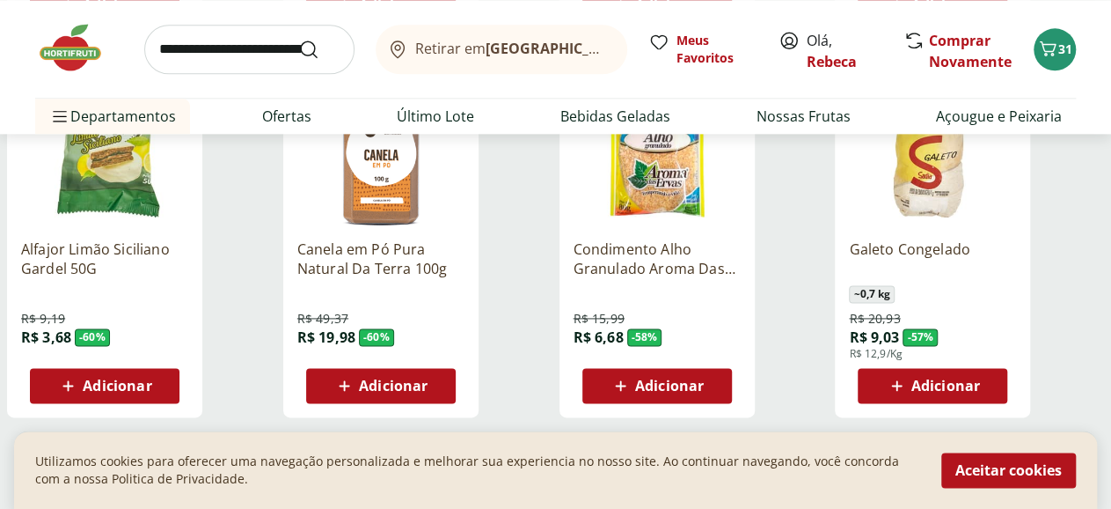
scroll to position [1190, 0]
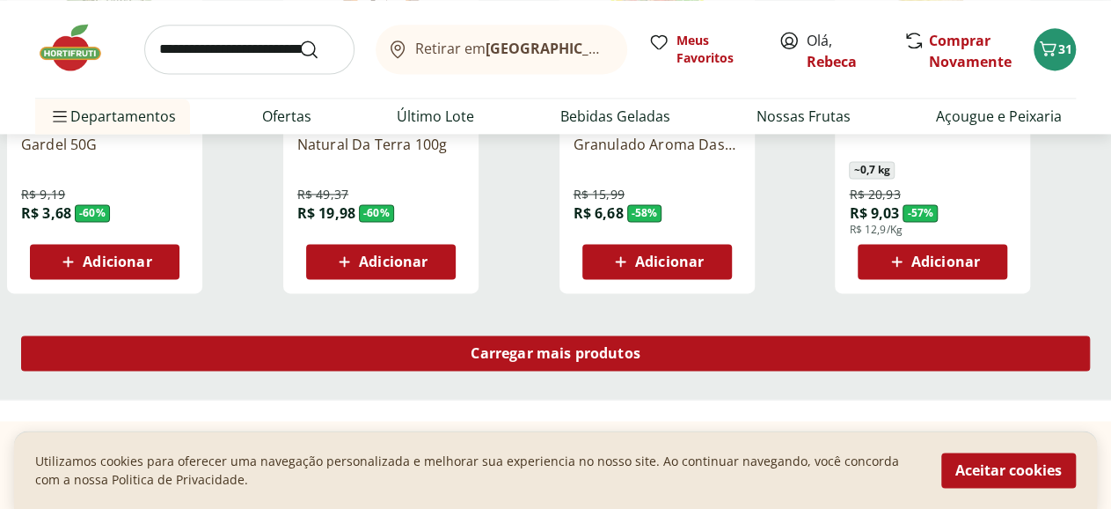
click at [641, 346] on span "Carregar mais produtos" at bounding box center [556, 353] width 170 height 14
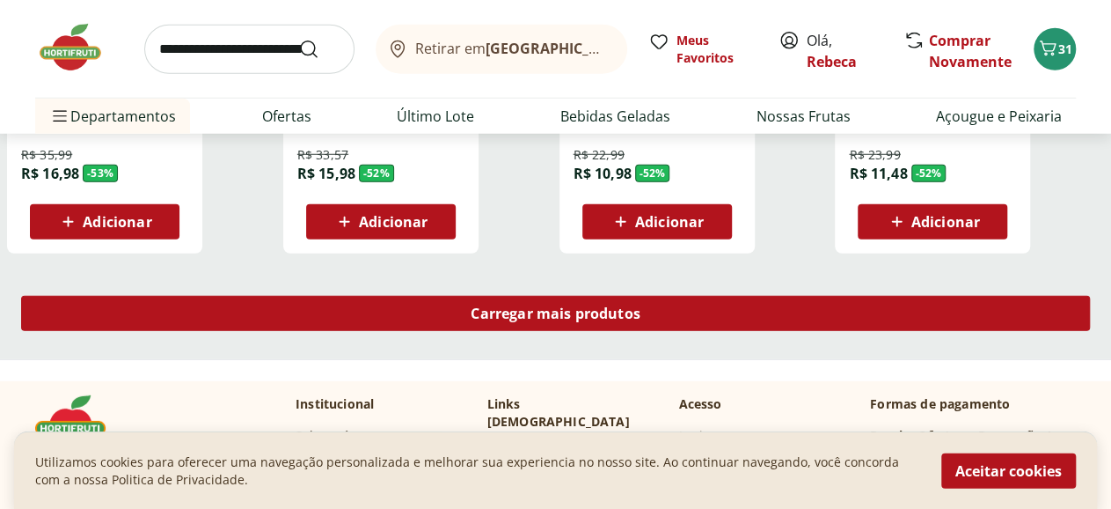
scroll to position [2380, 0]
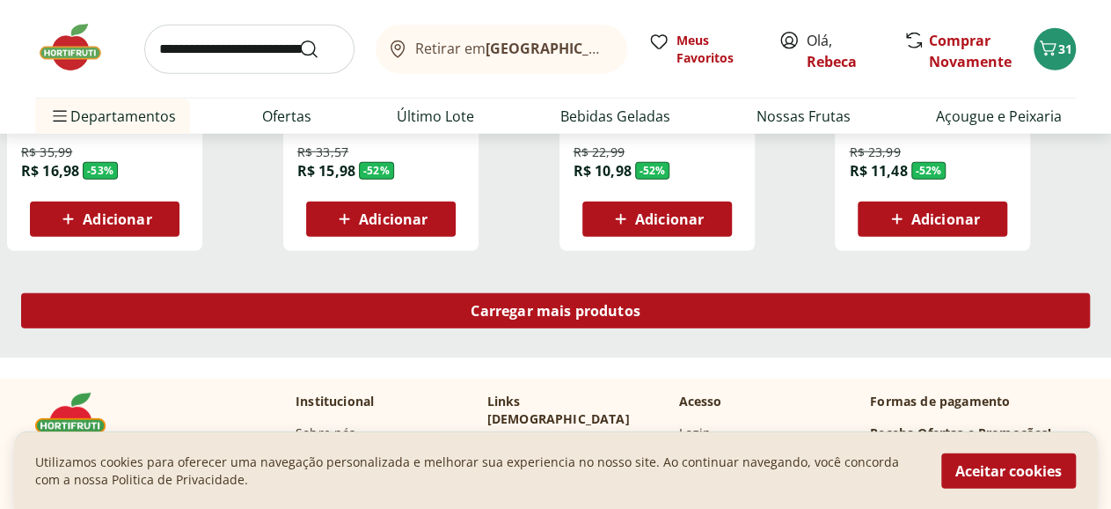
click at [641, 304] on span "Carregar mais produtos" at bounding box center [556, 311] width 170 height 14
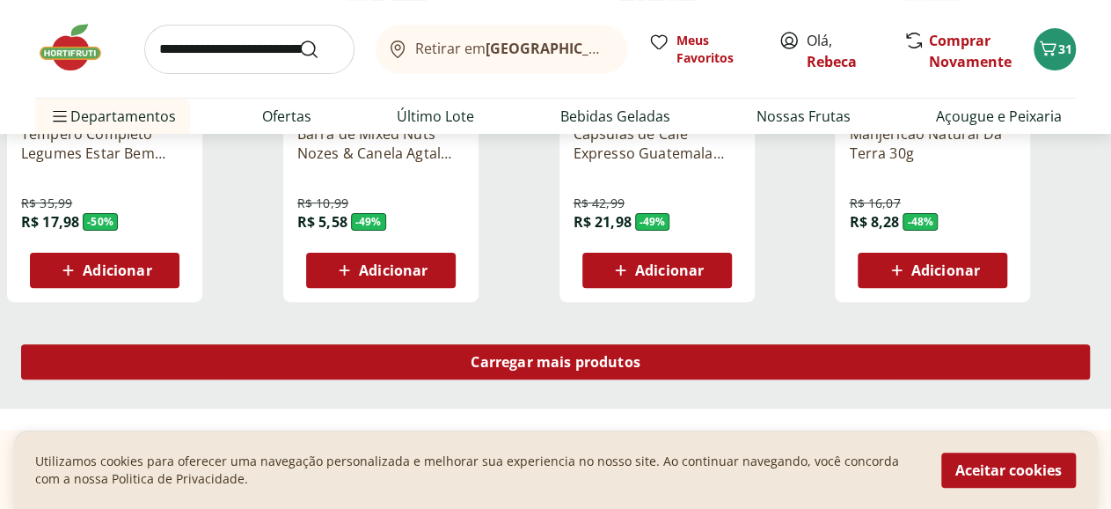
scroll to position [3478, 0]
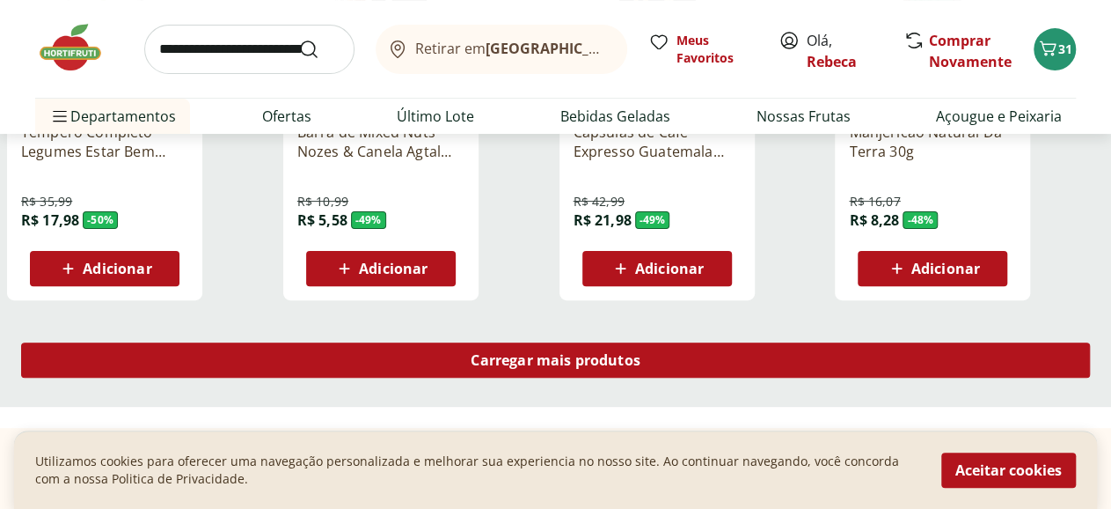
click at [641, 353] on span "Carregar mais produtos" at bounding box center [556, 360] width 170 height 14
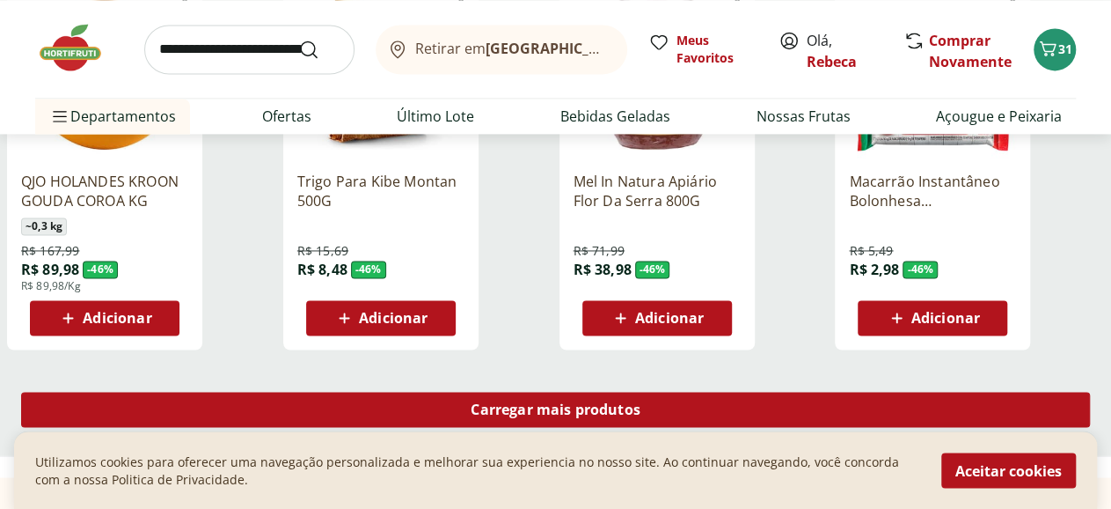
scroll to position [4668, 0]
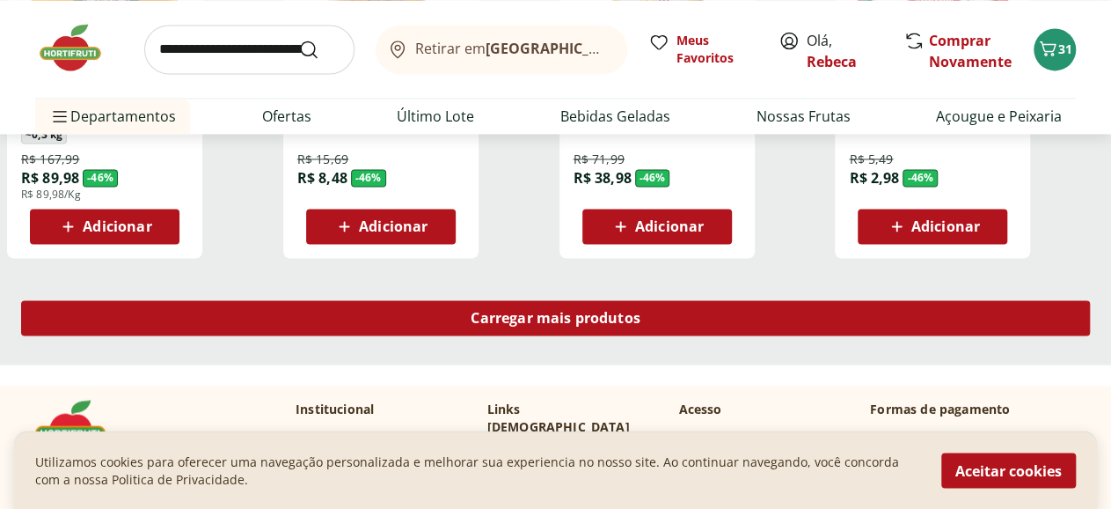
click at [641, 311] on span "Carregar mais produtos" at bounding box center [556, 318] width 170 height 14
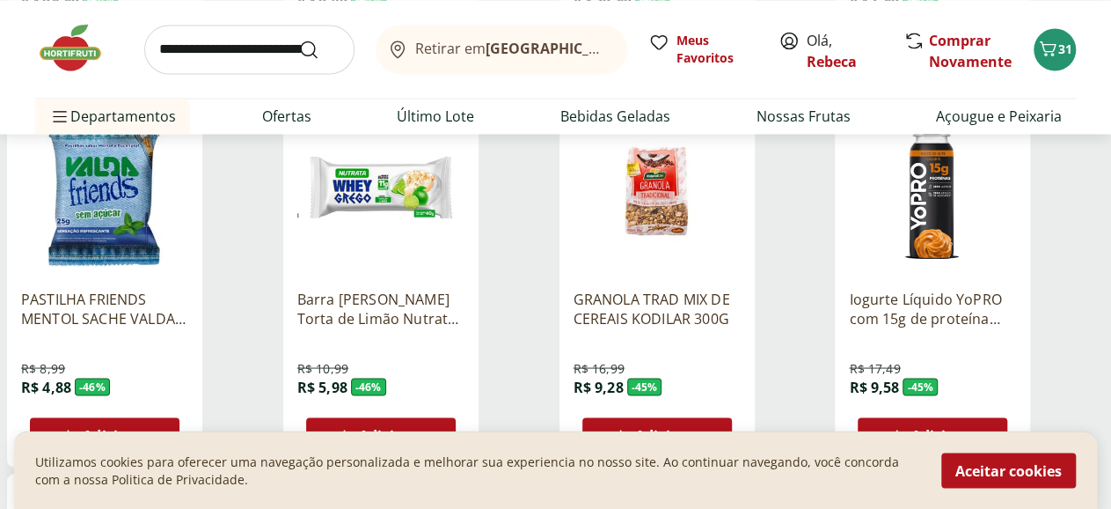
scroll to position [4851, 0]
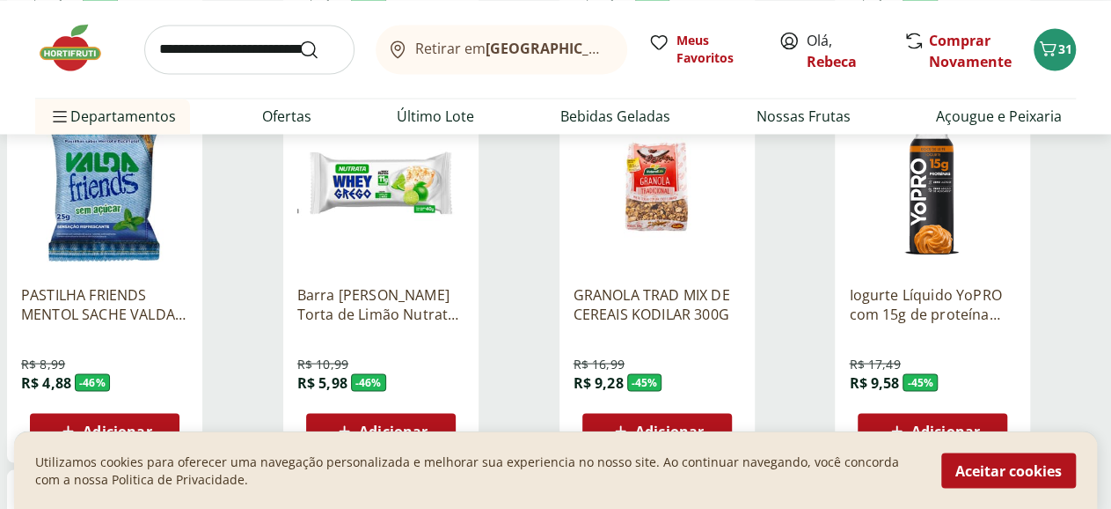
click at [151, 423] on span "Adicionar" at bounding box center [117, 430] width 69 height 14
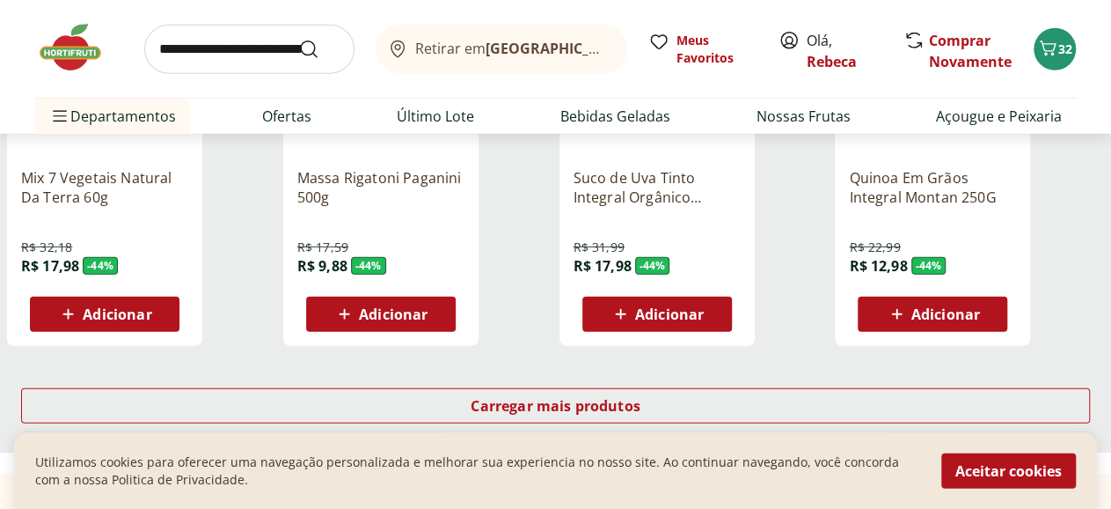
scroll to position [5766, 0]
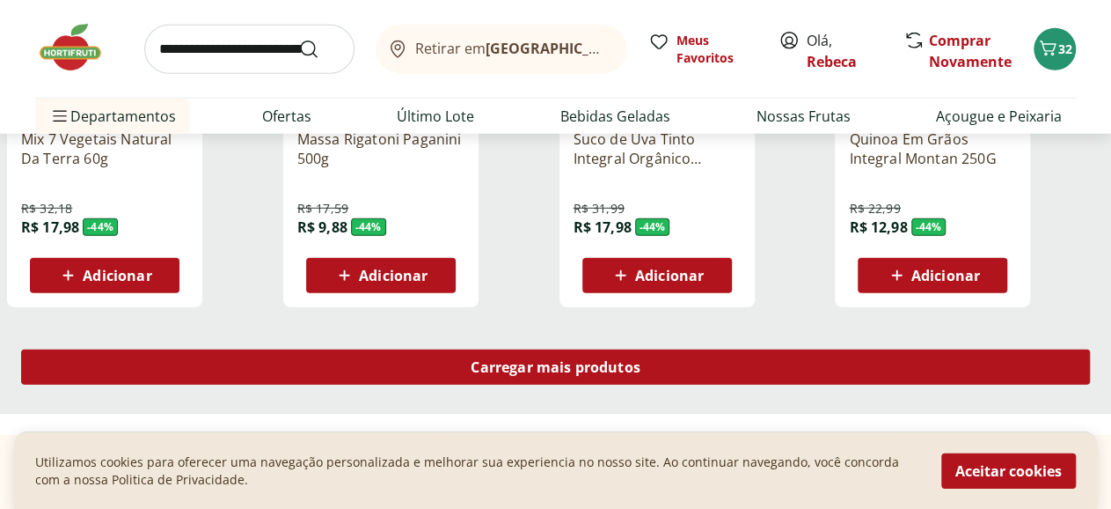
click at [641, 360] on span "Carregar mais produtos" at bounding box center [556, 367] width 170 height 14
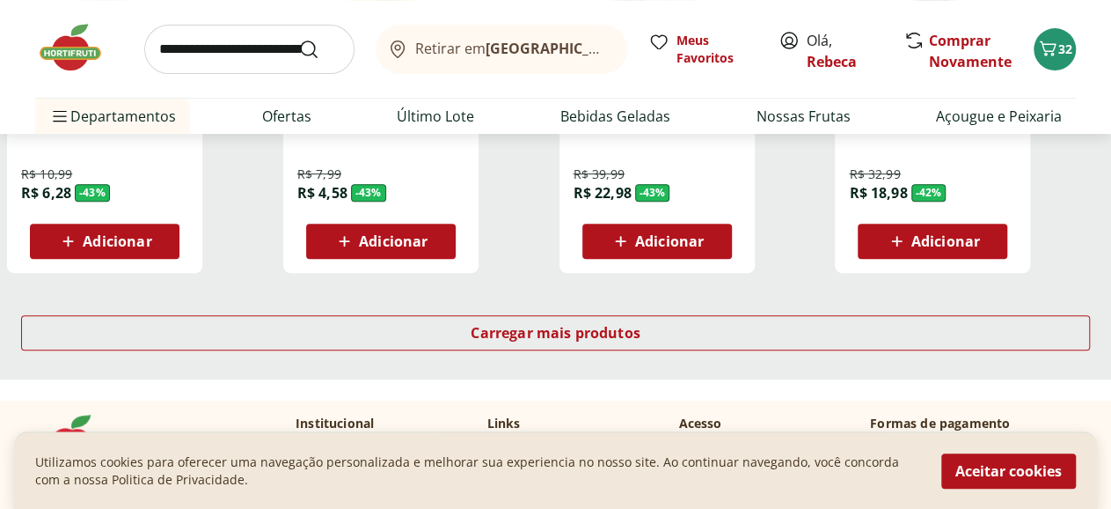
scroll to position [6956, 0]
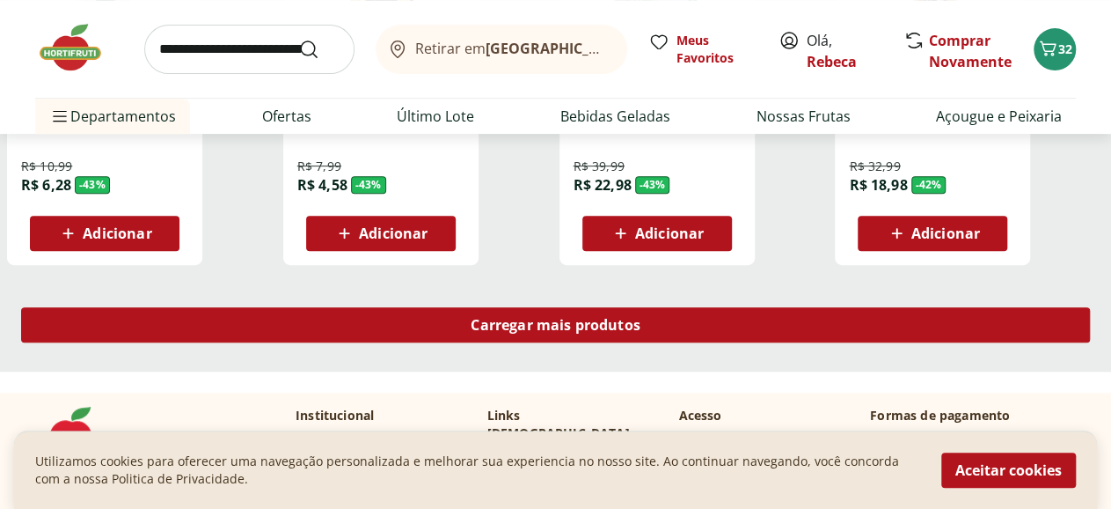
click at [641, 318] on span "Carregar mais produtos" at bounding box center [556, 325] width 170 height 14
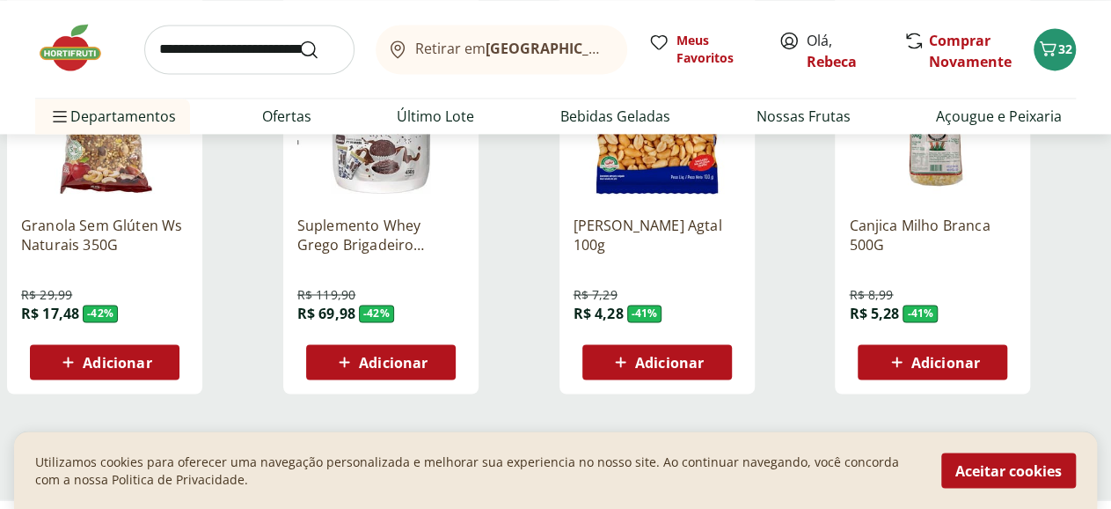
scroll to position [8054, 0]
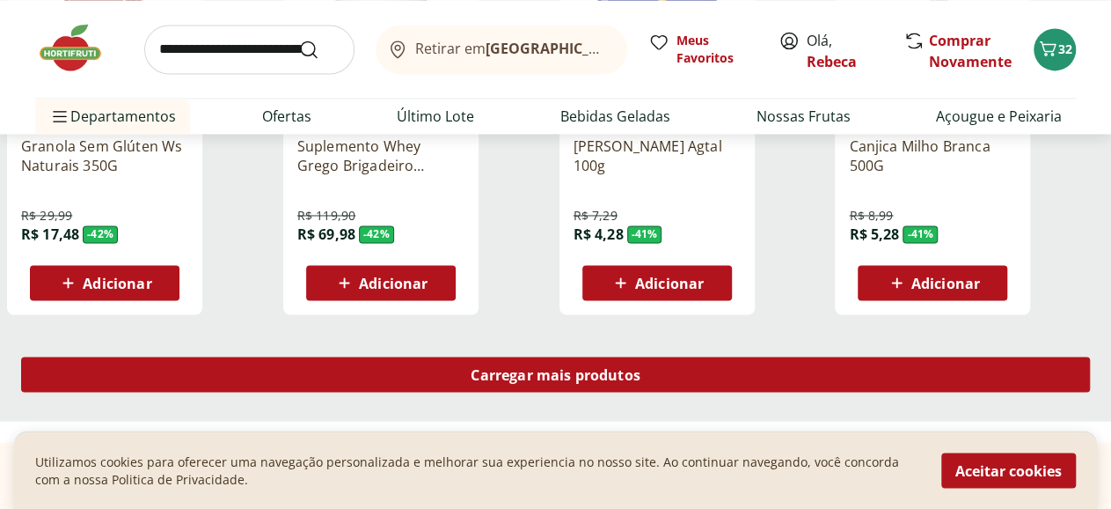
click at [641, 367] on span "Carregar mais produtos" at bounding box center [556, 374] width 170 height 14
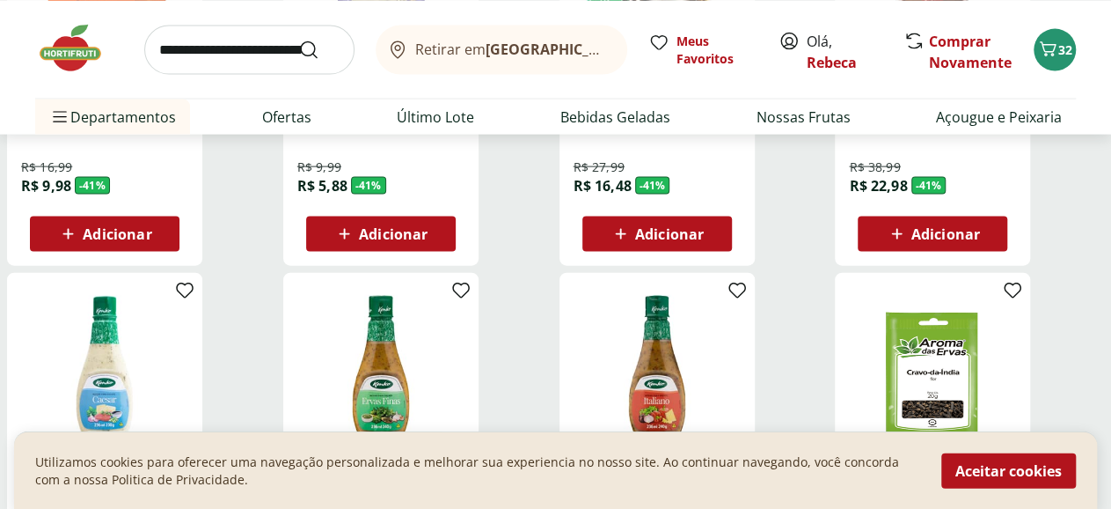
scroll to position [8420, 0]
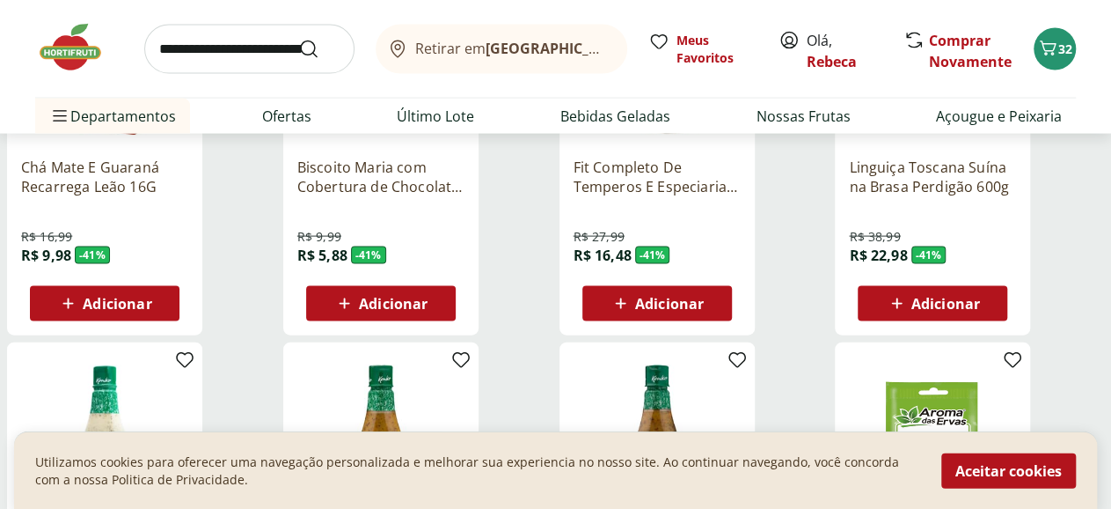
click at [980, 297] on span "Adicionar" at bounding box center [946, 304] width 69 height 14
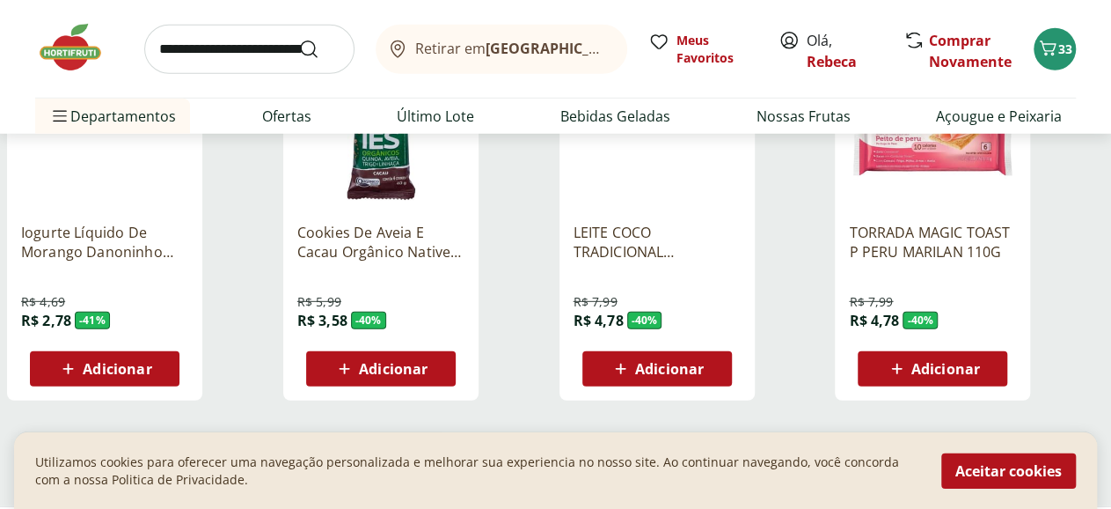
scroll to position [9152, 0]
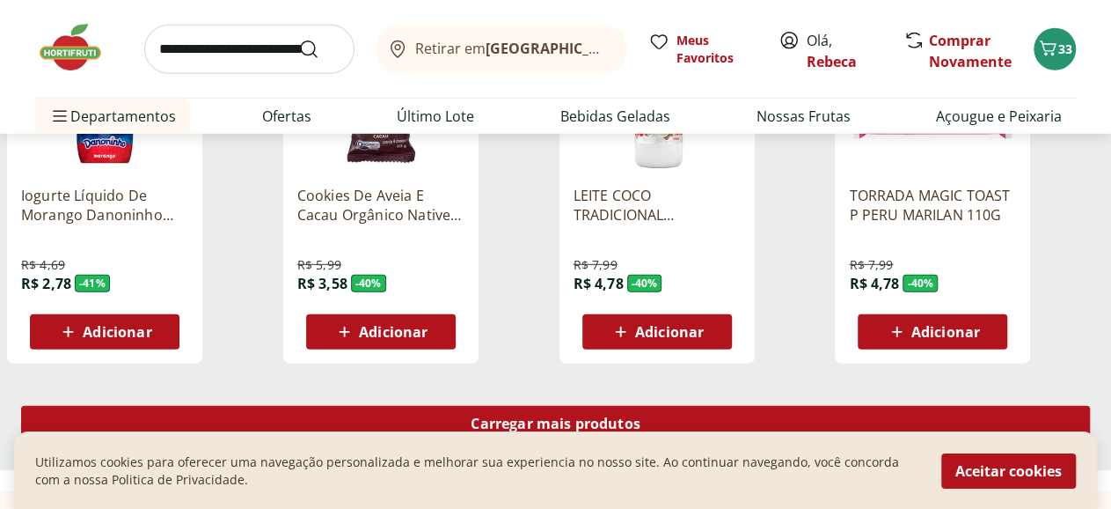
click at [641, 416] on span "Carregar mais produtos" at bounding box center [556, 423] width 170 height 14
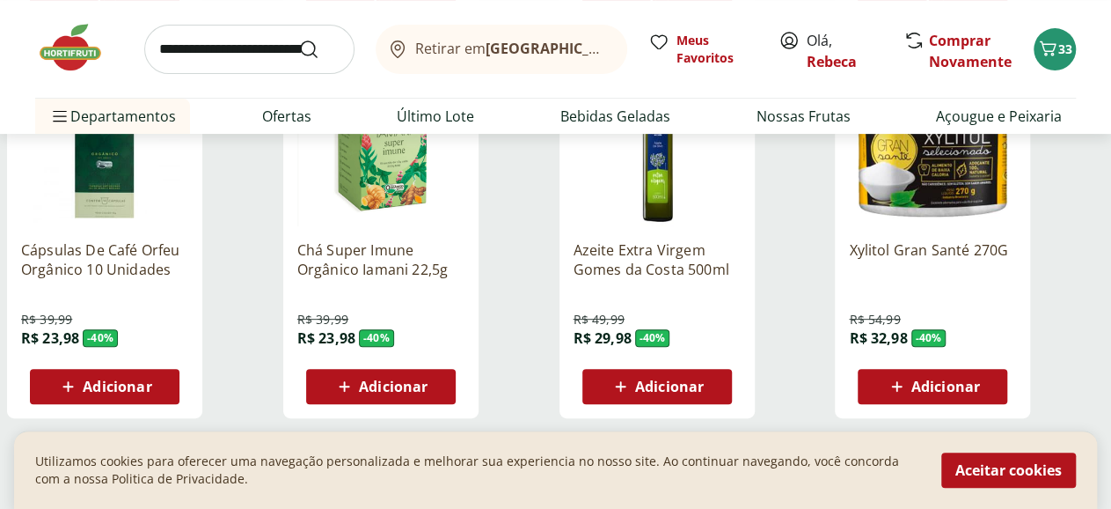
scroll to position [10250, 0]
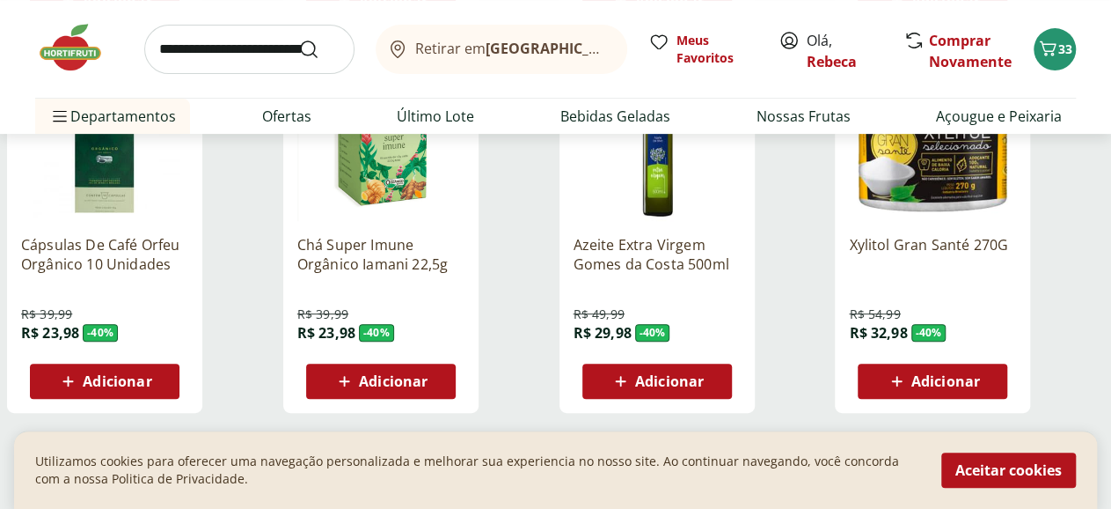
click at [704, 374] on span "Adicionar" at bounding box center [669, 381] width 69 height 14
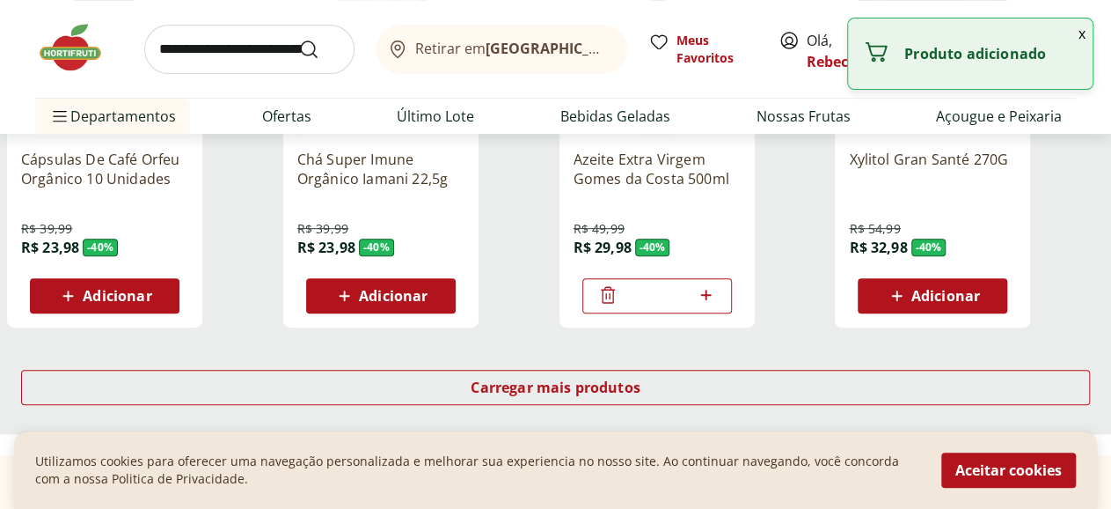
scroll to position [10342, 0]
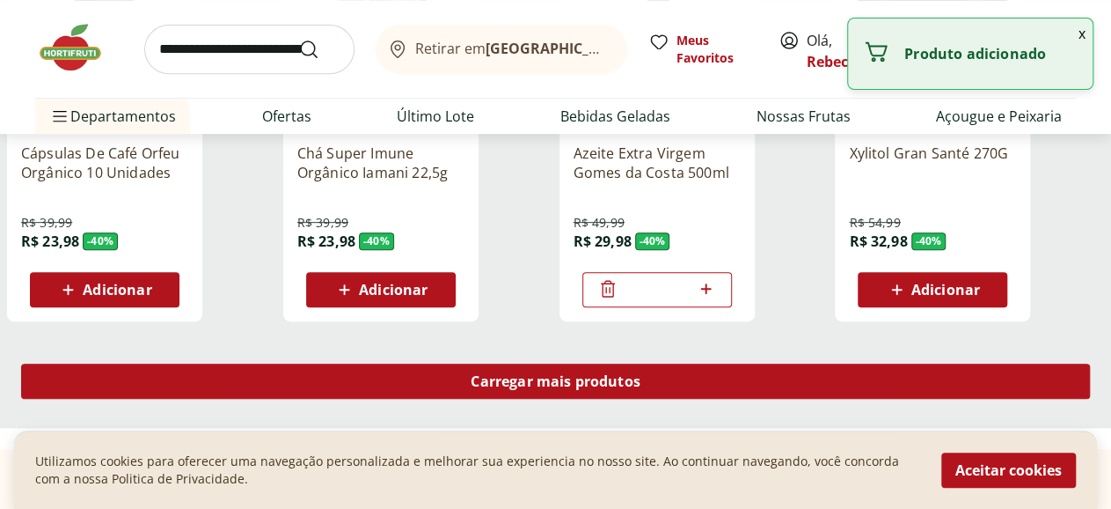
click at [641, 374] on span "Carregar mais produtos" at bounding box center [556, 381] width 170 height 14
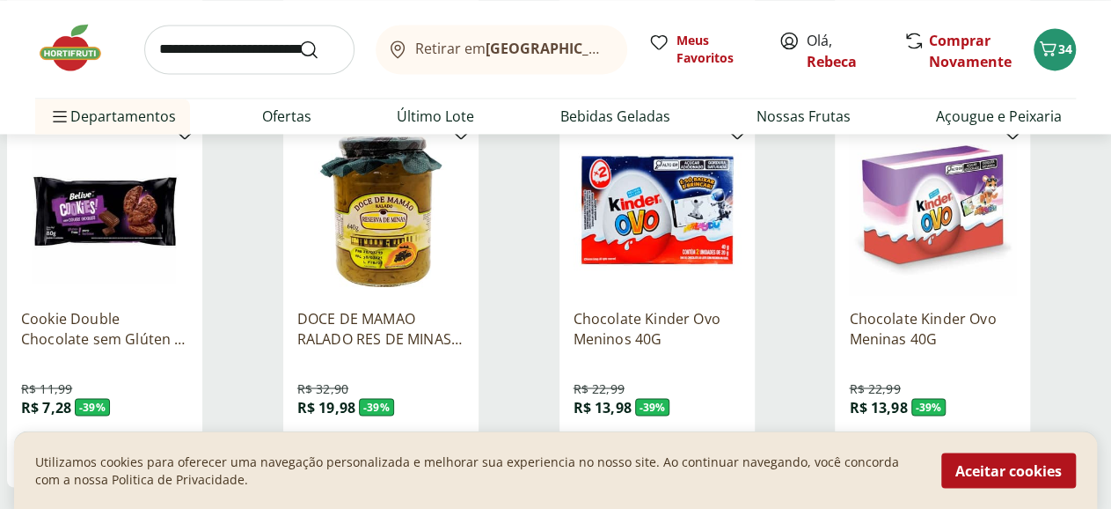
scroll to position [11440, 0]
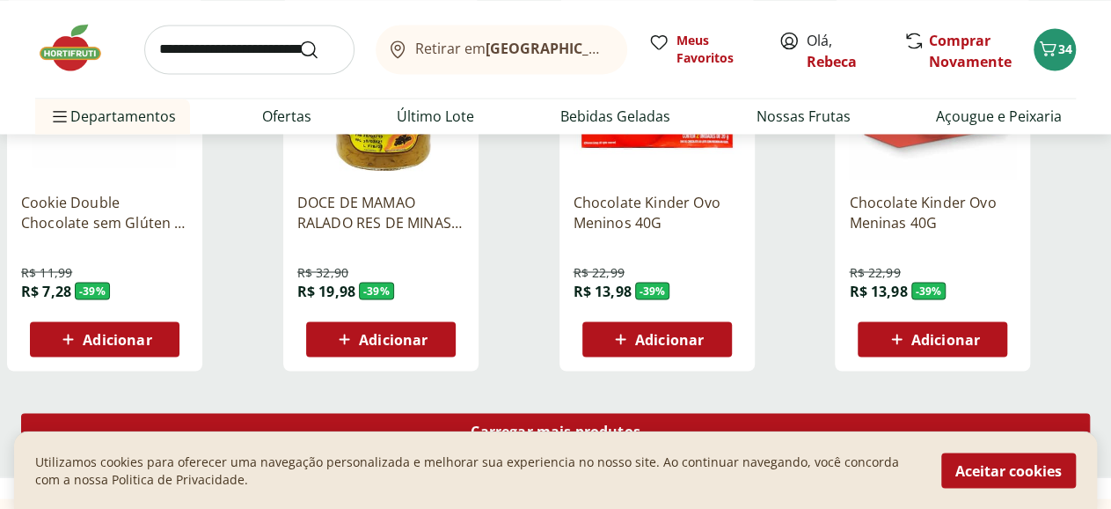
click at [641, 423] on span "Carregar mais produtos" at bounding box center [556, 430] width 170 height 14
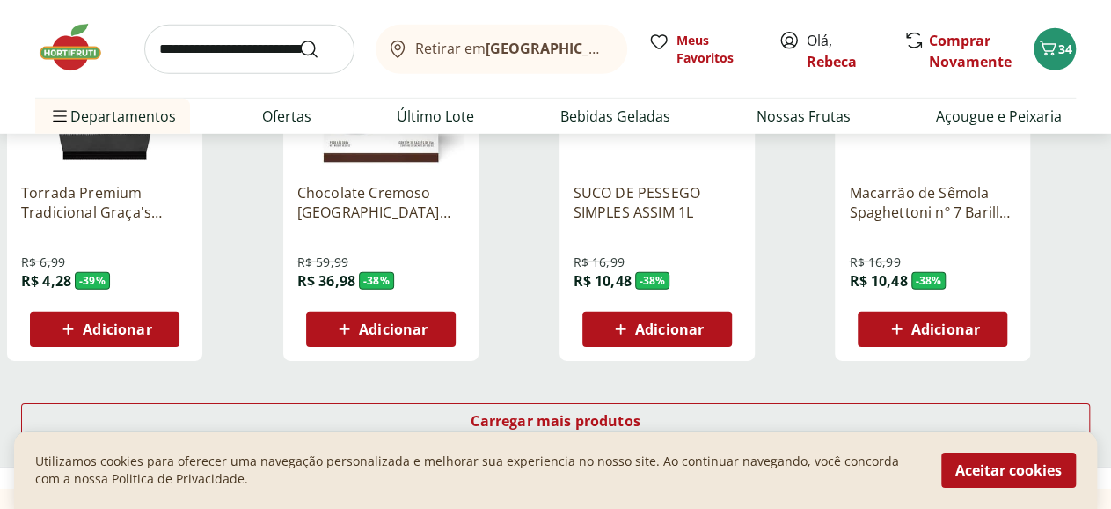
scroll to position [12630, 0]
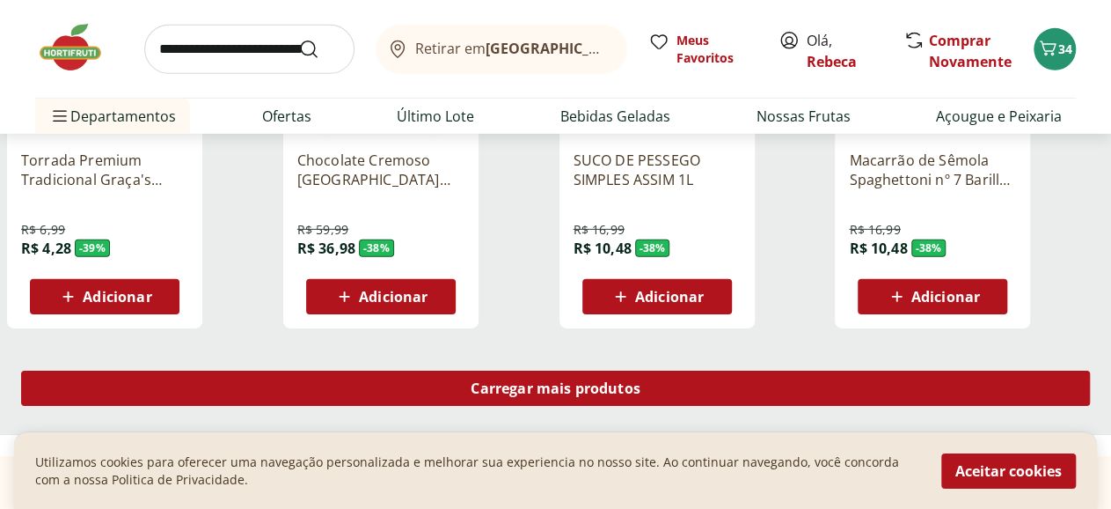
click at [641, 381] on span "Carregar mais produtos" at bounding box center [556, 388] width 170 height 14
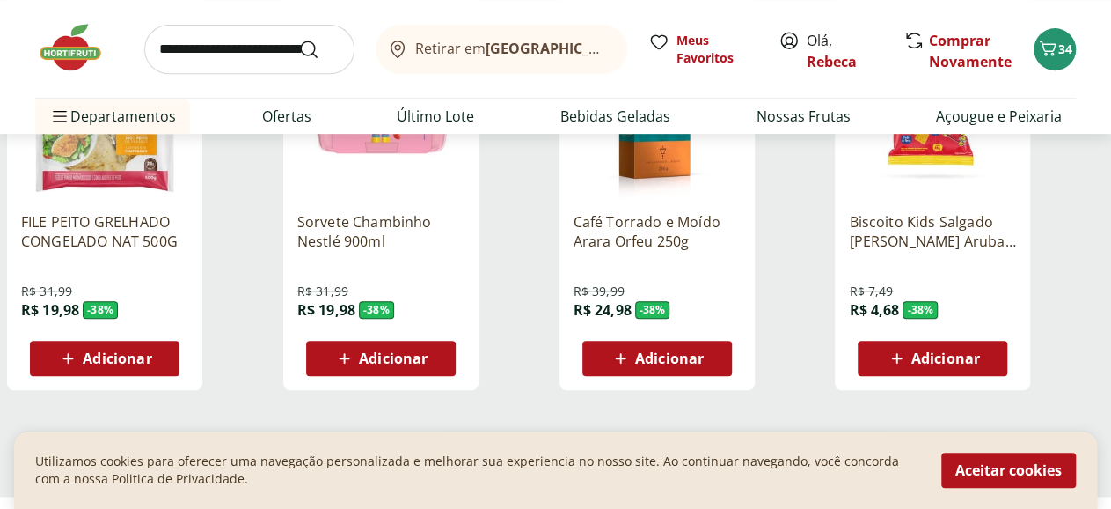
scroll to position [13728, 0]
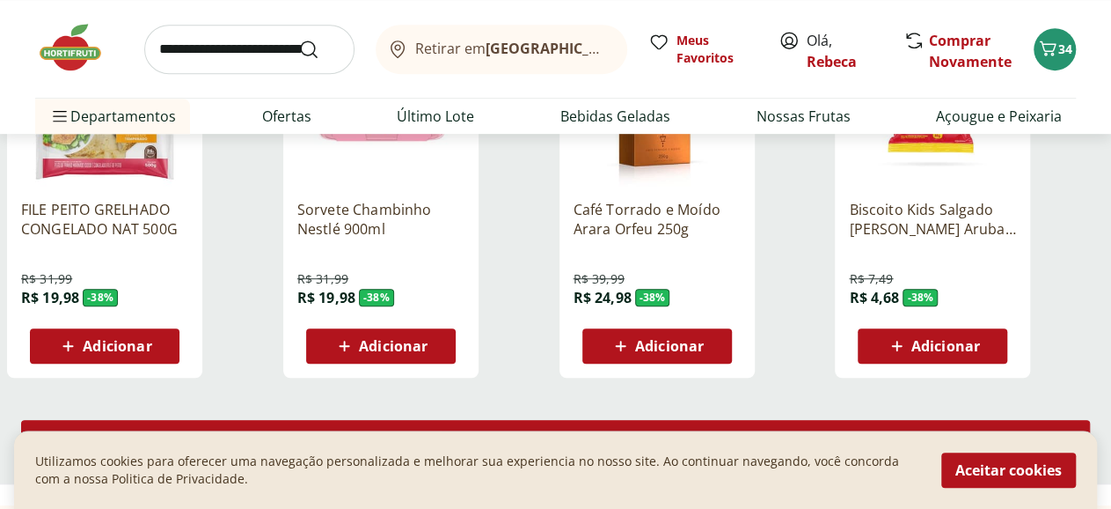
click at [641, 430] on span "Carregar mais produtos" at bounding box center [556, 437] width 170 height 14
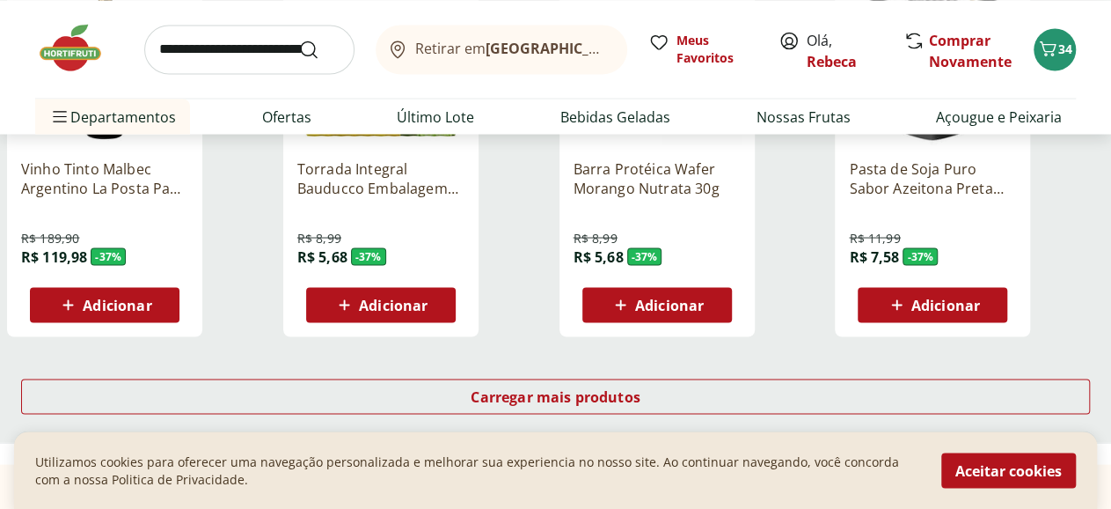
scroll to position [14918, 0]
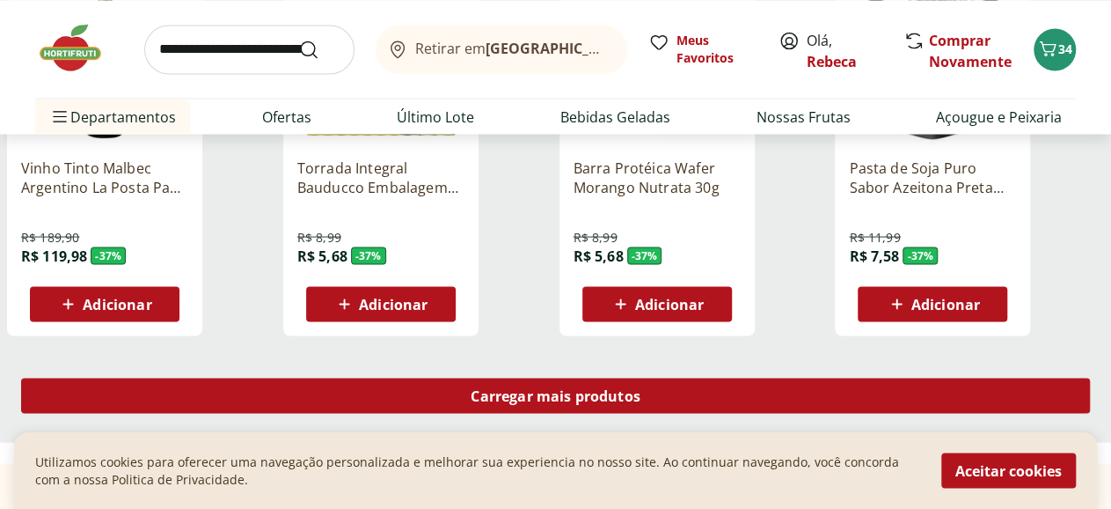
click at [641, 388] on span "Carregar mais produtos" at bounding box center [556, 395] width 170 height 14
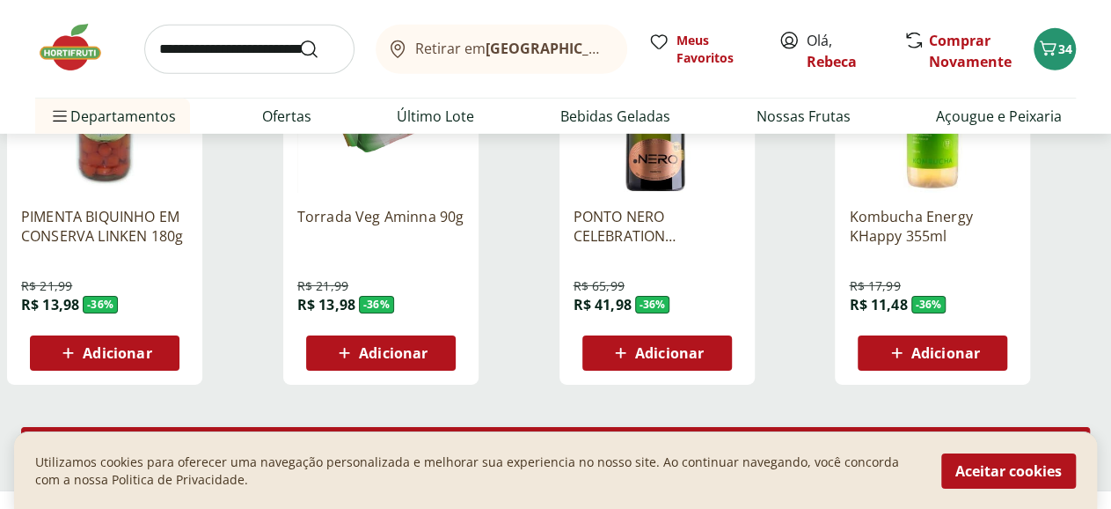
scroll to position [16108, 0]
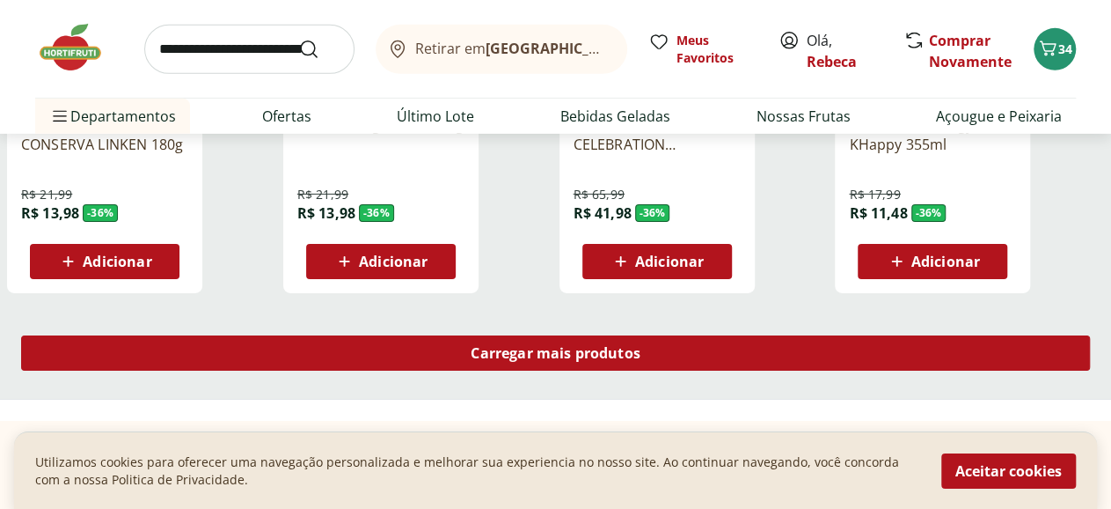
click at [641, 346] on span "Carregar mais produtos" at bounding box center [556, 353] width 170 height 14
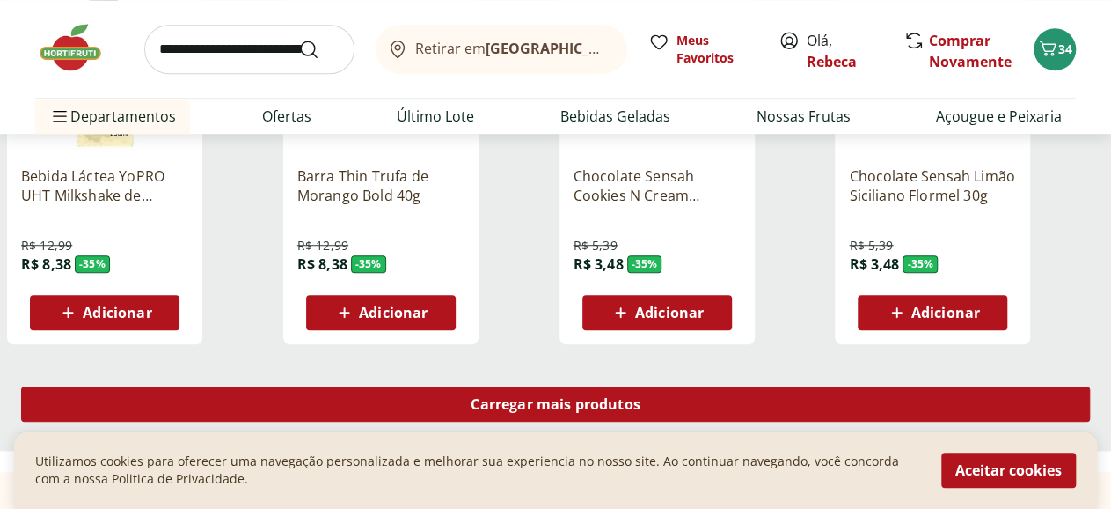
scroll to position [17206, 0]
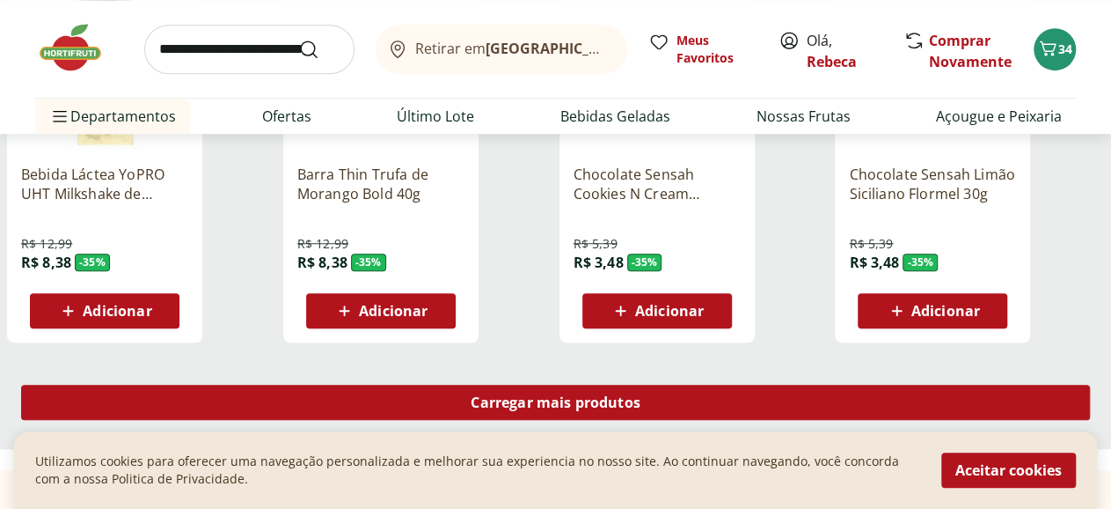
click at [641, 395] on span "Carregar mais produtos" at bounding box center [556, 402] width 170 height 14
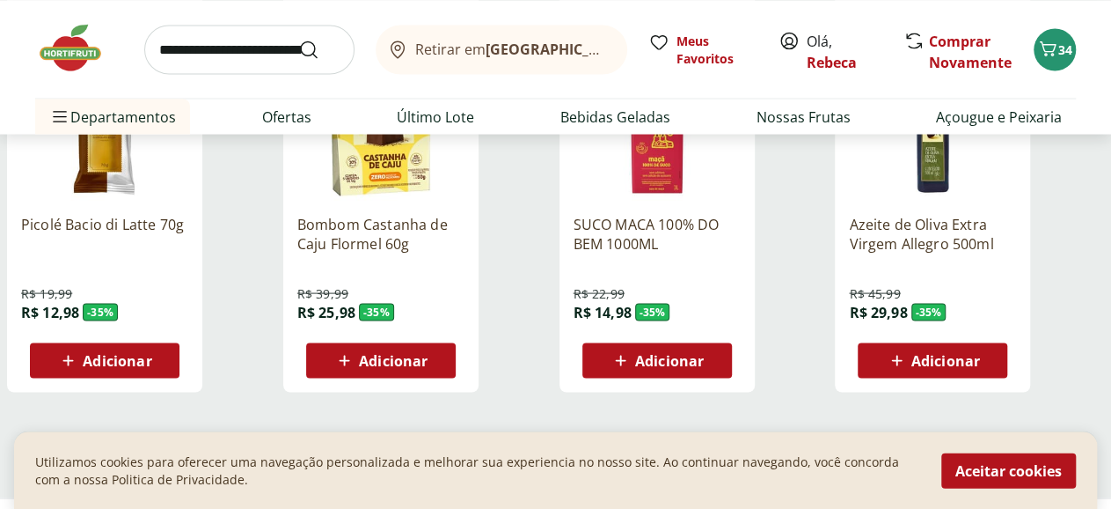
scroll to position [18396, 0]
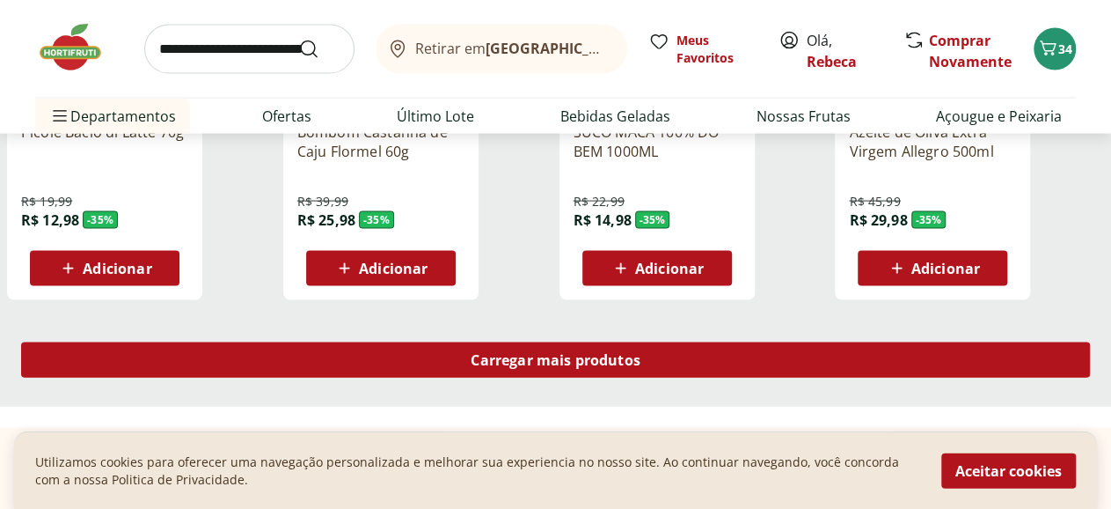
click at [714, 342] on div "Carregar mais produtos" at bounding box center [555, 359] width 1069 height 35
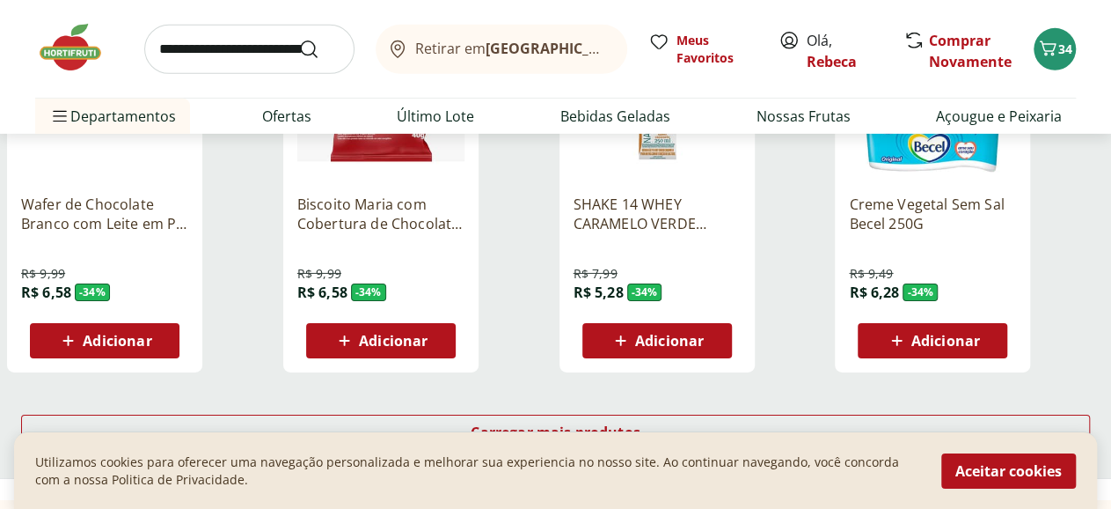
scroll to position [19585, 0]
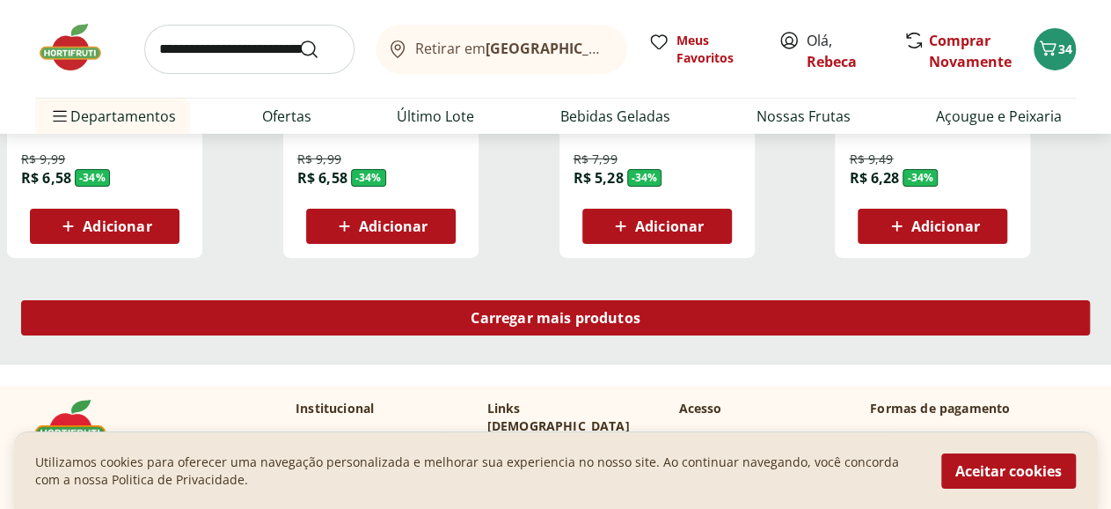
click at [641, 311] on span "Carregar mais produtos" at bounding box center [556, 318] width 170 height 14
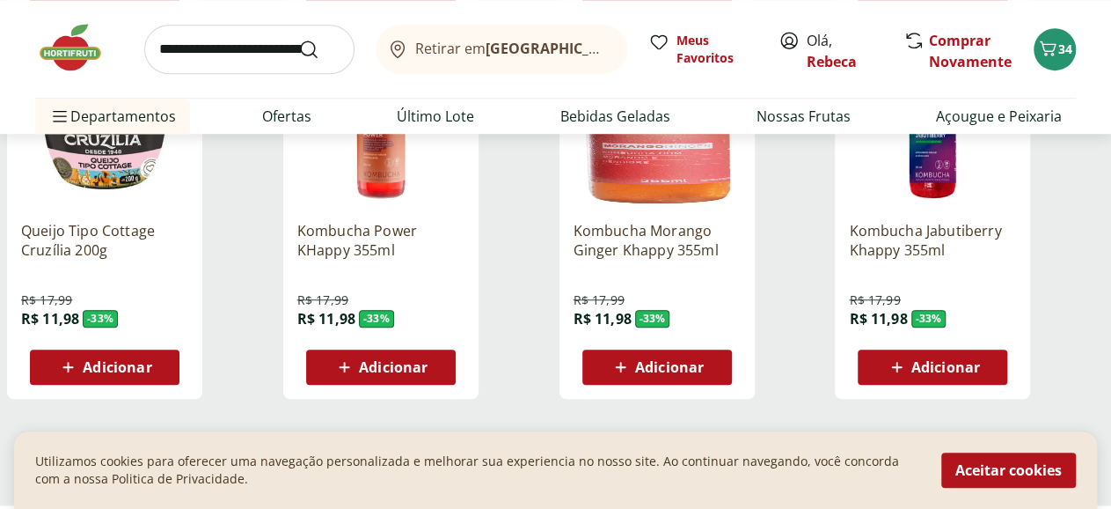
scroll to position [20684, 0]
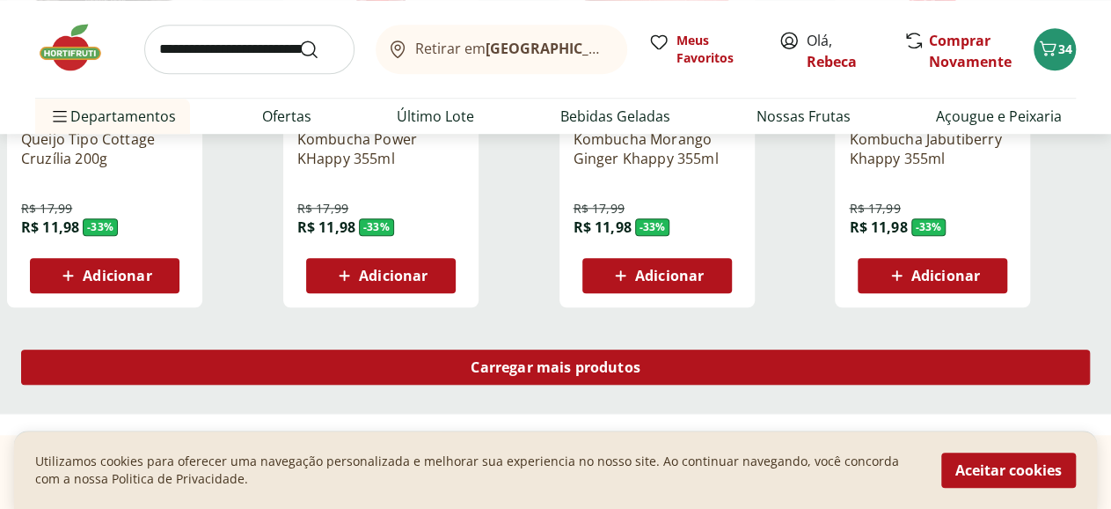
click at [641, 360] on span "Carregar mais produtos" at bounding box center [556, 367] width 170 height 14
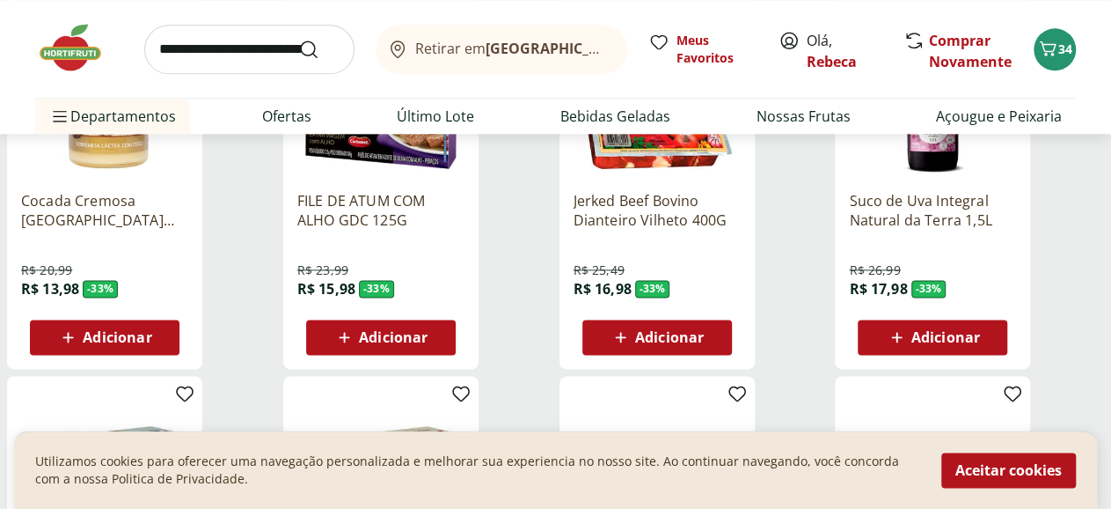
scroll to position [21050, 0]
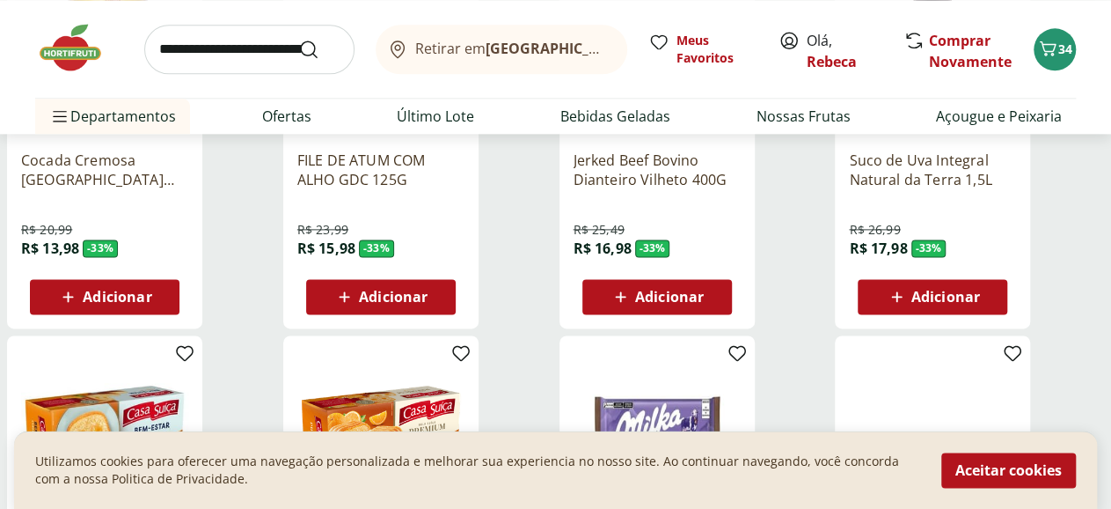
click at [980, 290] on span "Adicionar" at bounding box center [946, 297] width 69 height 14
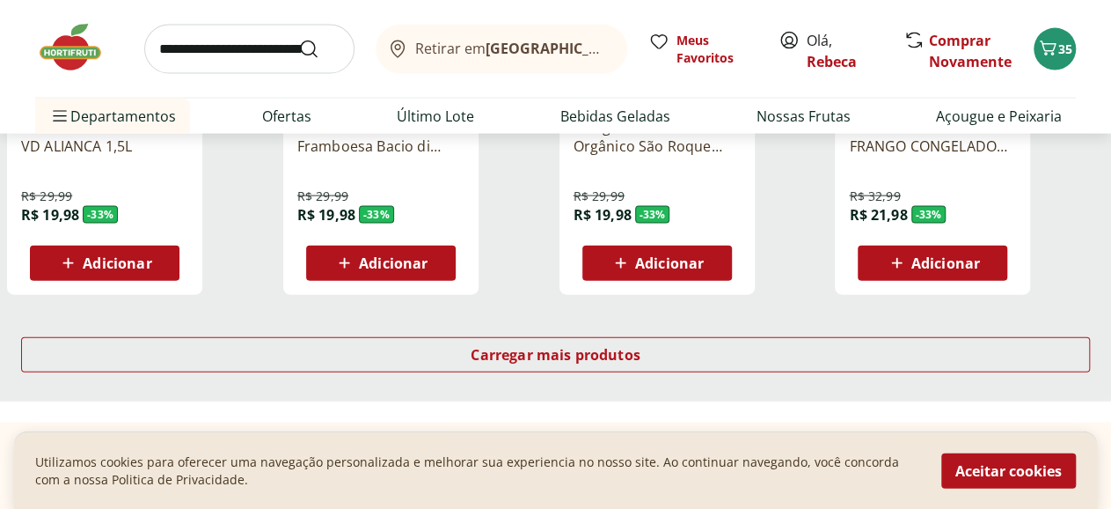
scroll to position [21873, 0]
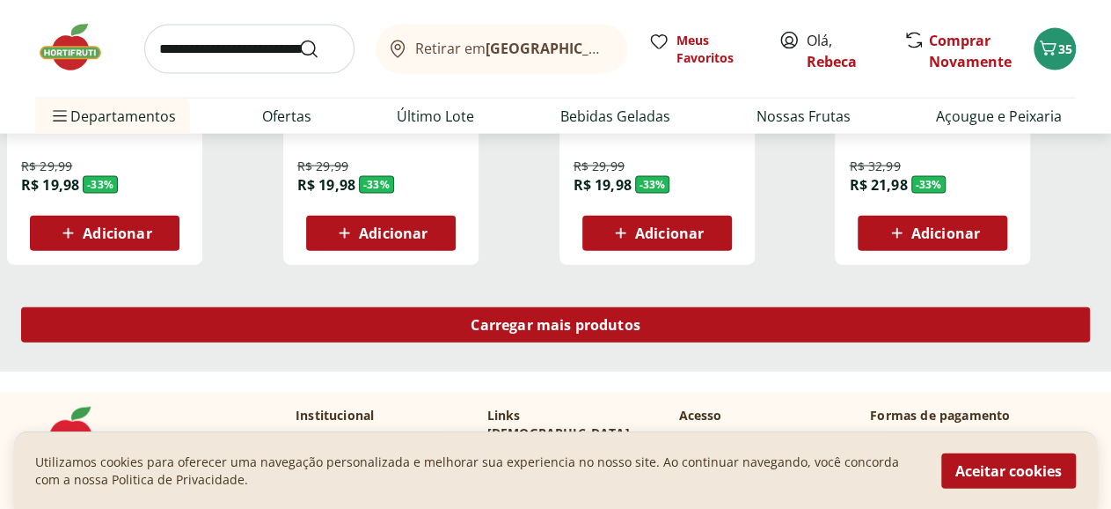
click at [641, 318] on span "Carregar mais produtos" at bounding box center [556, 325] width 170 height 14
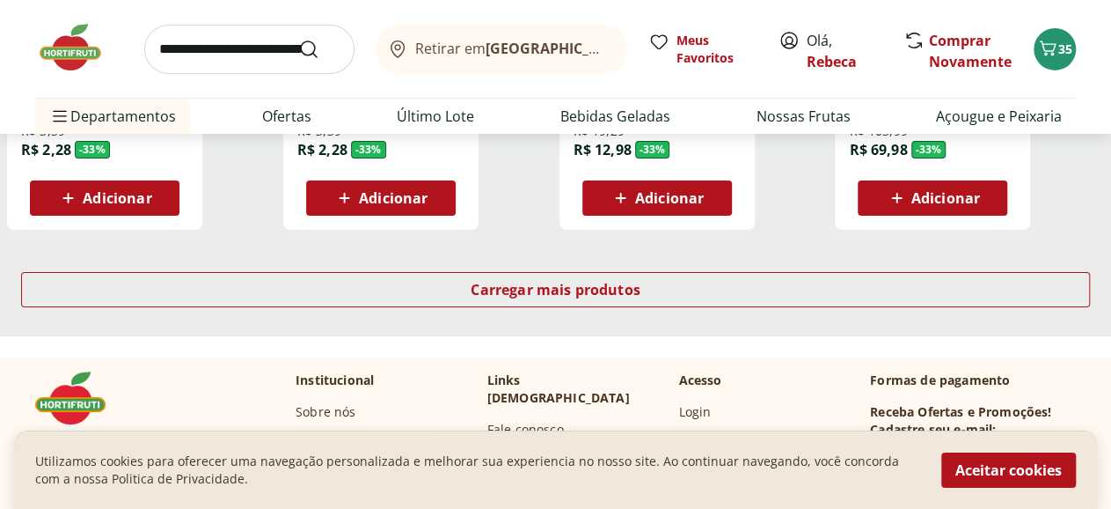
scroll to position [23063, 0]
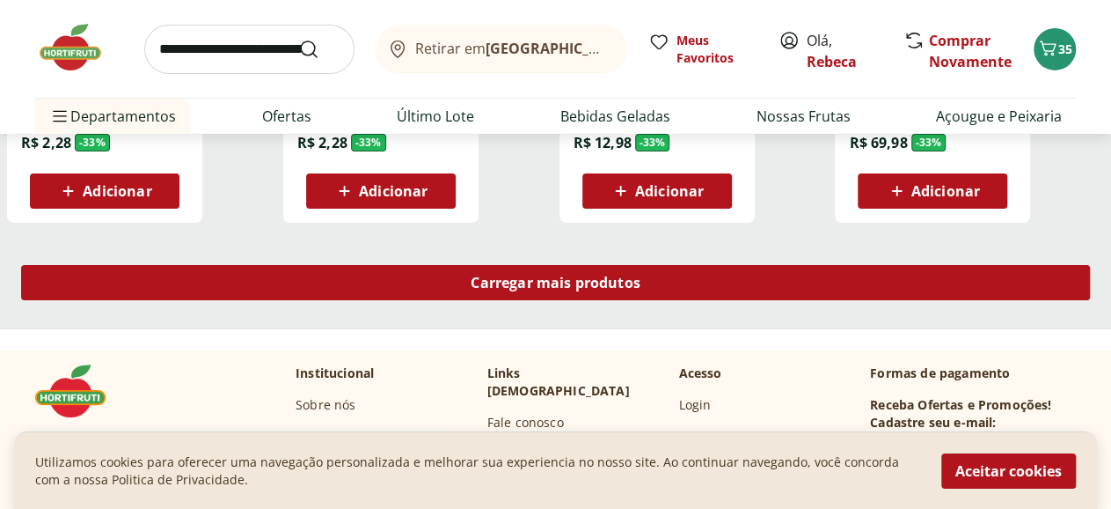
click at [714, 265] on div "Carregar mais produtos" at bounding box center [555, 282] width 1069 height 35
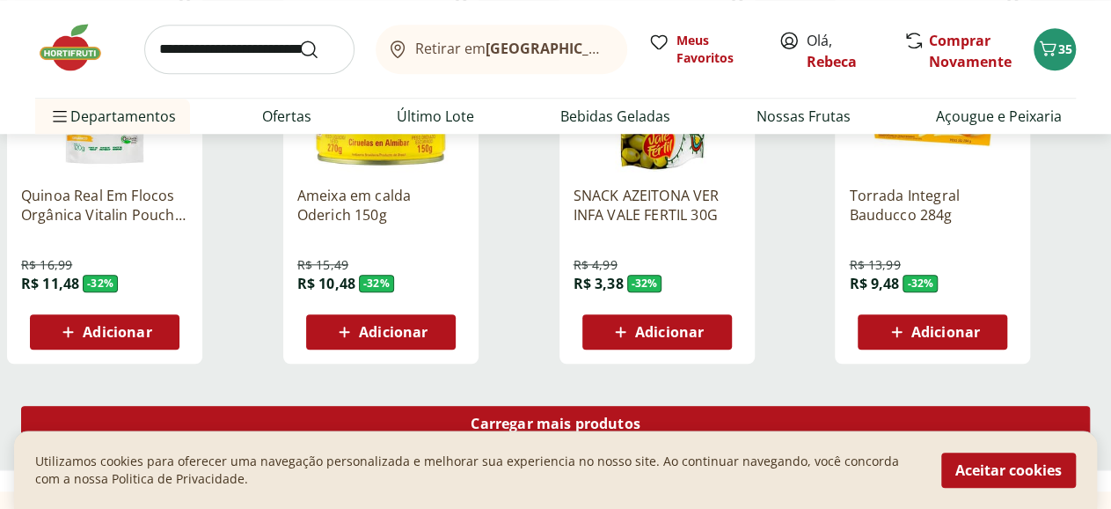
scroll to position [24161, 0]
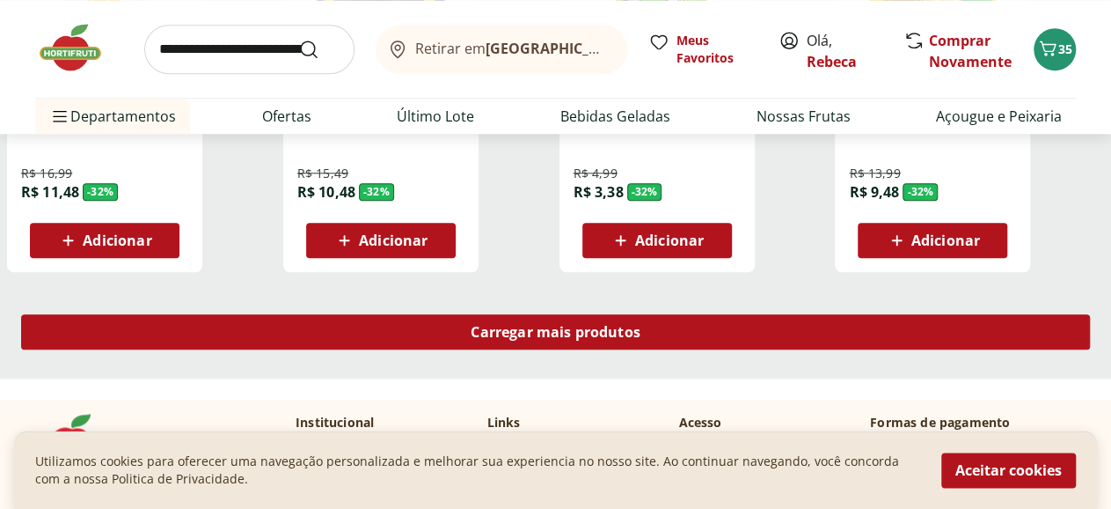
click at [641, 325] on span "Carregar mais produtos" at bounding box center [556, 332] width 170 height 14
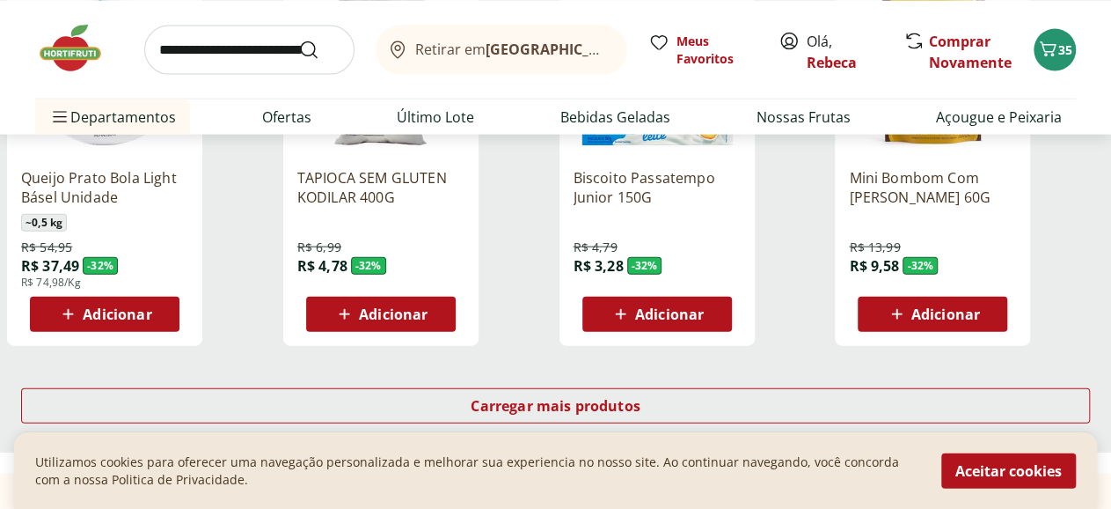
scroll to position [25260, 0]
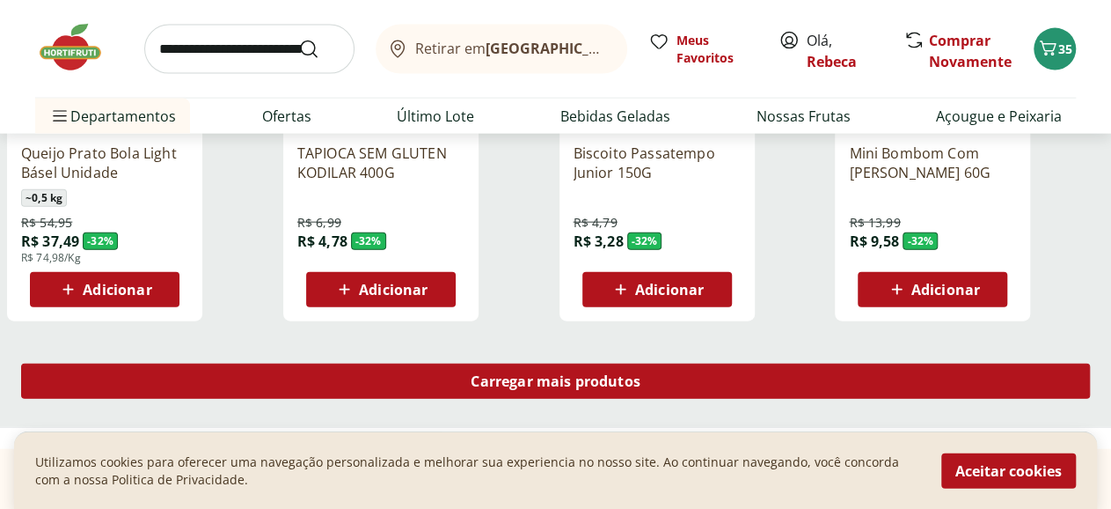
click at [696, 363] on link "Carregar mais produtos" at bounding box center [555, 384] width 1069 height 42
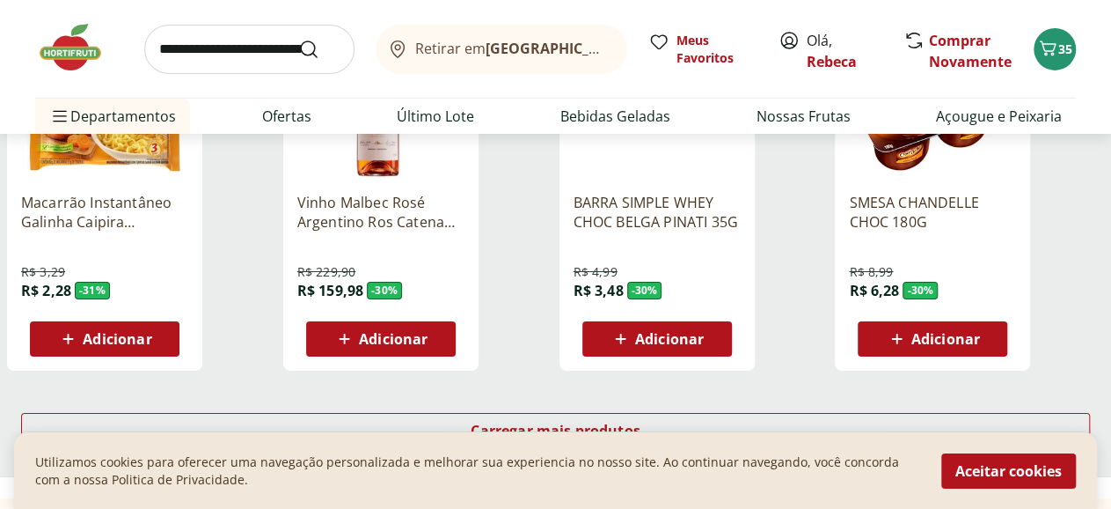
scroll to position [26449, 0]
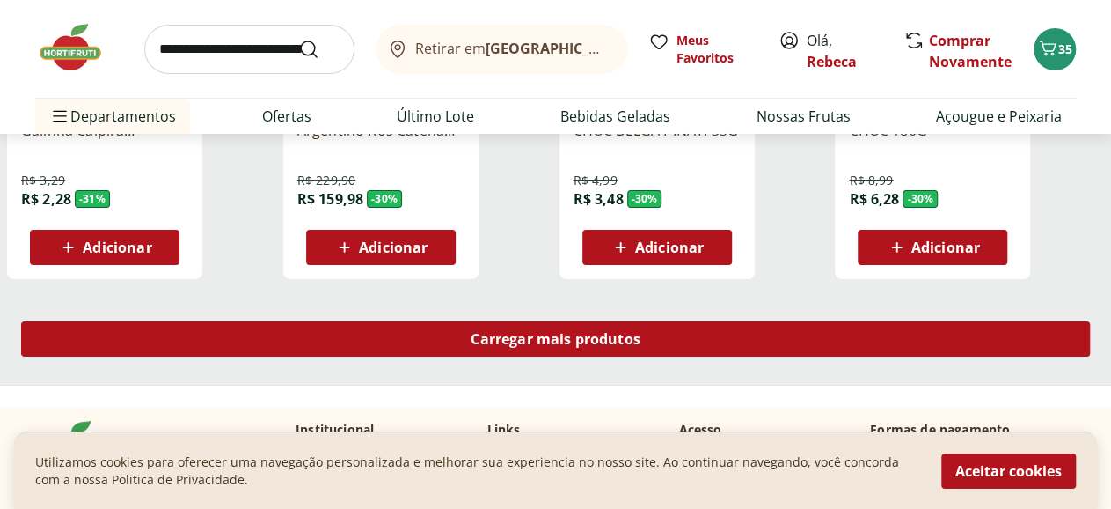
click at [641, 332] on span "Carregar mais produtos" at bounding box center [556, 339] width 170 height 14
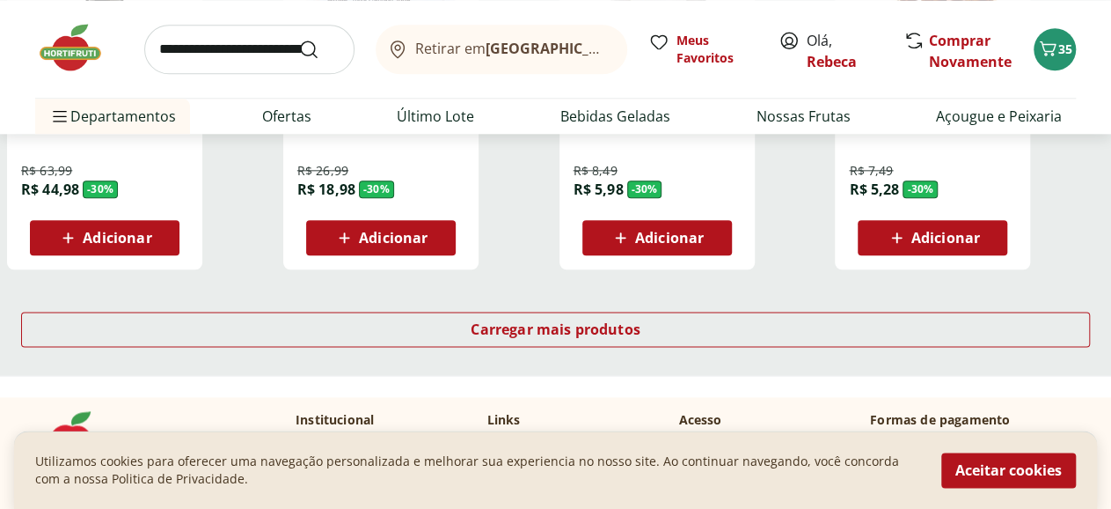
scroll to position [27639, 0]
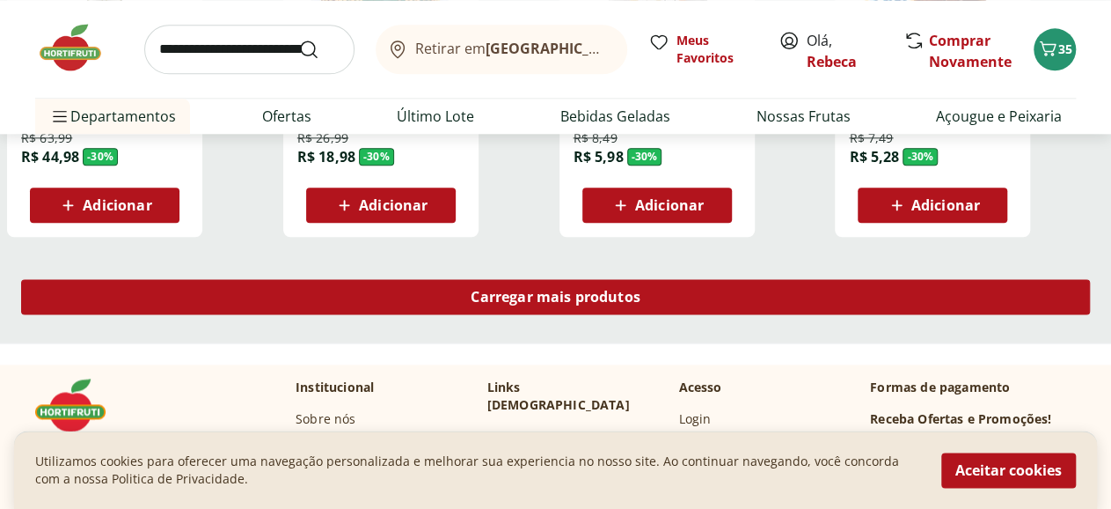
click at [641, 290] on span "Carregar mais produtos" at bounding box center [556, 297] width 170 height 14
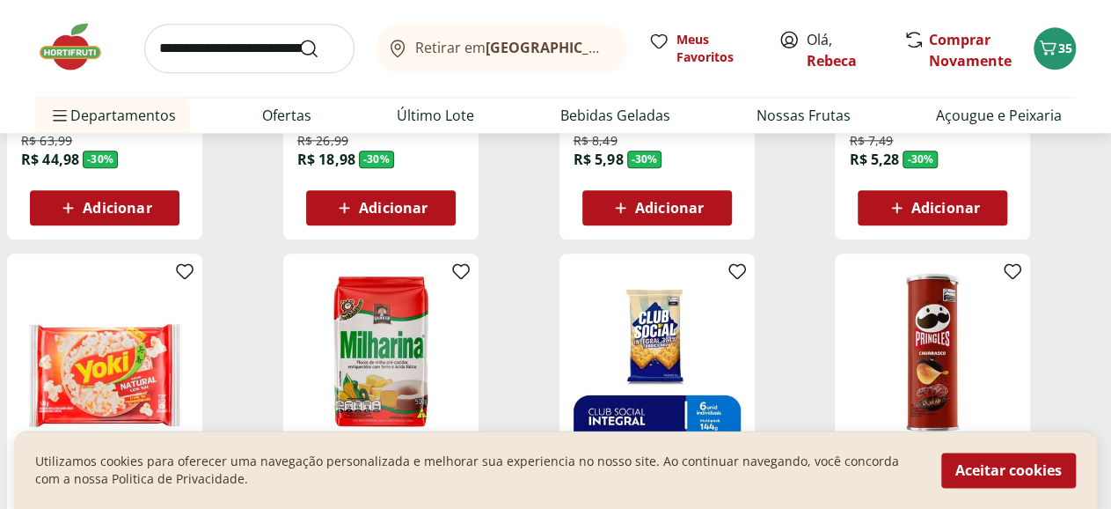
scroll to position [27548, 0]
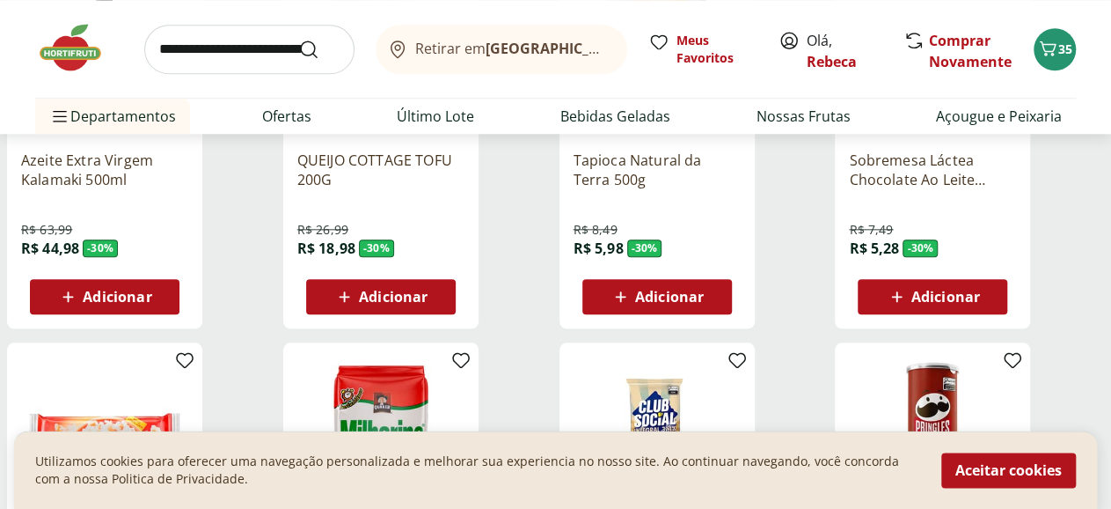
click at [151, 290] on span "Adicionar" at bounding box center [117, 297] width 69 height 14
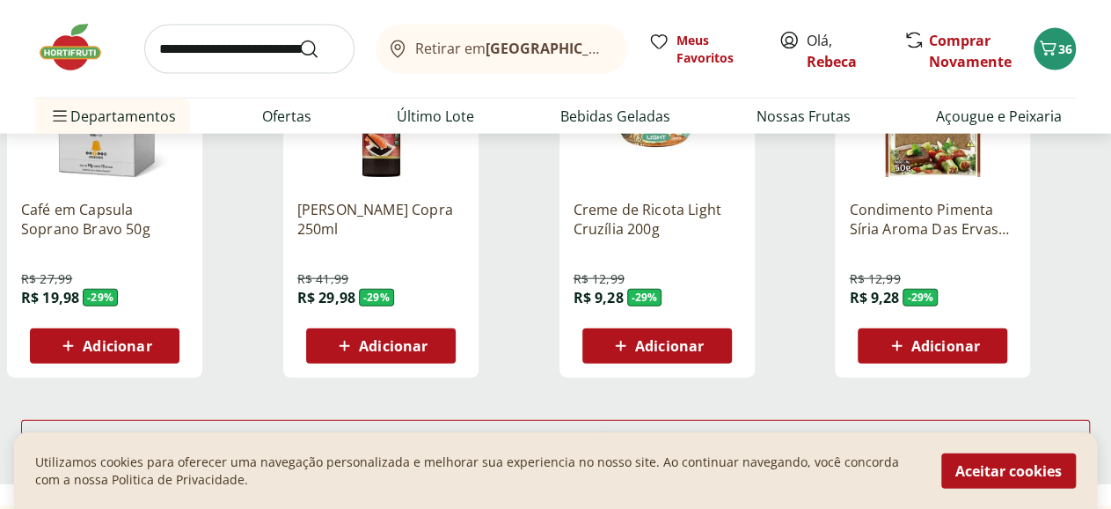
scroll to position [28737, 0]
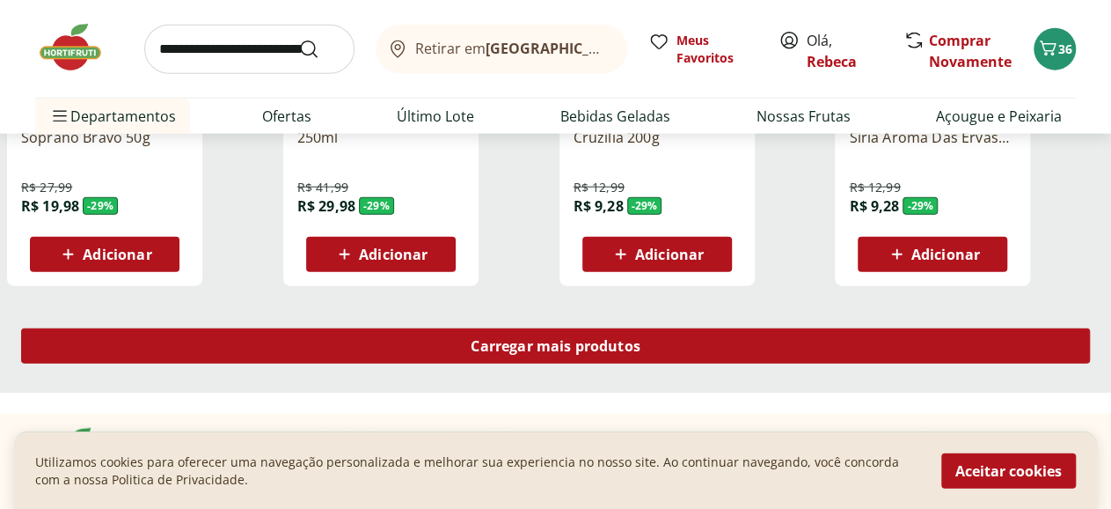
click at [641, 339] on span "Carregar mais produtos" at bounding box center [556, 346] width 170 height 14
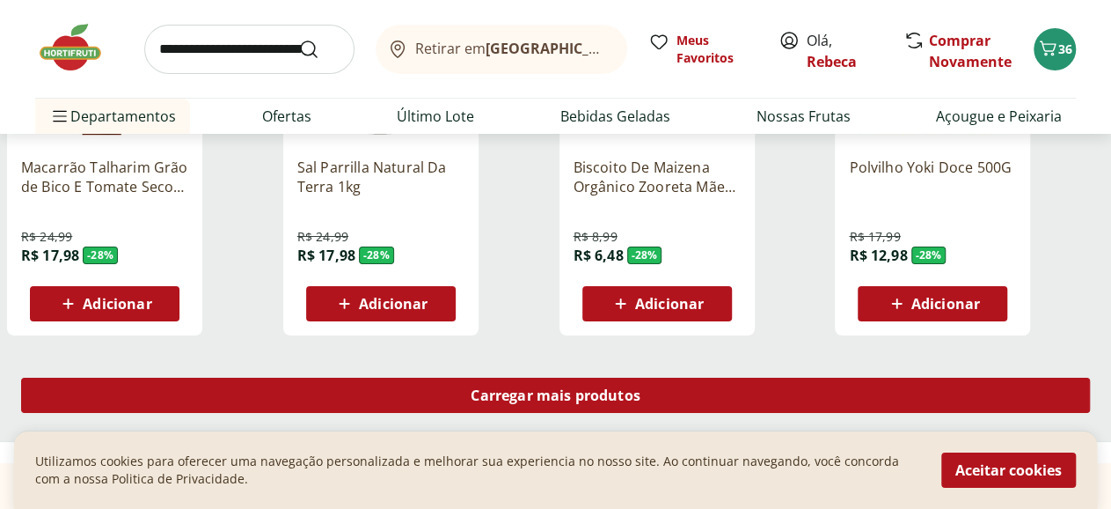
scroll to position [29927, 0]
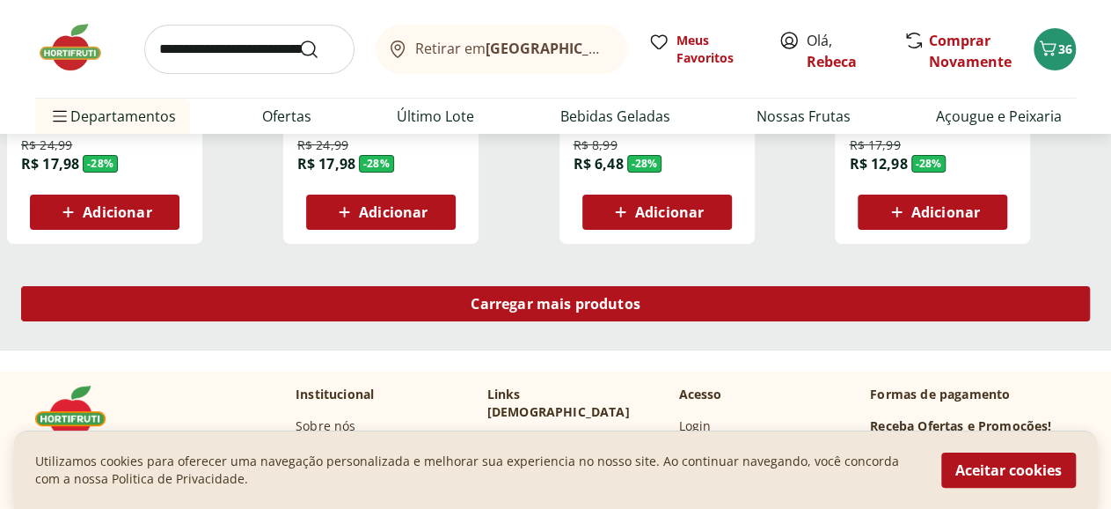
click at [641, 297] on span "Carregar mais produtos" at bounding box center [556, 304] width 170 height 14
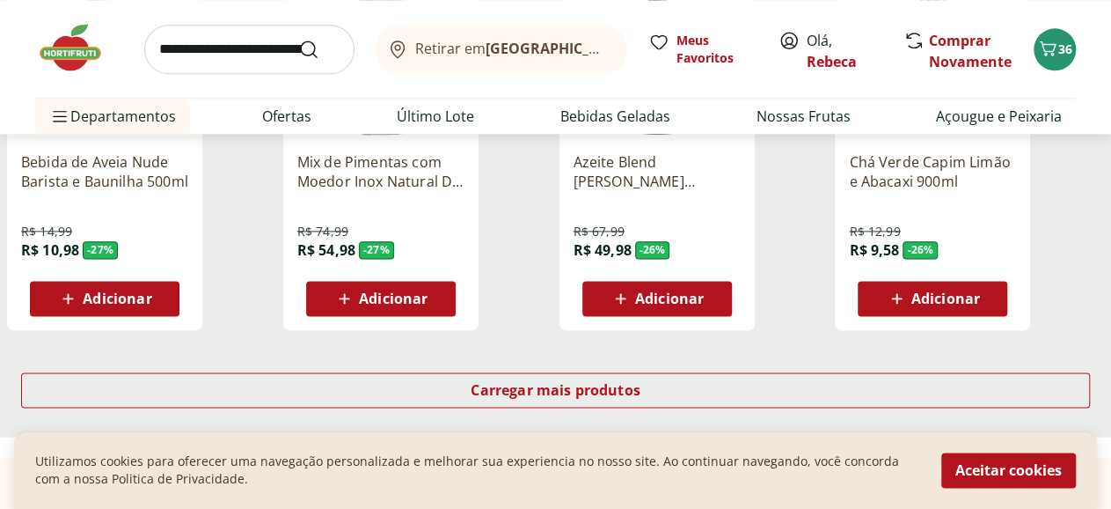
scroll to position [31025, 0]
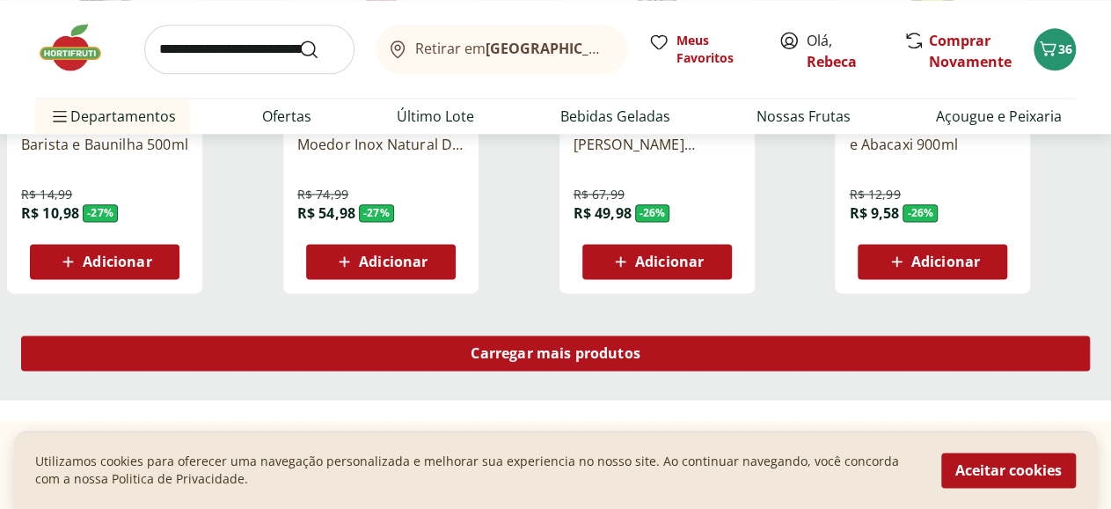
click at [641, 346] on span "Carregar mais produtos" at bounding box center [556, 353] width 170 height 14
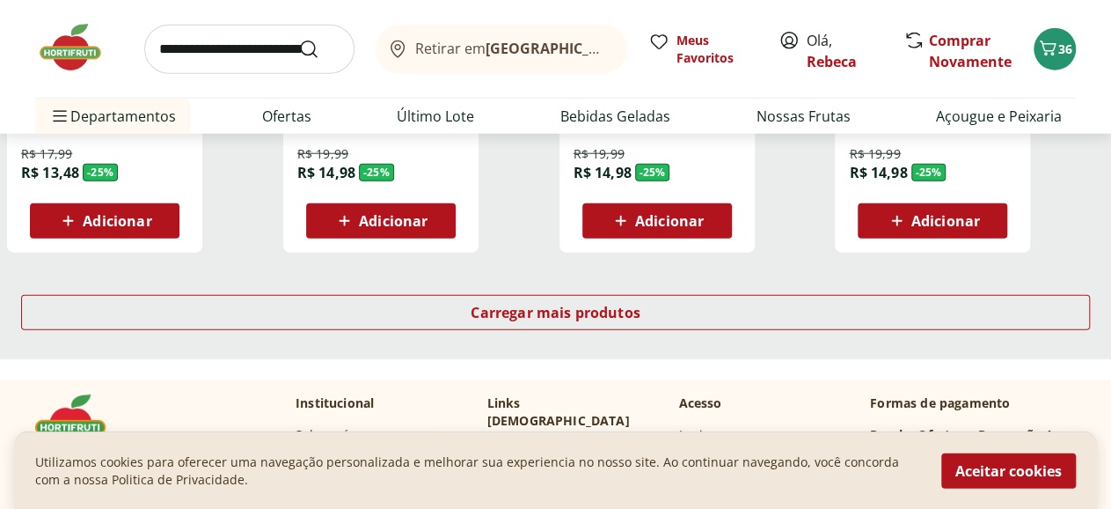
scroll to position [32215, 0]
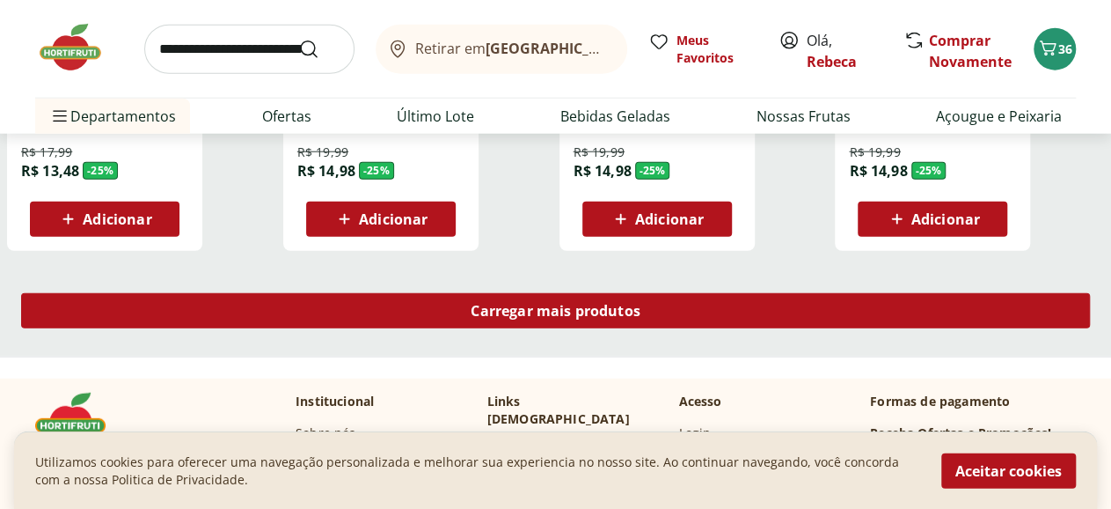
click at [641, 304] on span "Carregar mais produtos" at bounding box center [556, 311] width 170 height 14
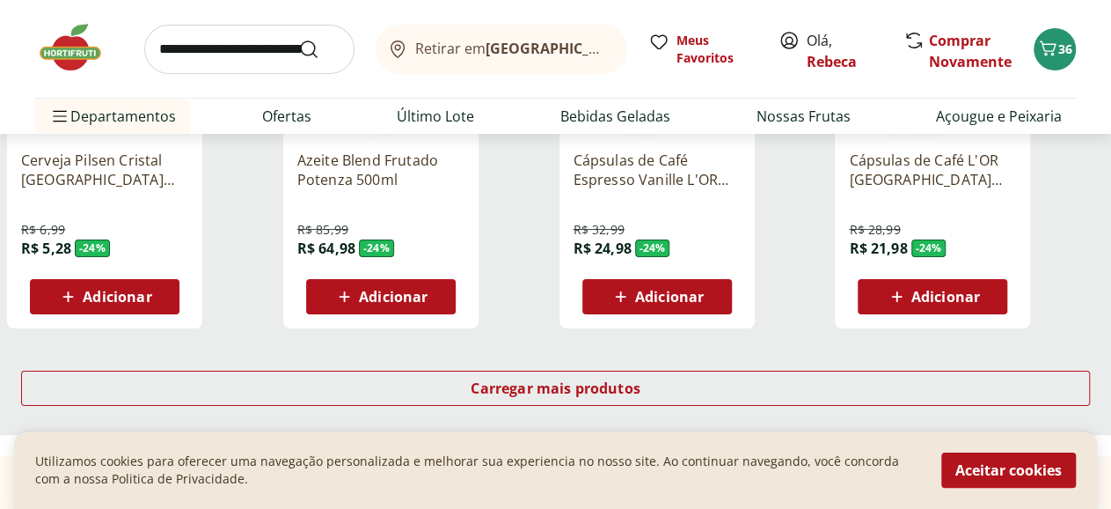
scroll to position [33314, 0]
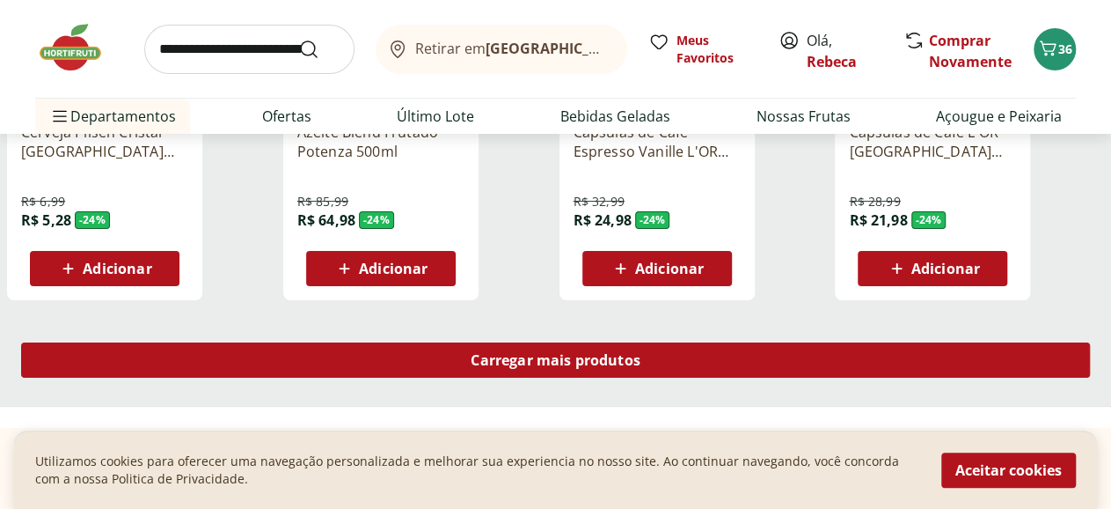
click at [641, 353] on span "Carregar mais produtos" at bounding box center [556, 360] width 170 height 14
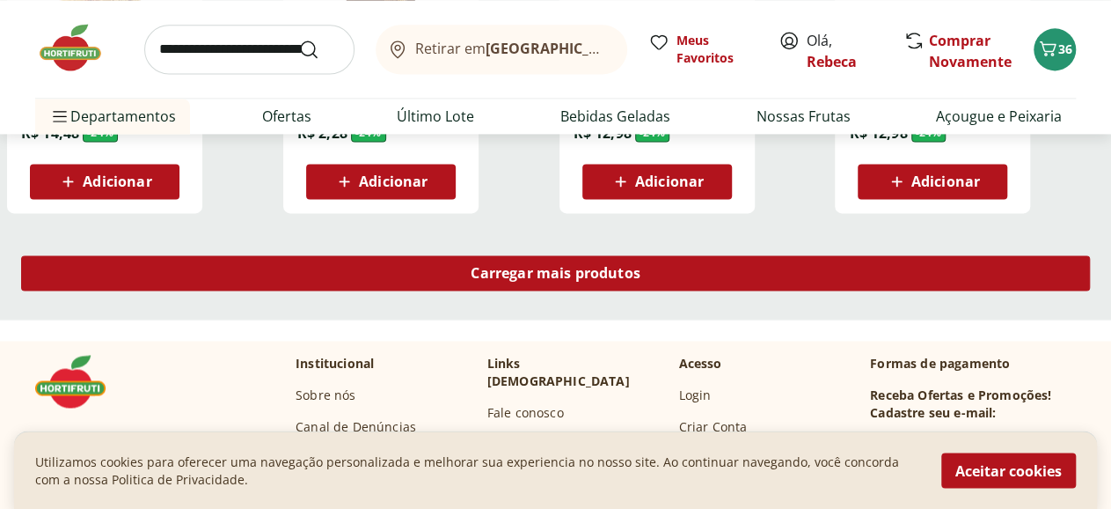
scroll to position [34595, 0]
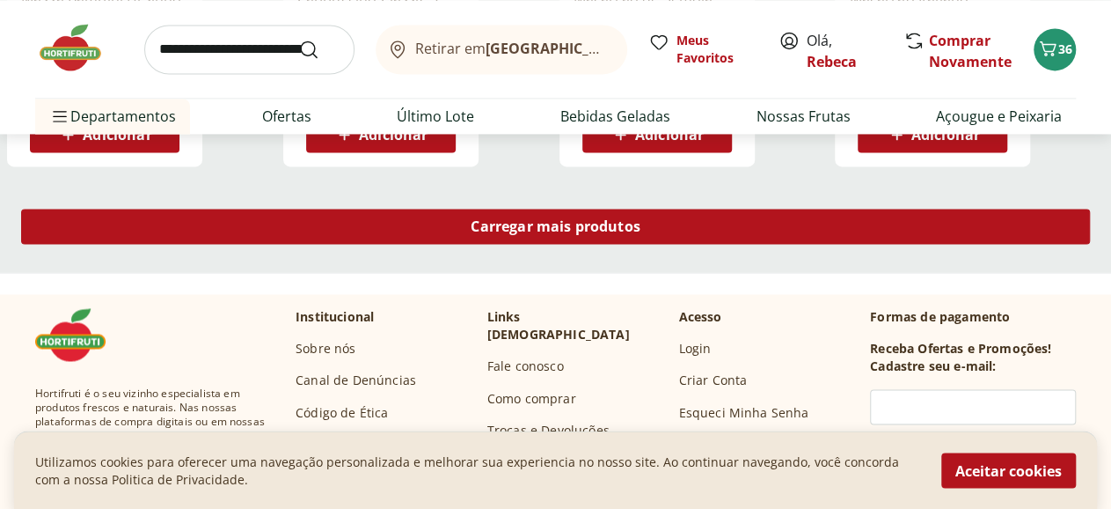
click at [641, 219] on span "Carregar mais produtos" at bounding box center [556, 226] width 170 height 14
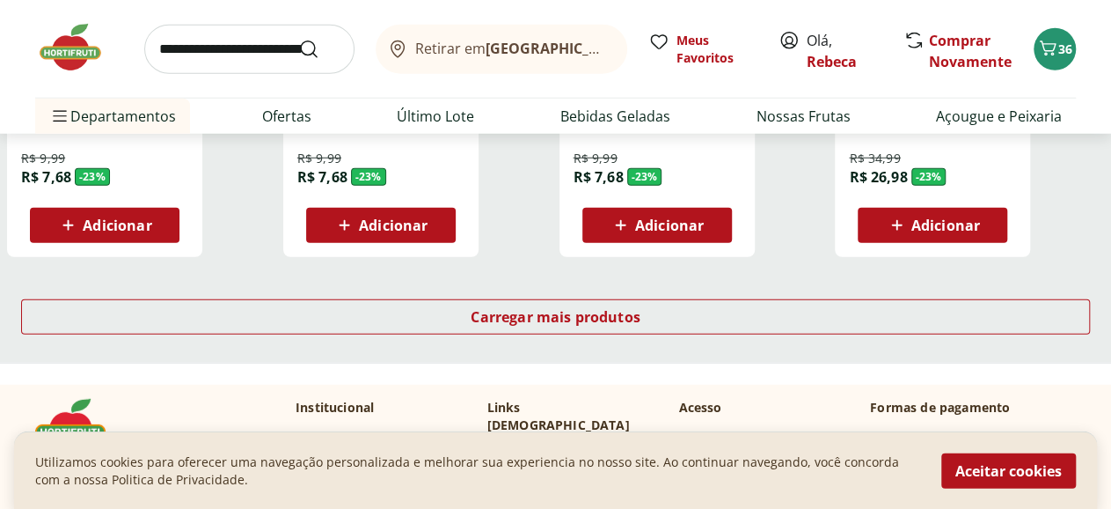
scroll to position [35693, 0]
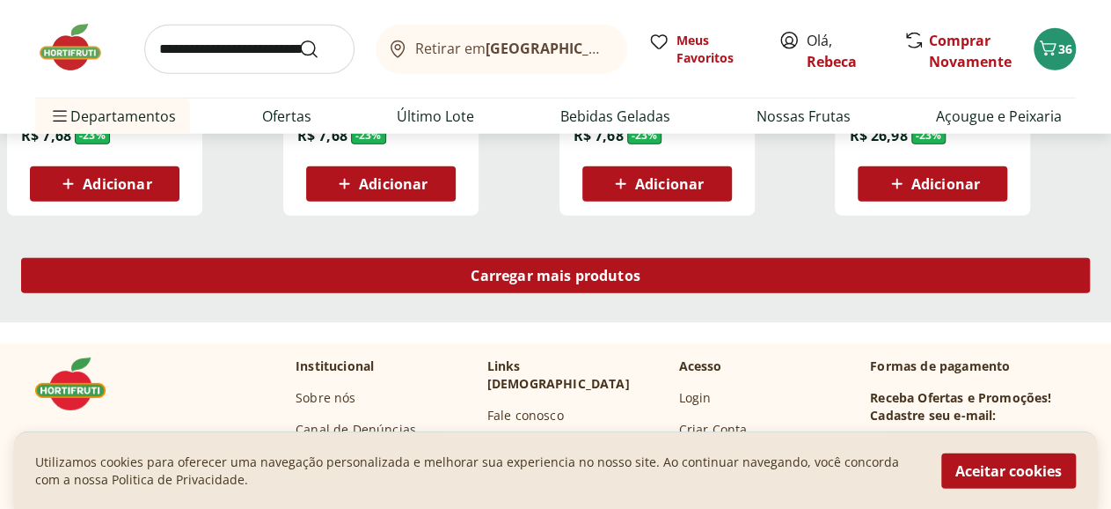
click at [641, 268] on span "Carregar mais produtos" at bounding box center [556, 275] width 170 height 14
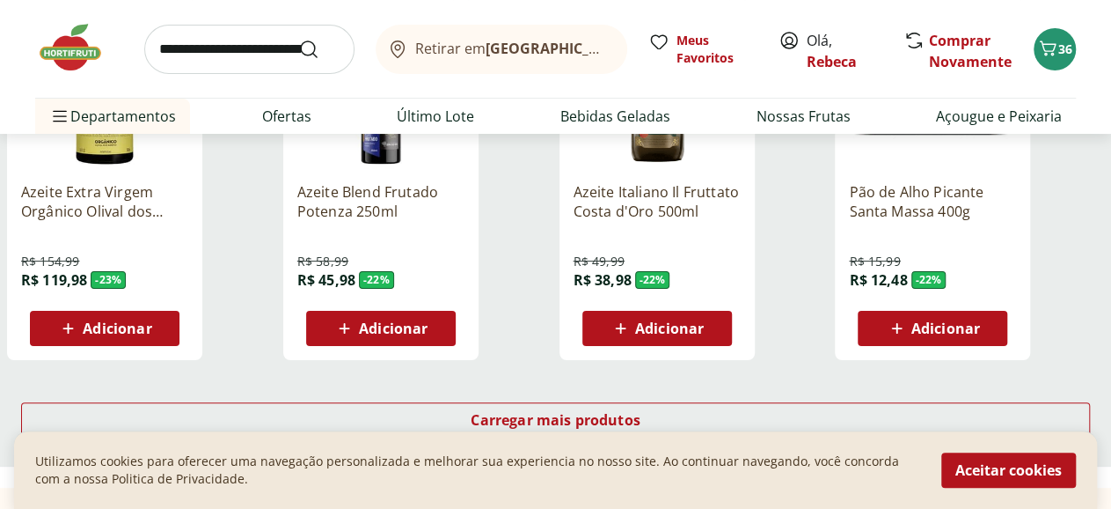
scroll to position [36700, 0]
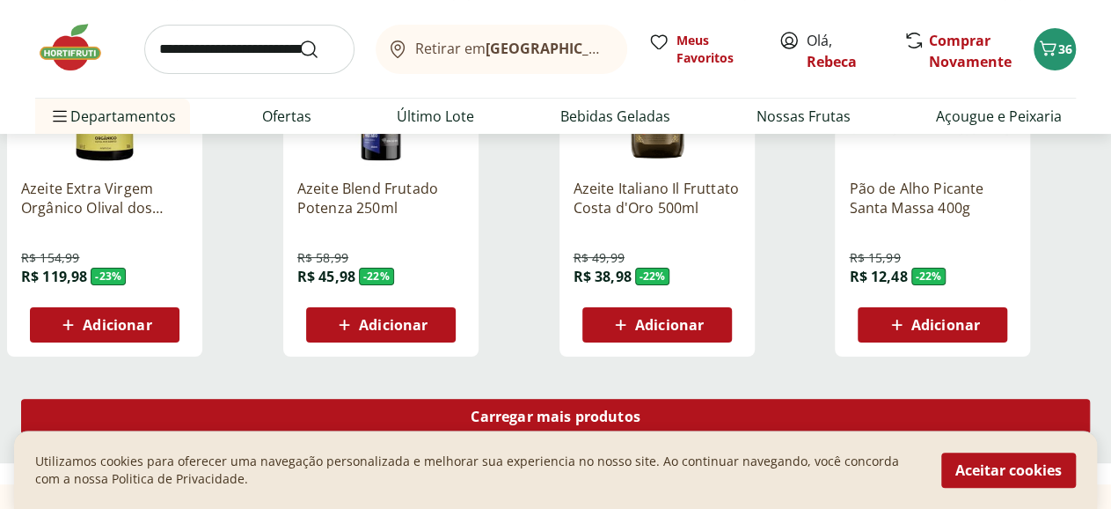
click at [641, 409] on span "Carregar mais produtos" at bounding box center [556, 416] width 170 height 14
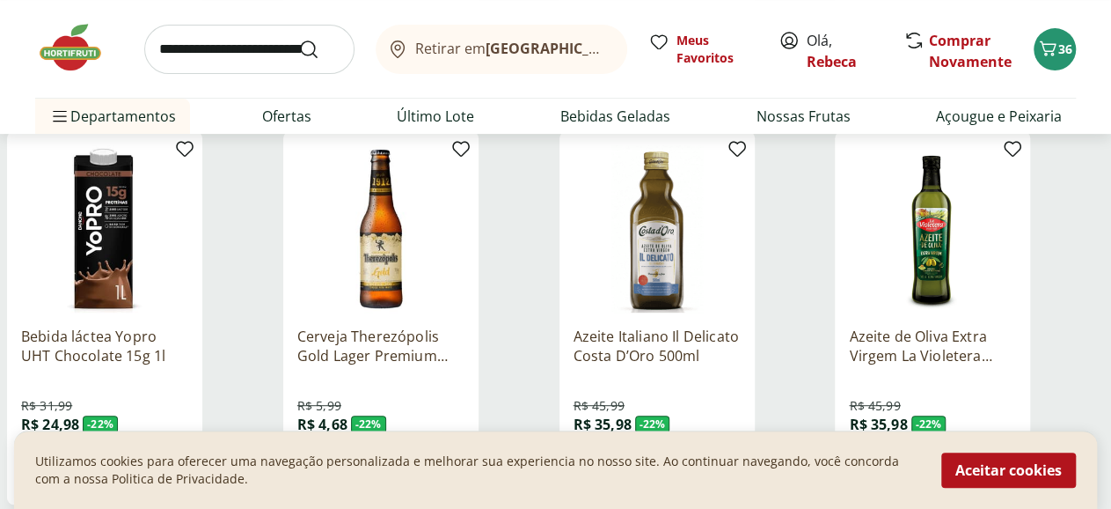
scroll to position [36974, 0]
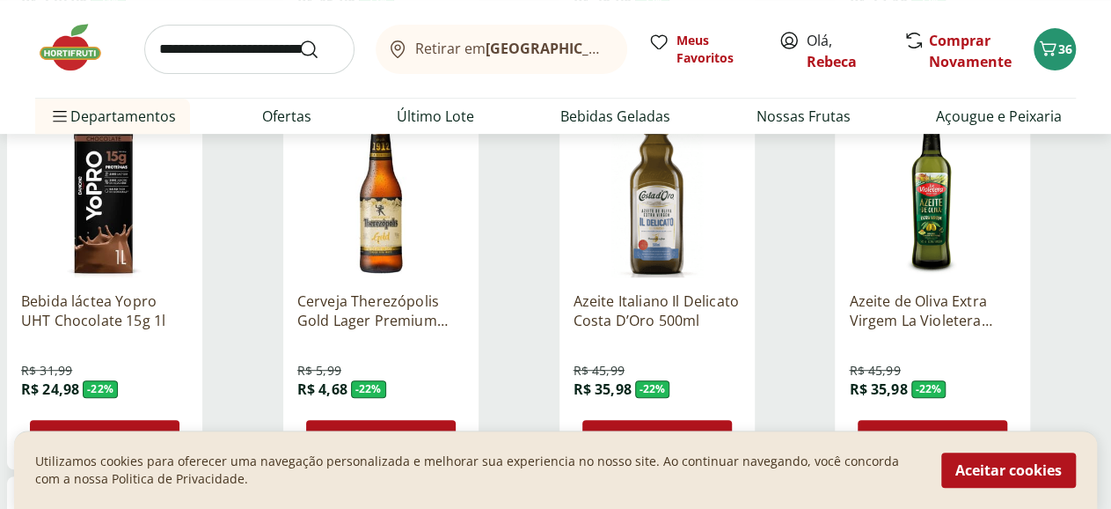
click at [704, 430] on span "Adicionar" at bounding box center [669, 437] width 69 height 14
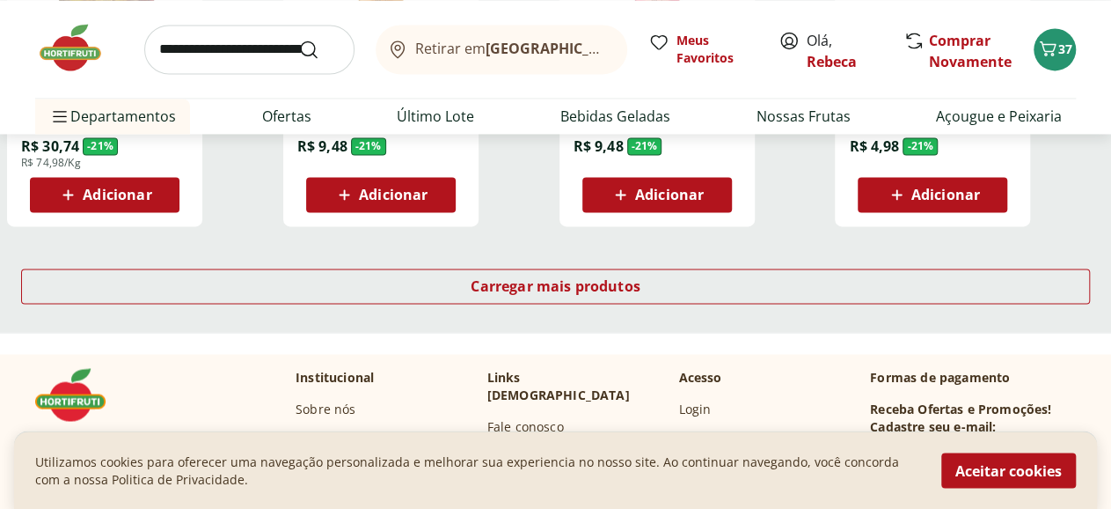
scroll to position [37981, 0]
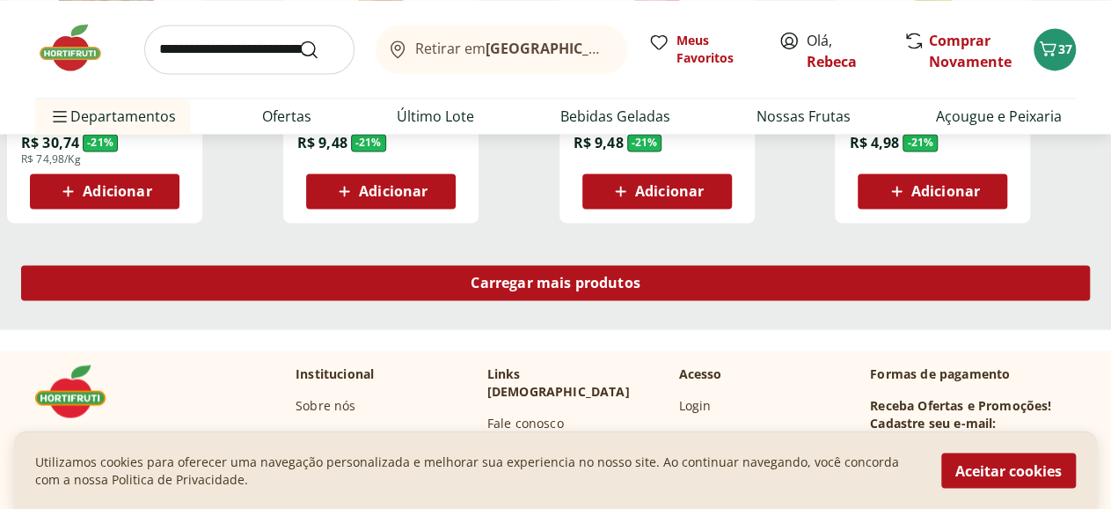
click at [641, 275] on span "Carregar mais produtos" at bounding box center [556, 282] width 170 height 14
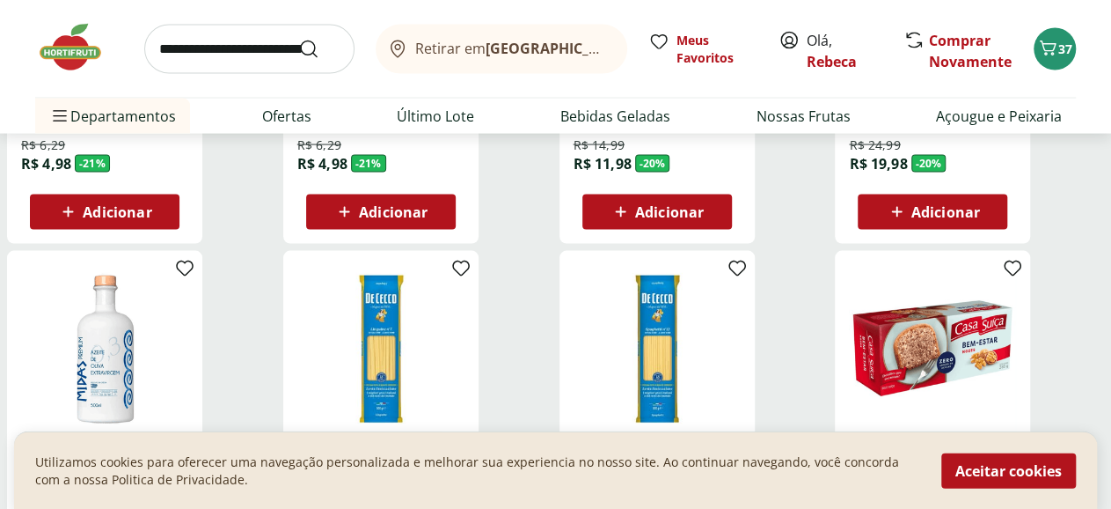
scroll to position [38439, 0]
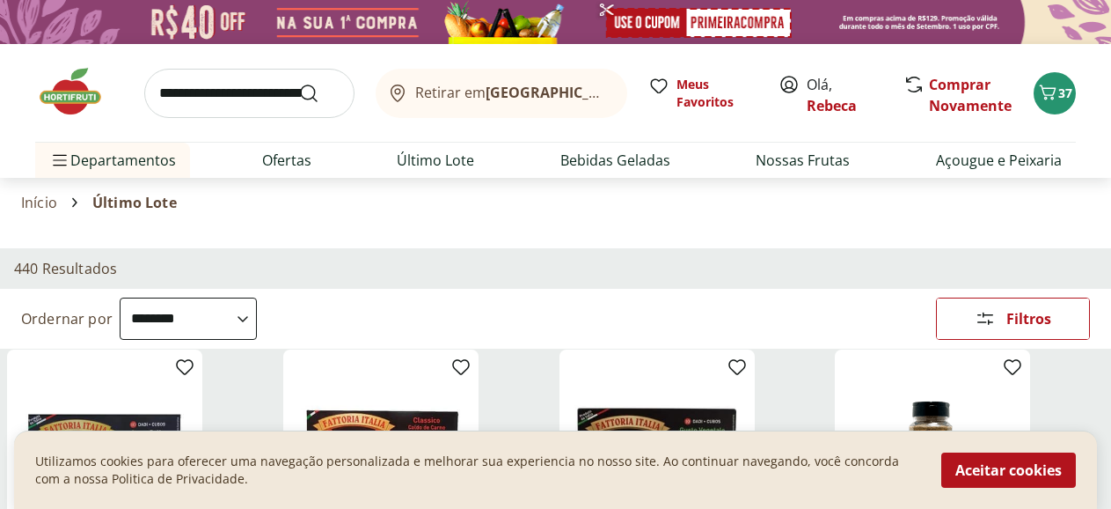
select select "**********"
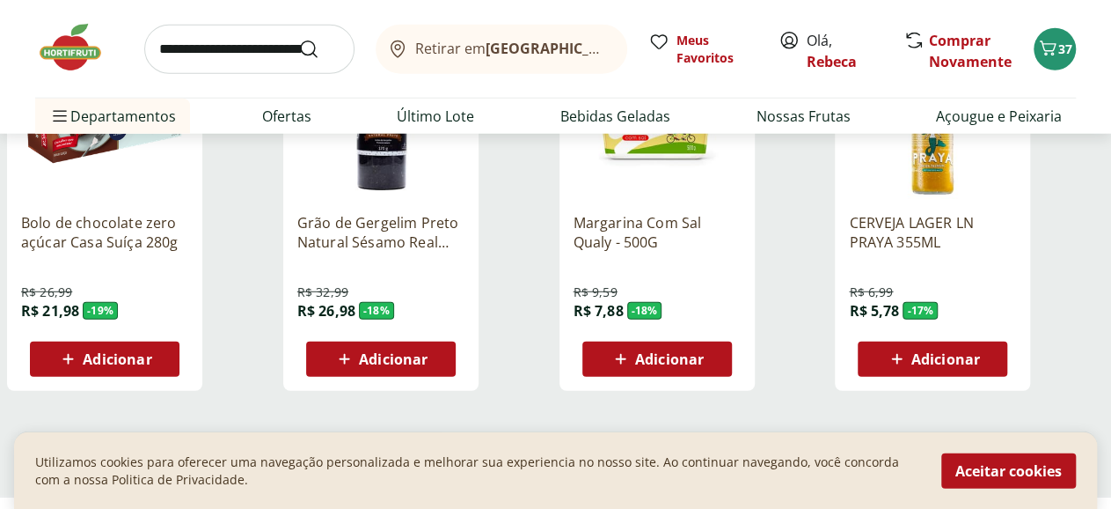
scroll to position [38988, 0]
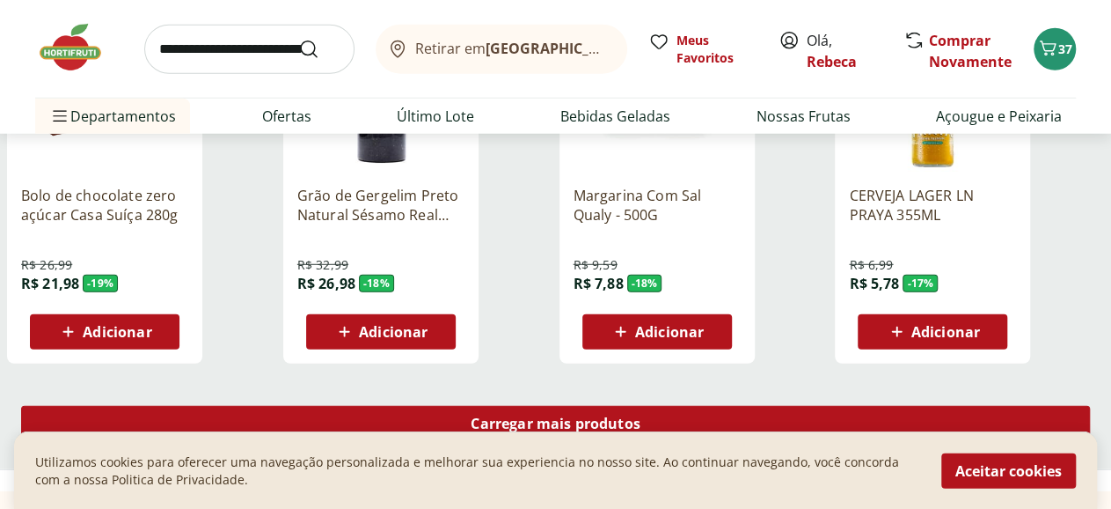
click at [641, 416] on span "Carregar mais produtos" at bounding box center [556, 423] width 170 height 14
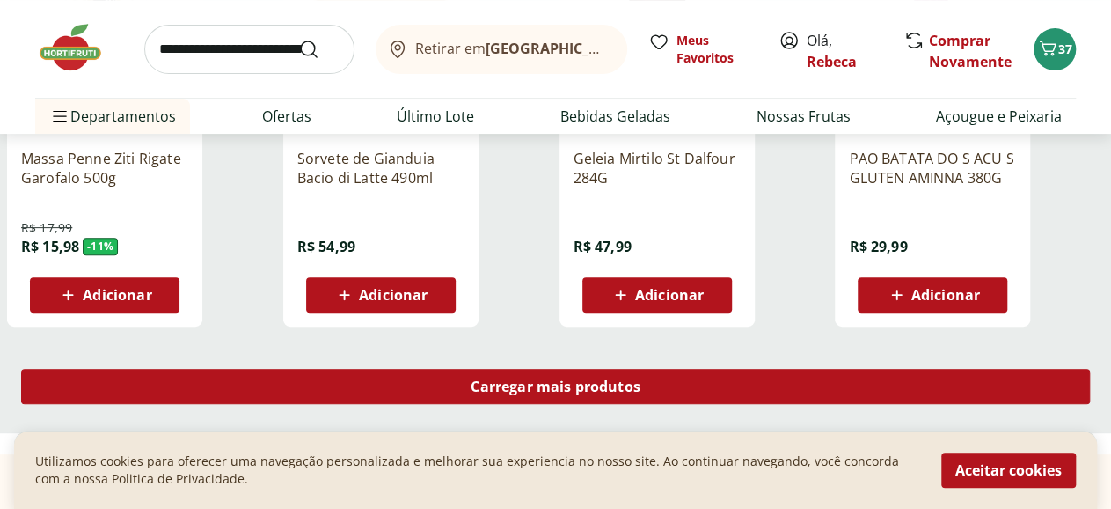
scroll to position [40178, 0]
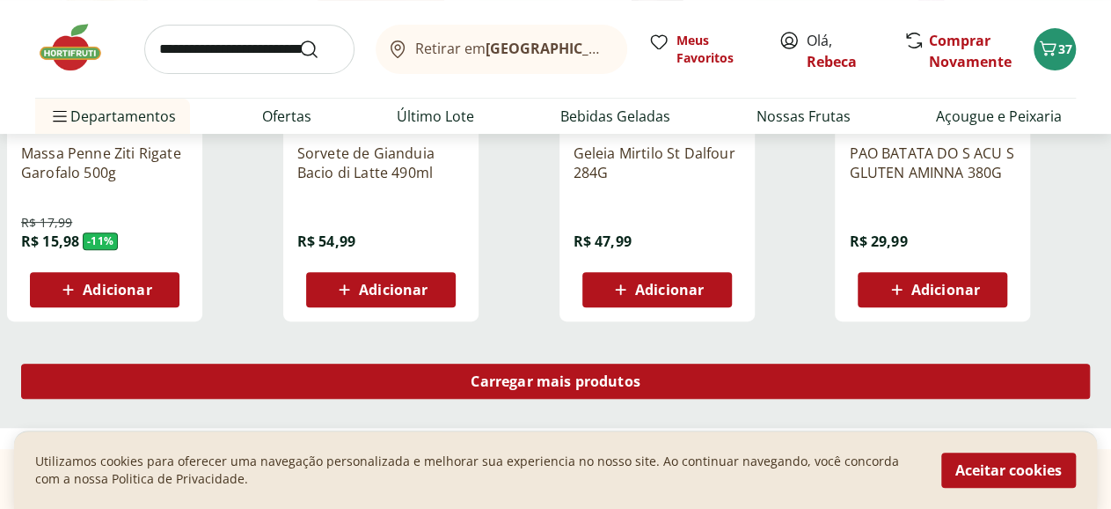
click at [641, 374] on span "Carregar mais produtos" at bounding box center [556, 381] width 170 height 14
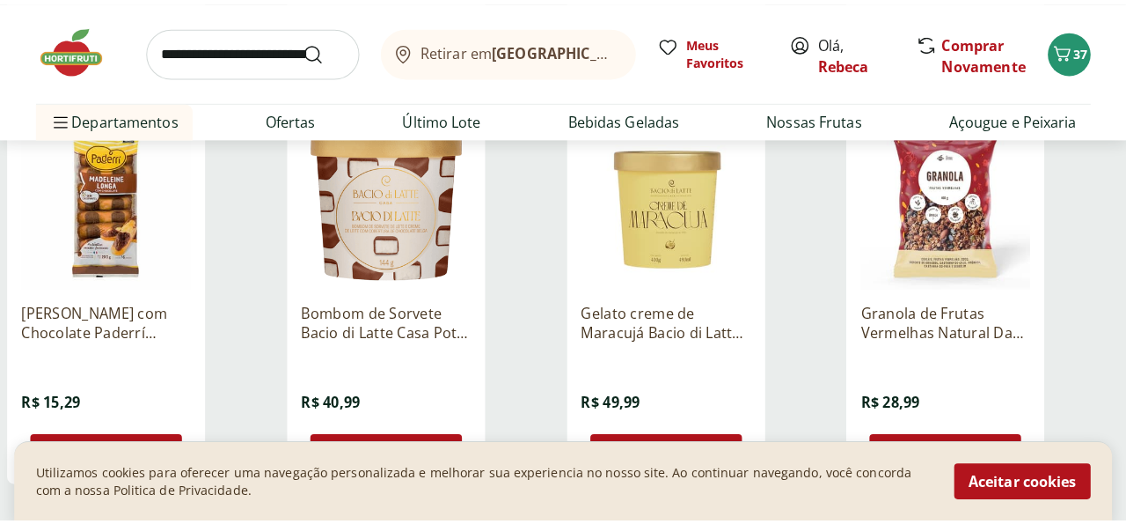
scroll to position [41184, 0]
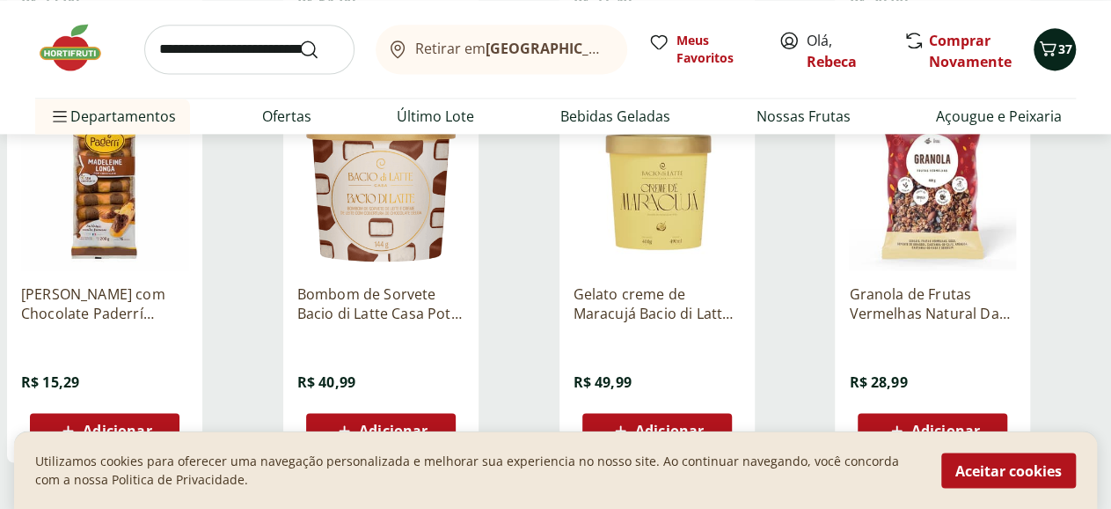
click at [1050, 50] on icon "Carrinho" at bounding box center [1048, 48] width 21 height 21
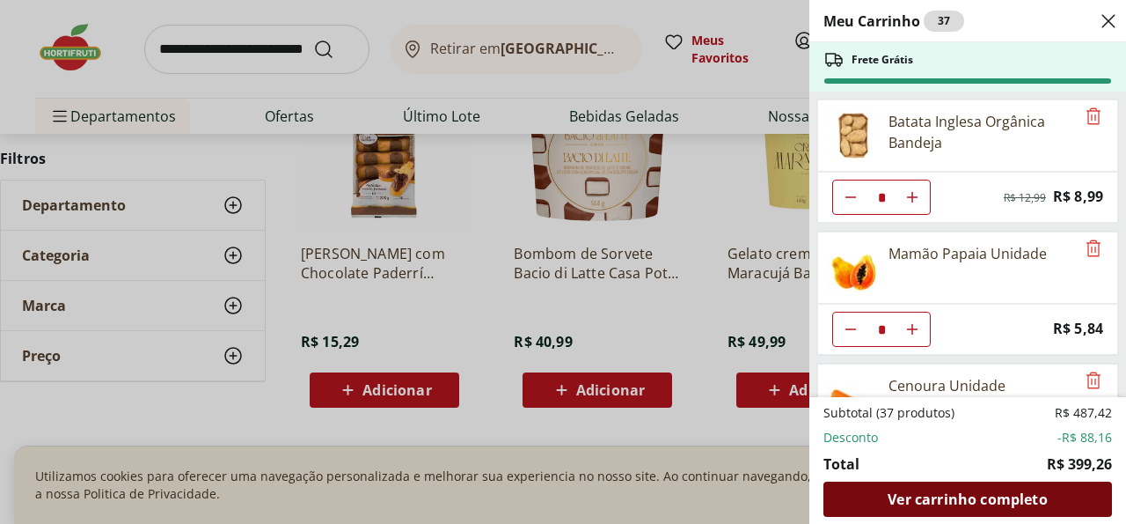
click at [985, 501] on span "Ver carrinho completo" at bounding box center [967, 499] width 159 height 14
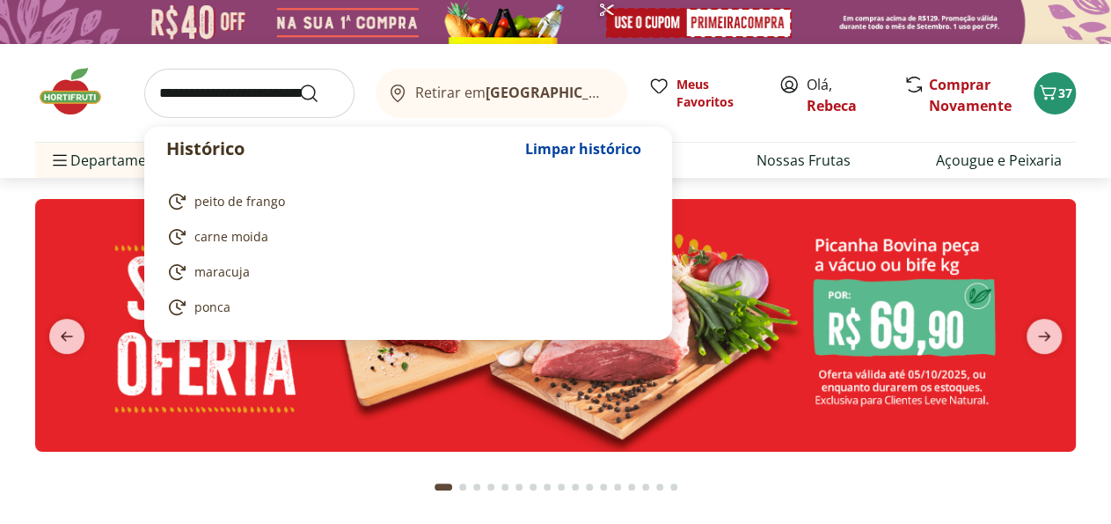
click at [216, 95] on input "search" at bounding box center [249, 93] width 210 height 49
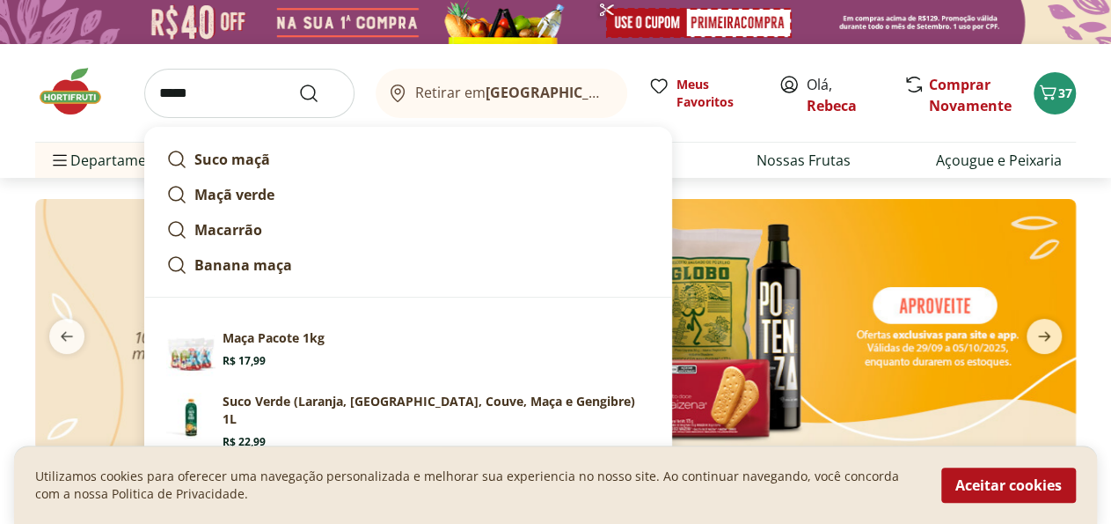
type input "****"
click at [298, 83] on button "Submit Search" at bounding box center [319, 93] width 42 height 21
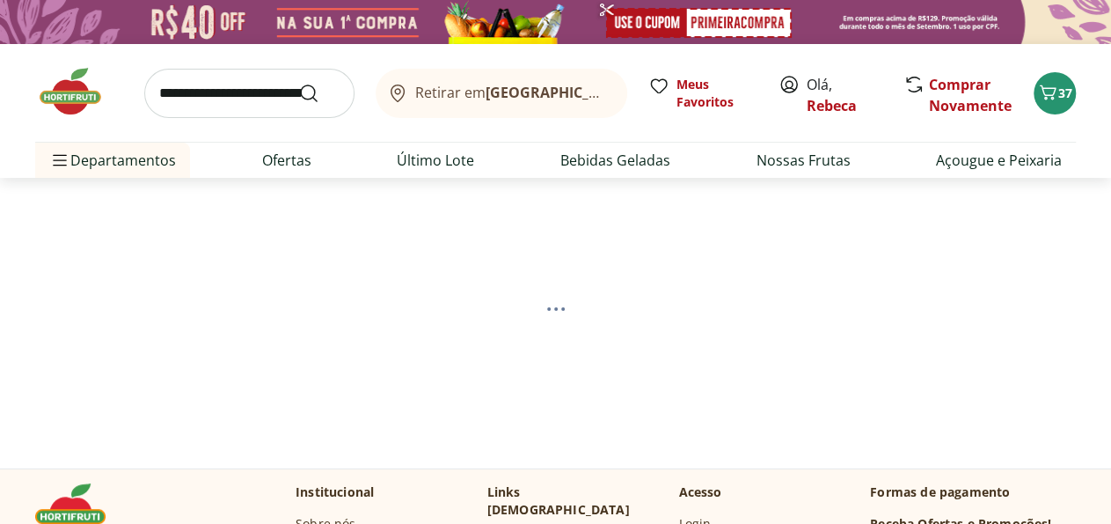
click at [187, 92] on input "search" at bounding box center [249, 93] width 210 height 49
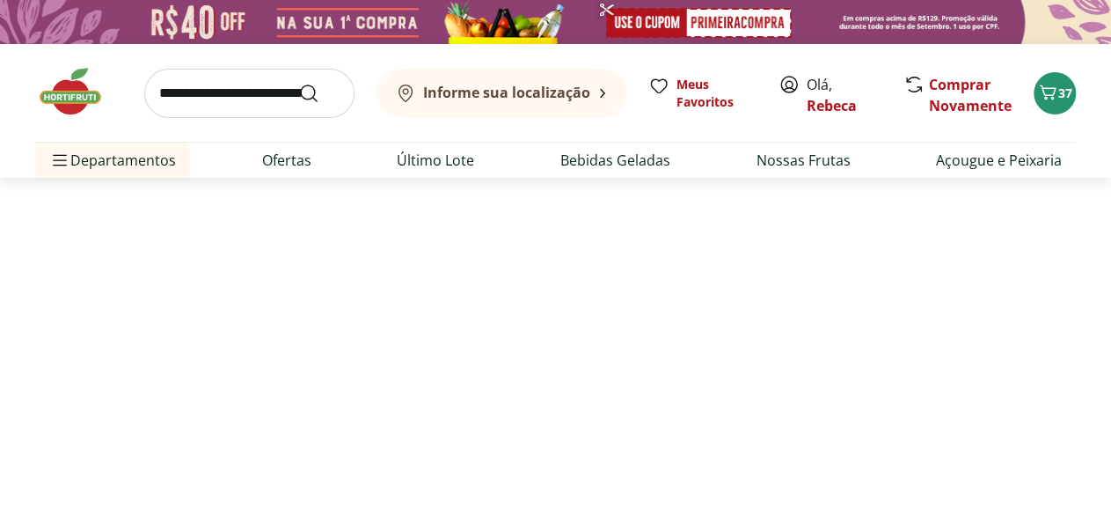
select select "**********"
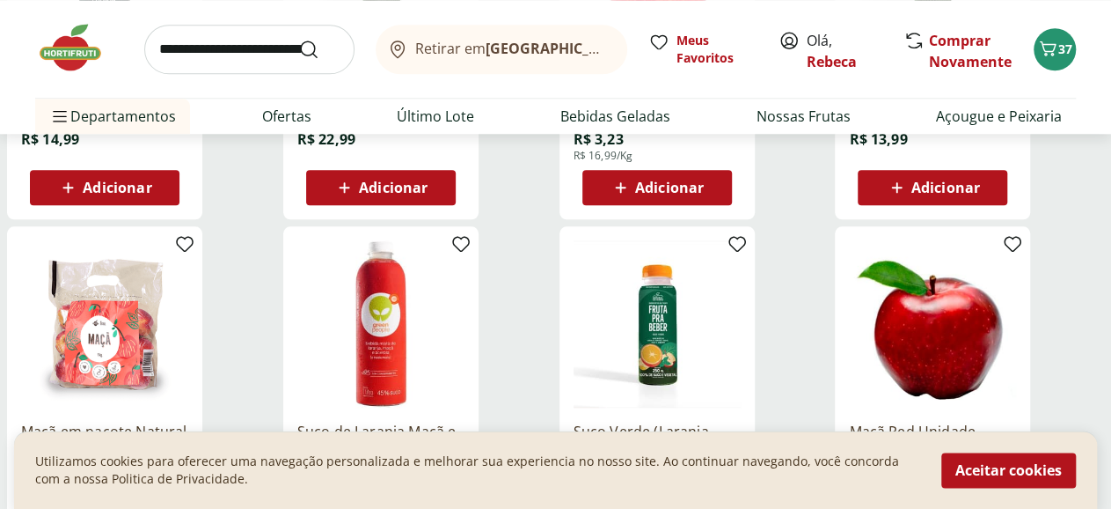
scroll to position [915, 0]
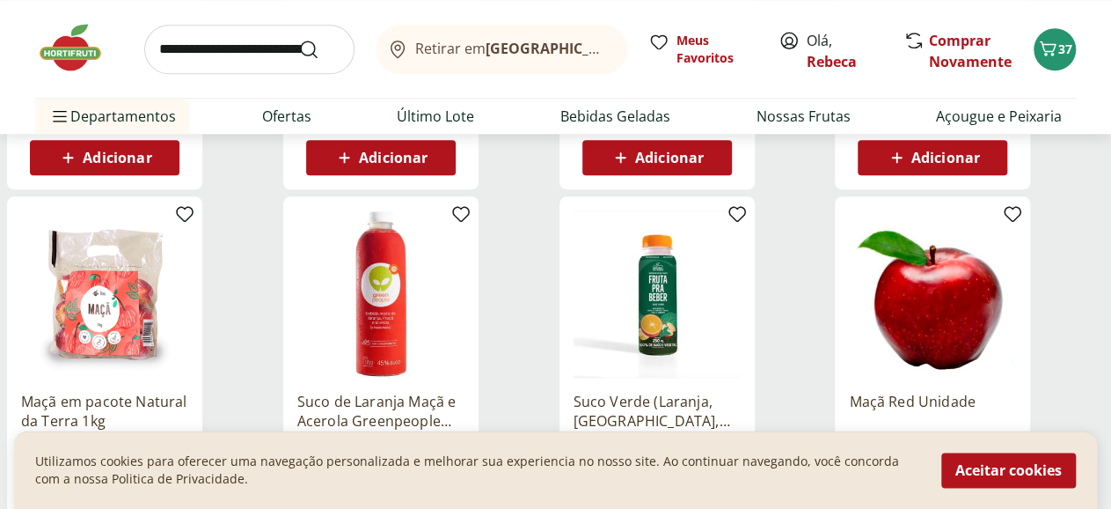
click at [704, 165] on span "Adicionar" at bounding box center [669, 157] width 69 height 14
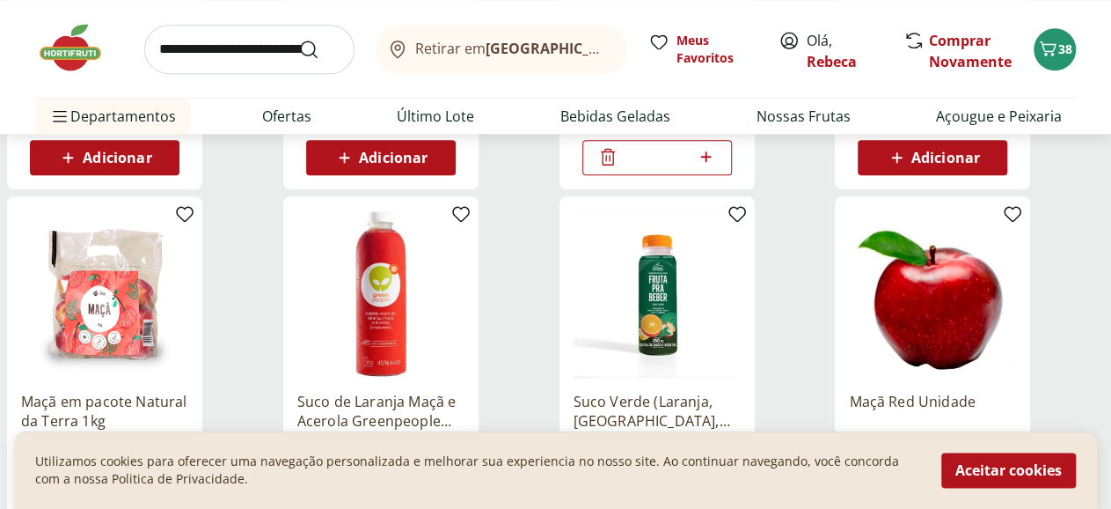
click at [696, 167] on input "*" at bounding box center [657, 157] width 77 height 19
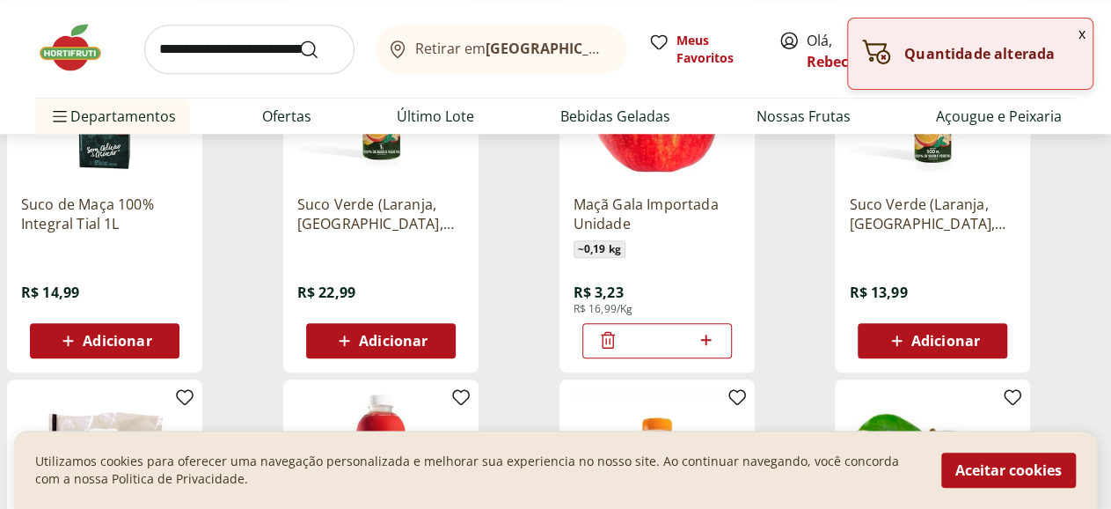
click at [712, 345] on icon at bounding box center [706, 339] width 11 height 11
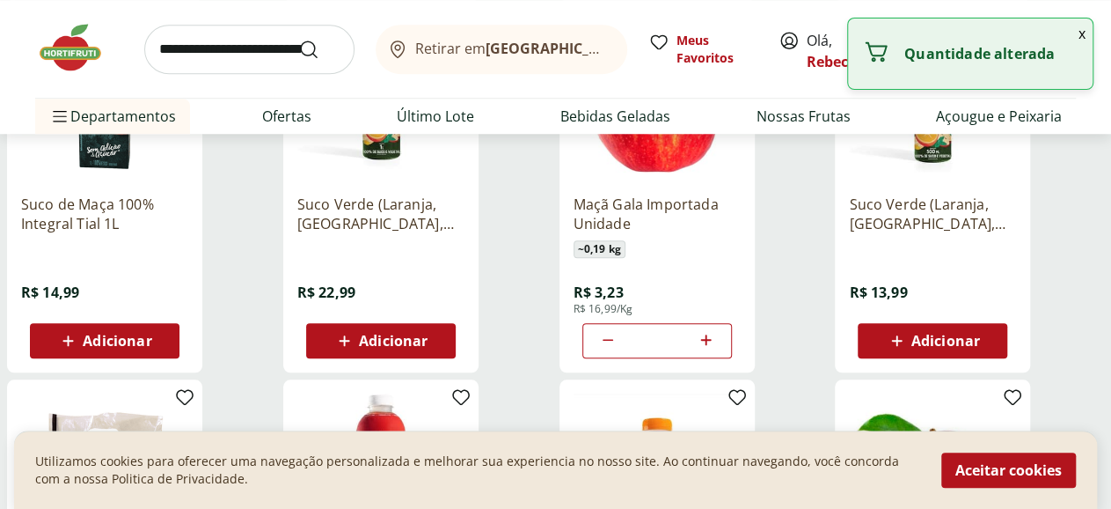
click at [712, 345] on icon at bounding box center [706, 339] width 11 height 11
type input "*"
click at [244, 44] on input "search" at bounding box center [249, 49] width 210 height 49
click at [194, 47] on input "search" at bounding box center [249, 49] width 210 height 49
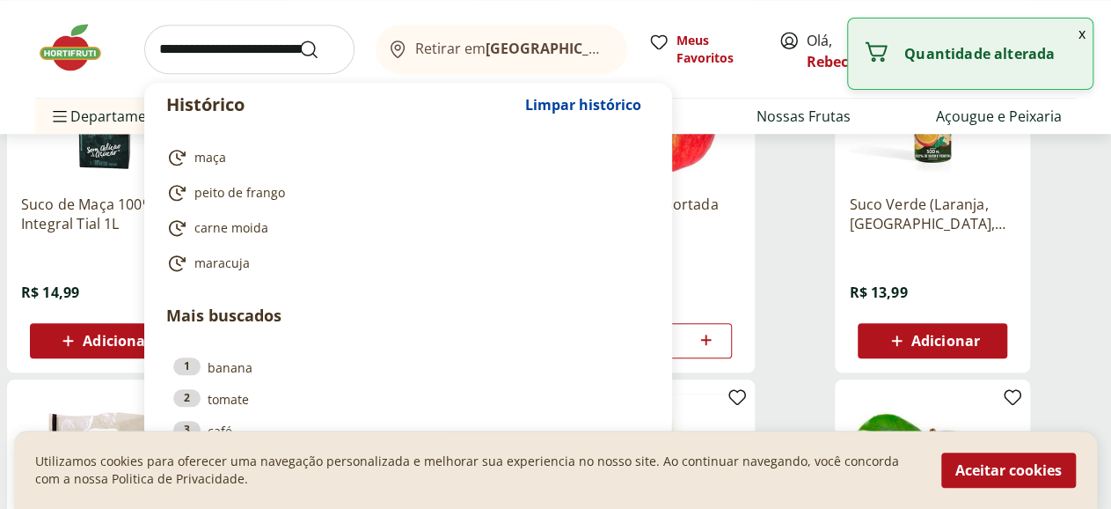
click at [164, 49] on input "search" at bounding box center [249, 49] width 210 height 49
click at [209, 51] on input "search" at bounding box center [249, 49] width 210 height 49
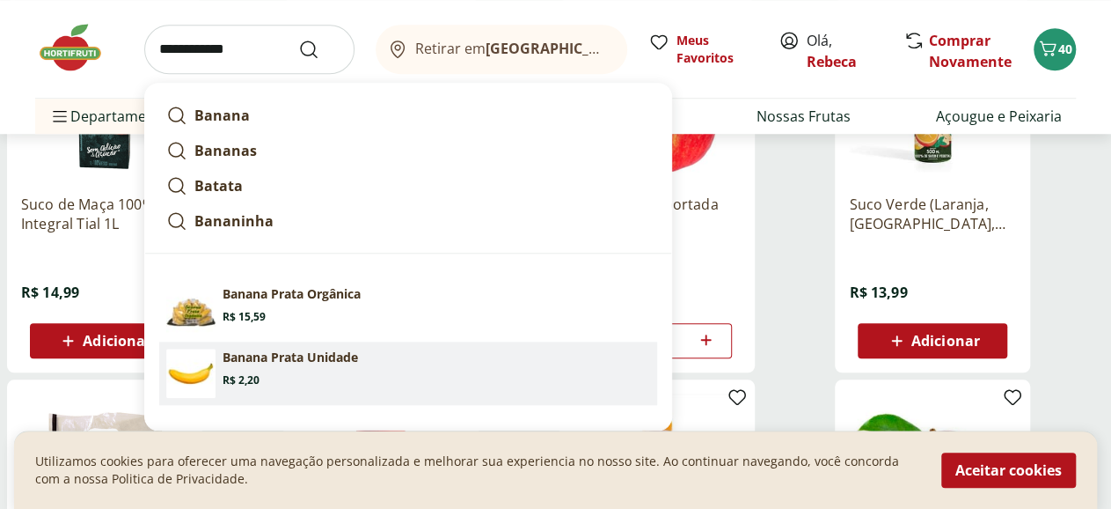
click at [275, 355] on p "Banana Prata Unidade" at bounding box center [291, 357] width 136 height 18
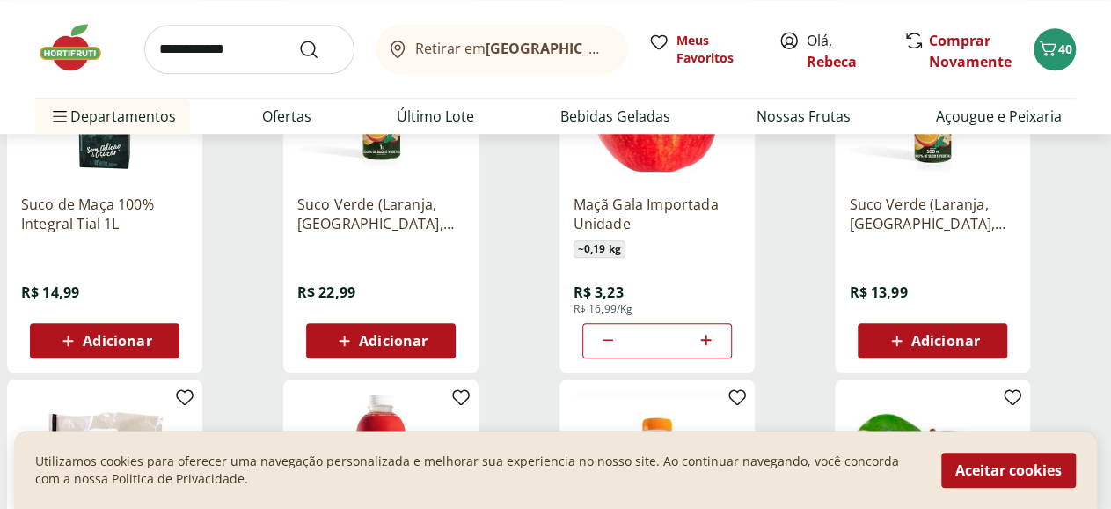
type input "**********"
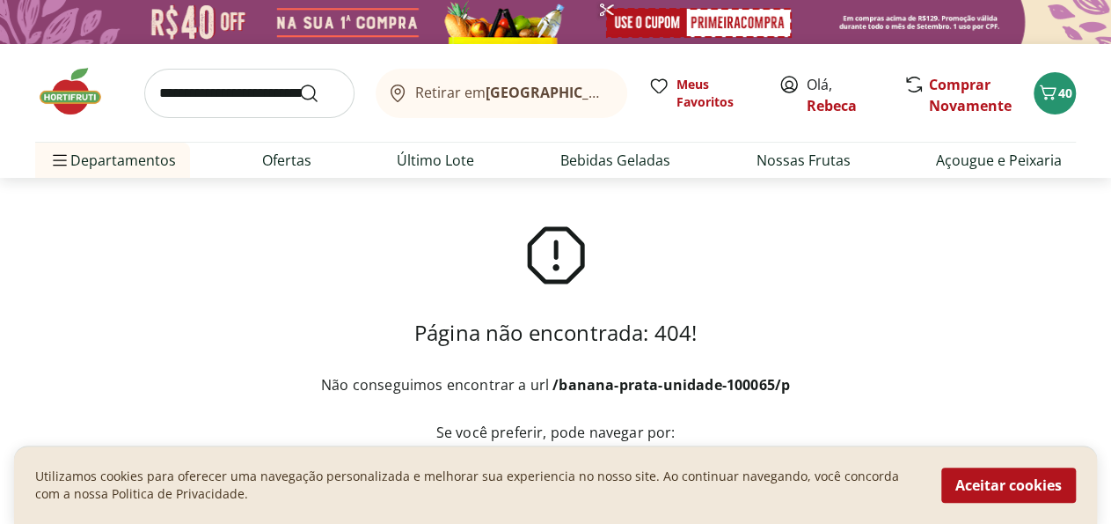
click at [209, 93] on input "search" at bounding box center [249, 93] width 210 height 49
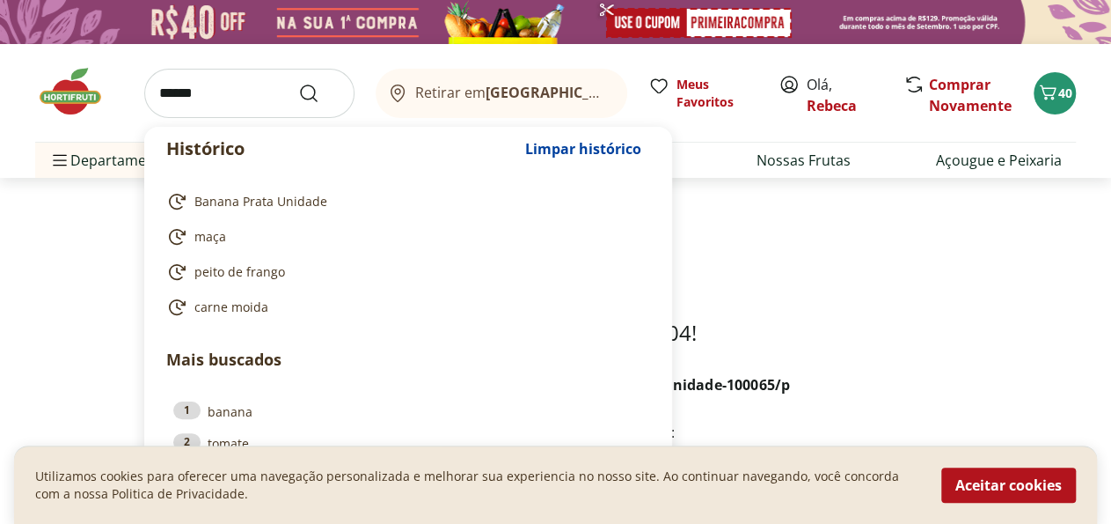
click at [209, 96] on input "******" at bounding box center [249, 93] width 210 height 49
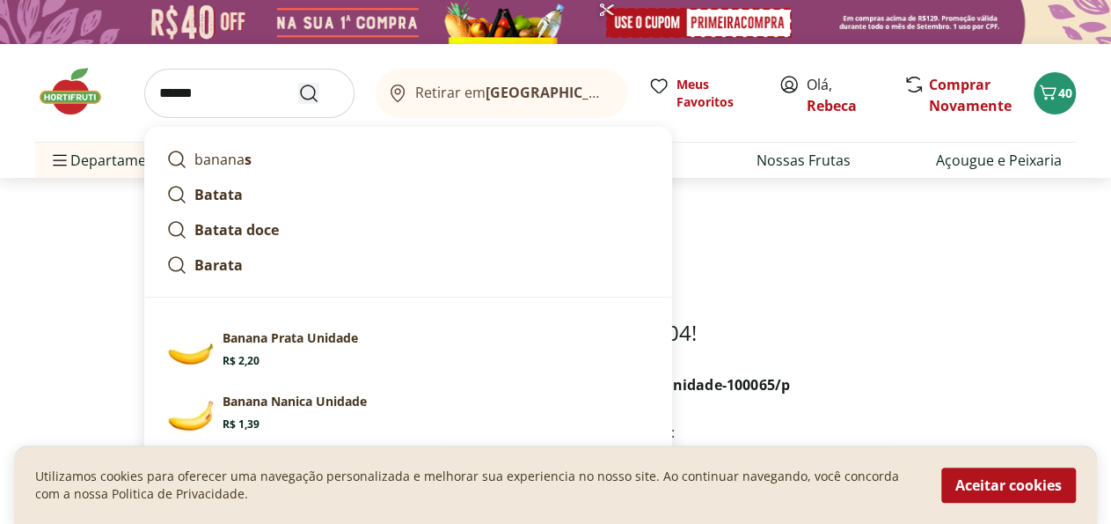
type input "******"
click at [306, 91] on icon "Submit Search" at bounding box center [308, 93] width 21 height 21
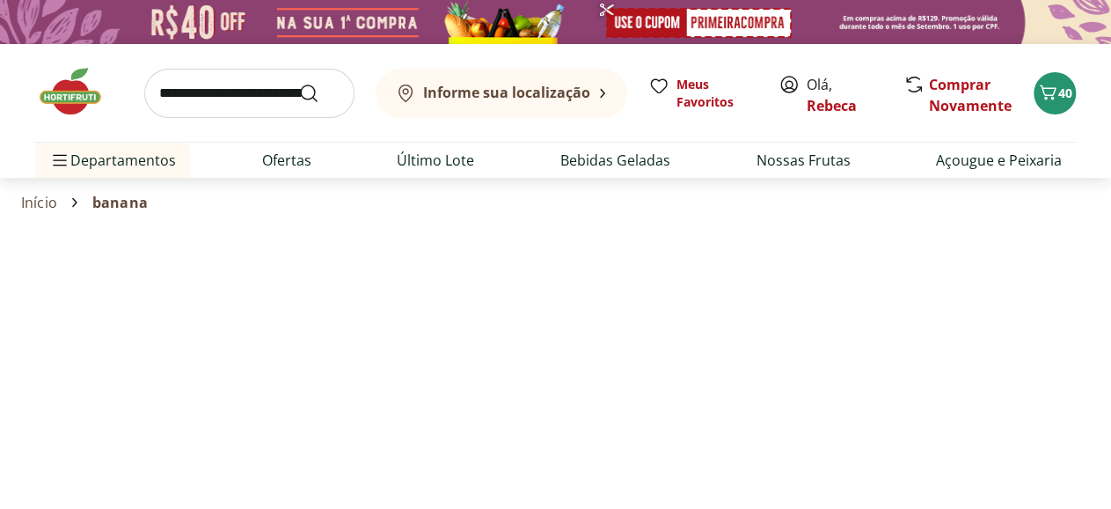
select select "**********"
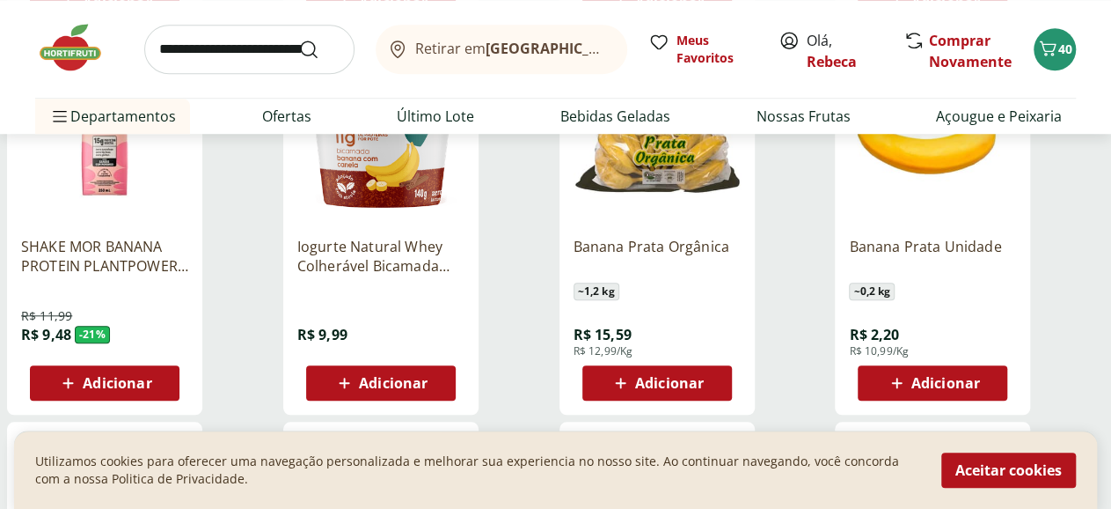
scroll to position [732, 0]
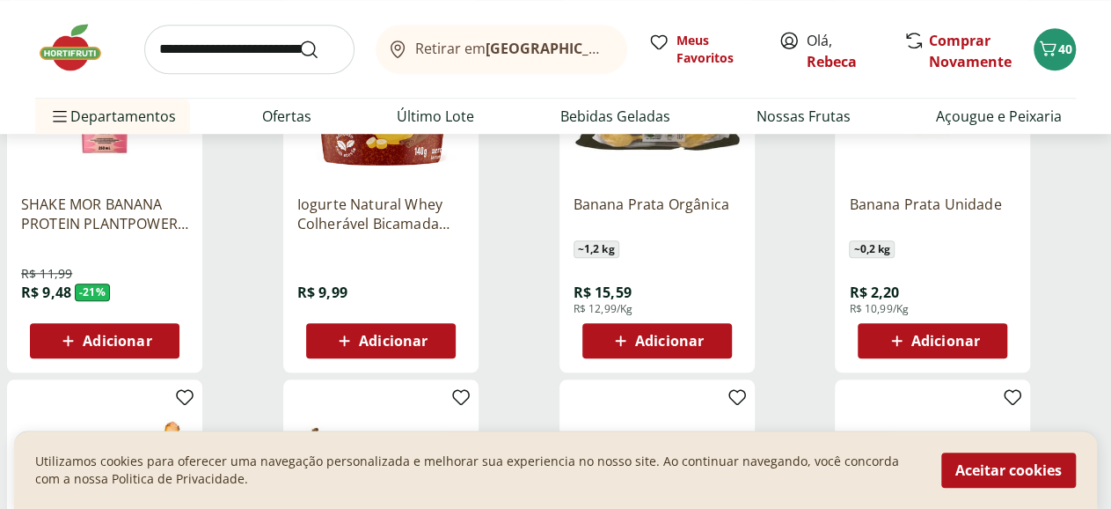
click at [980, 348] on span "Adicionar" at bounding box center [946, 341] width 69 height 14
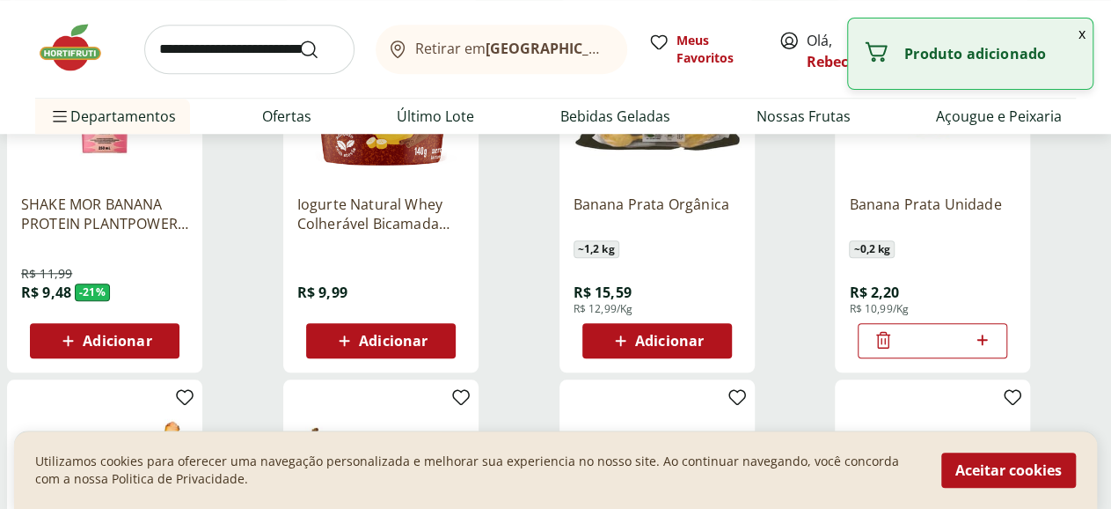
click at [994, 350] on icon at bounding box center [983, 339] width 22 height 21
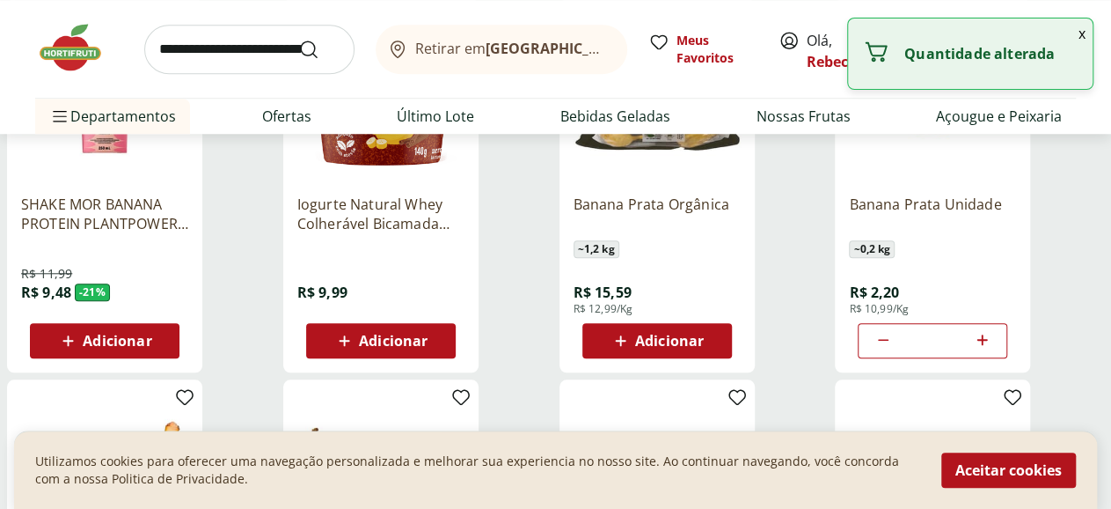
type input "*"
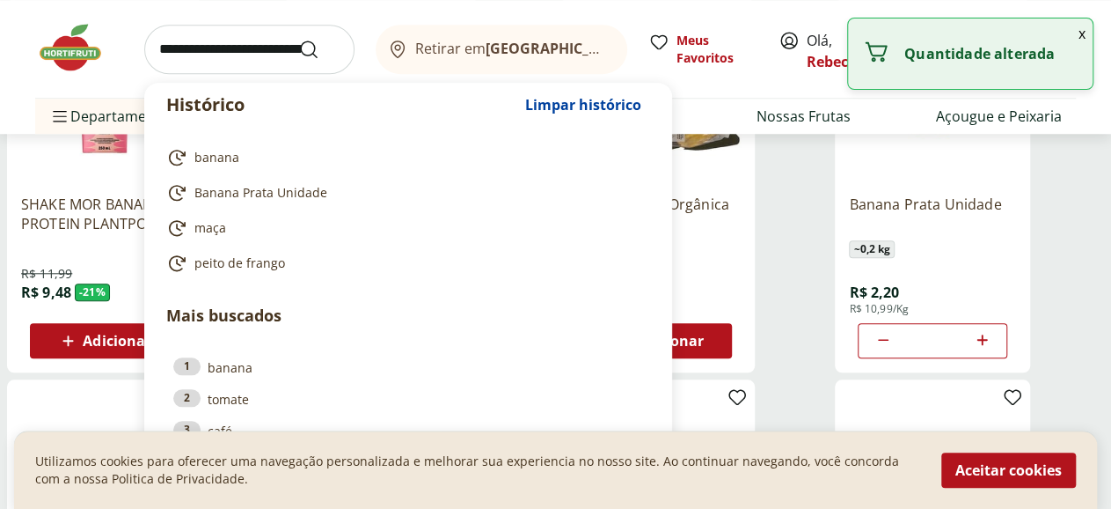
click at [227, 46] on input "search" at bounding box center [249, 49] width 210 height 49
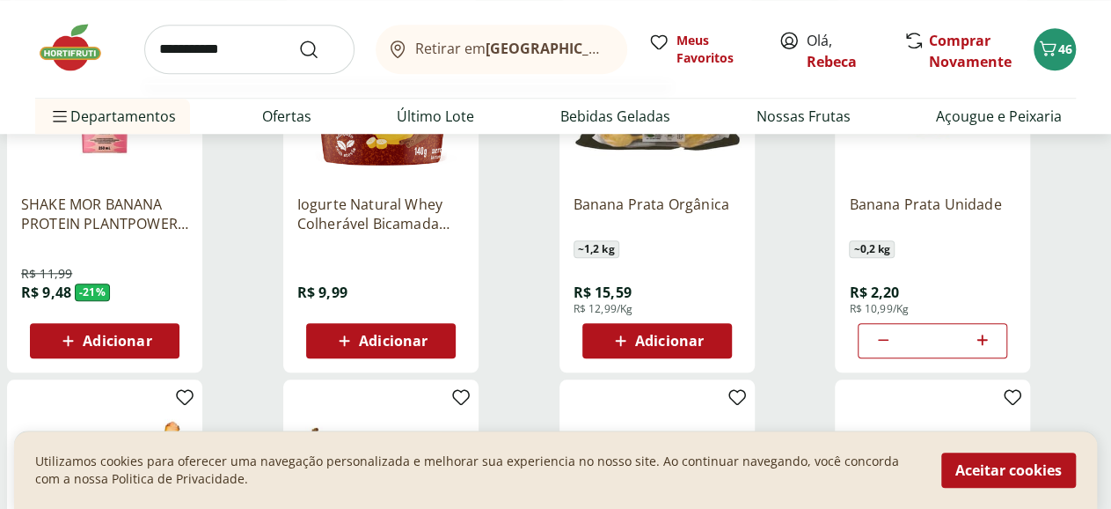
type input "**********"
click button "Submit Search" at bounding box center [319, 49] width 42 height 21
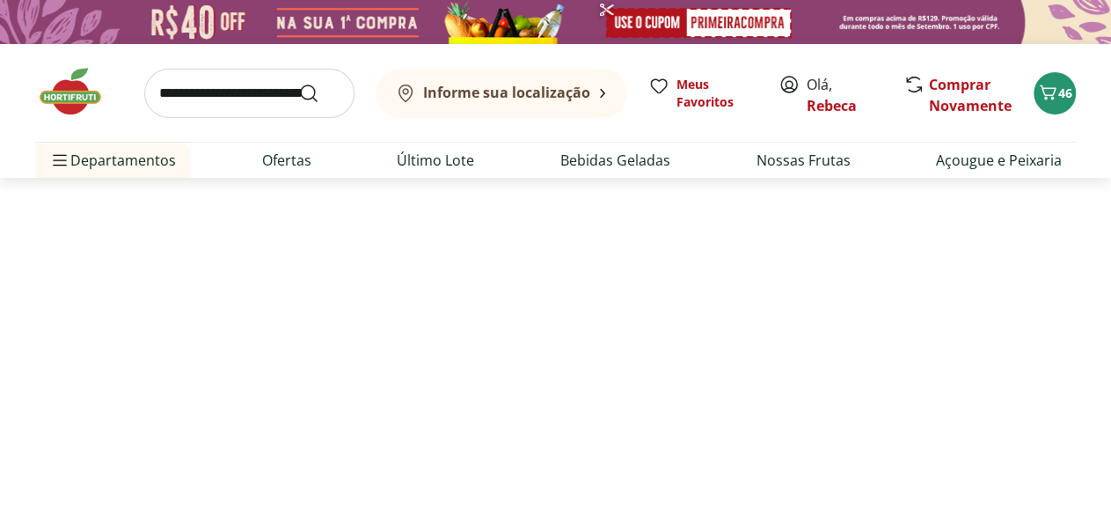
select select "**********"
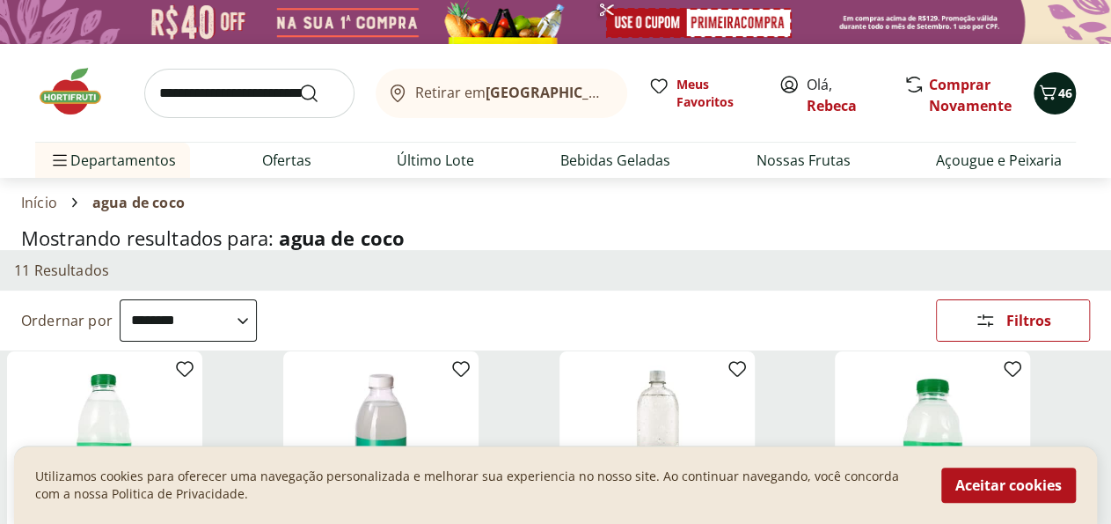
click at [1054, 96] on icon "Carrinho" at bounding box center [1048, 92] width 21 height 21
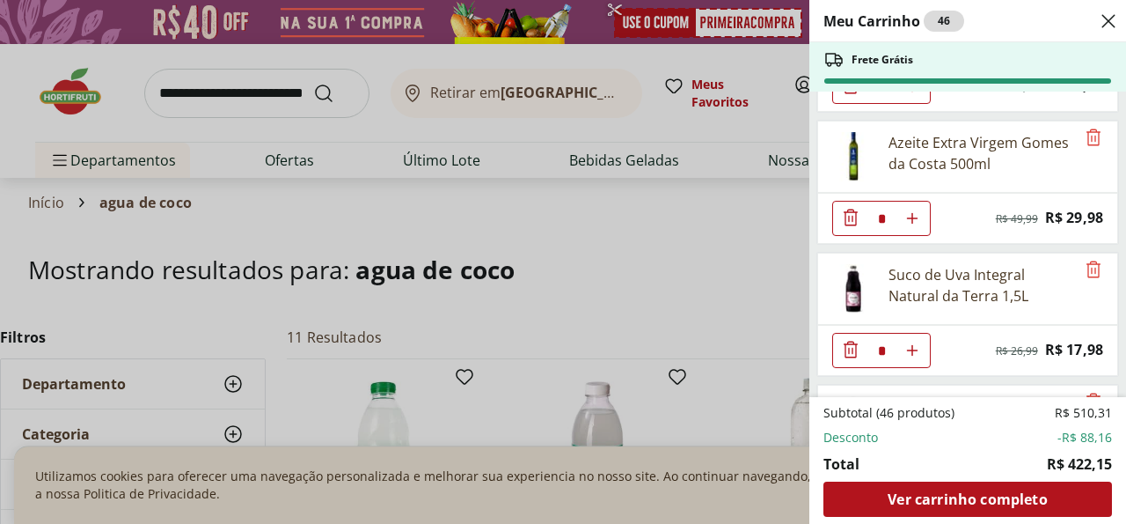
scroll to position [2566, 0]
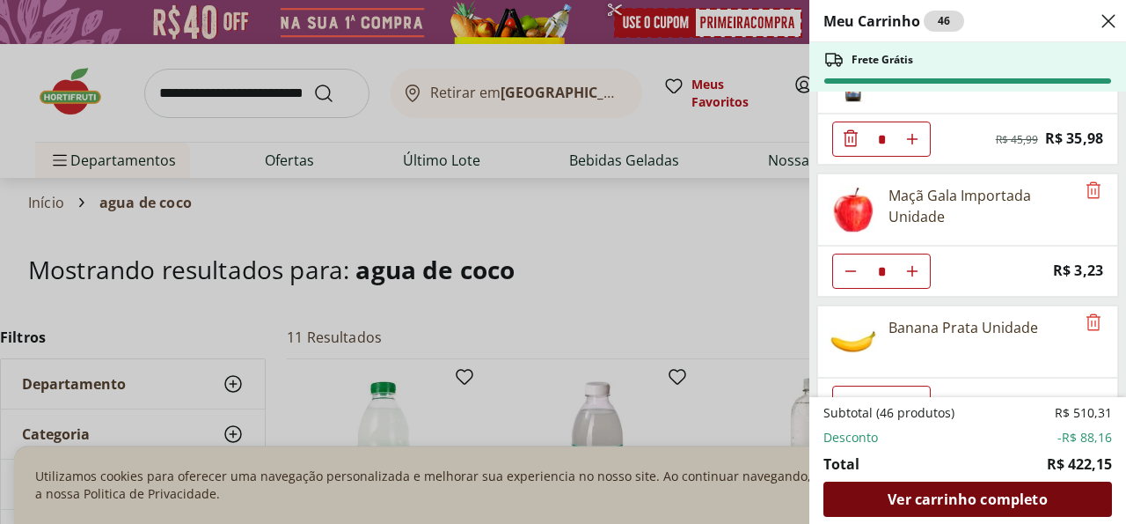
click at [956, 505] on span "Ver carrinho completo" at bounding box center [967, 499] width 159 height 14
